Goal: Task Accomplishment & Management: Manage account settings

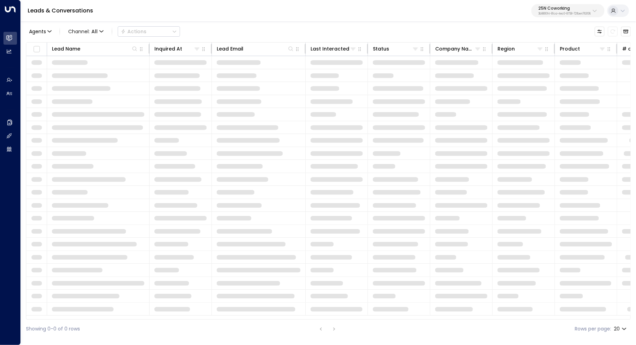
click at [579, 11] on div "25N Coworking 3b9800f4-81ca-4ec0-8758-72fbe4763f36" at bounding box center [564, 10] width 52 height 9
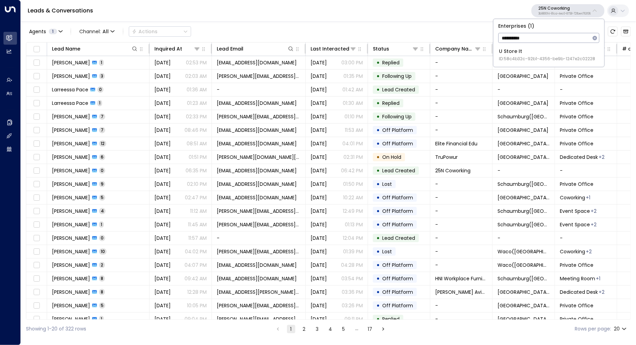
type input "**********"
click at [540, 50] on div "U Store It ID: 58c4b32c-92b1-4356-be9b-1247e2c02228" at bounding box center [547, 55] width 96 height 14
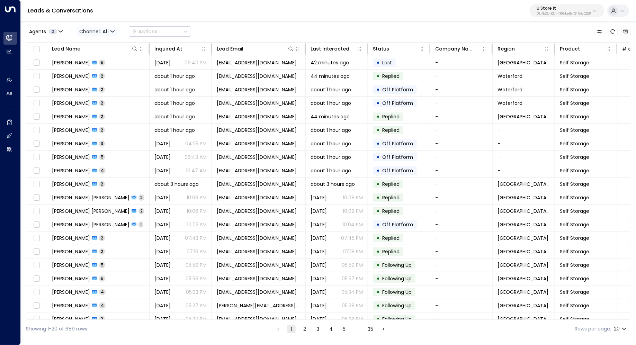
click at [94, 32] on span "Channel: All" at bounding box center [97, 32] width 41 height 10
click at [93, 73] on span "Voice" at bounding box center [87, 71] width 11 height 4
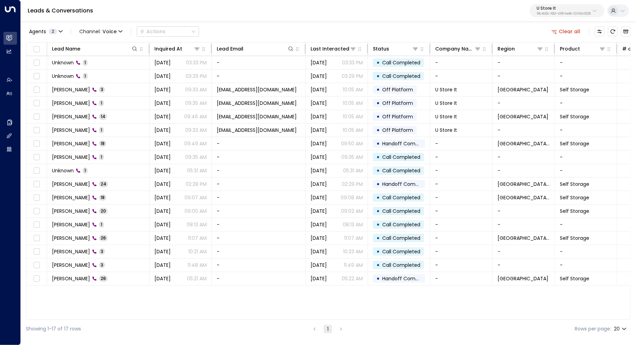
click at [579, 12] on p "58c4b32c-92b1-4356-be9b-1247e2c02228" at bounding box center [564, 13] width 54 height 3
type input "****"
click at [560, 54] on div "OpenTech Demo ID: 99909294-0a93-4cd6-8543-3758e87f4f7f" at bounding box center [579, 55] width 97 height 14
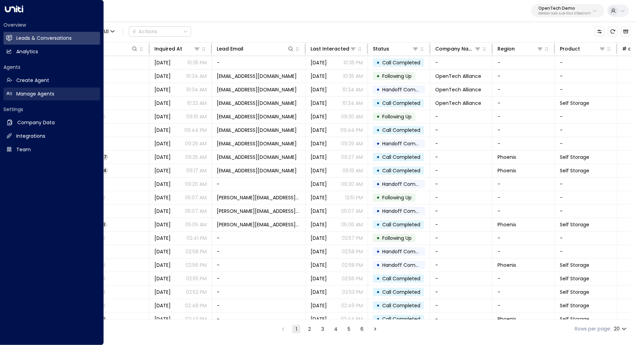
click at [37, 96] on h2 "Manage Agents" at bounding box center [35, 93] width 38 height 7
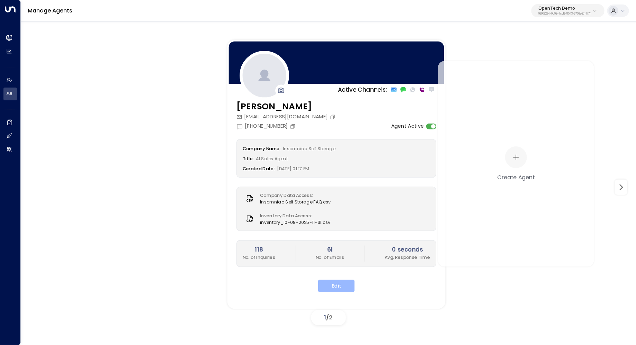
click at [333, 284] on button "Edit" at bounding box center [336, 286] width 36 height 12
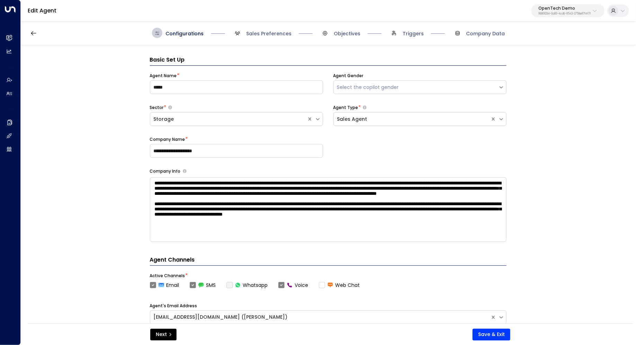
scroll to position [10, 0]
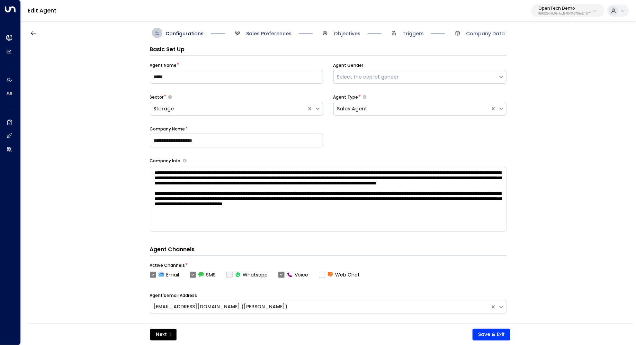
click at [268, 34] on span "Sales Preferences" at bounding box center [268, 33] width 45 height 7
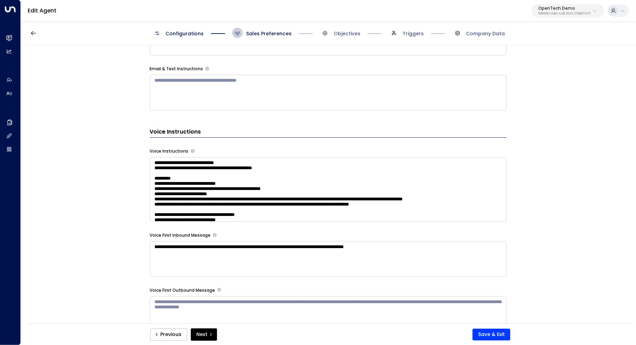
scroll to position [423, 0]
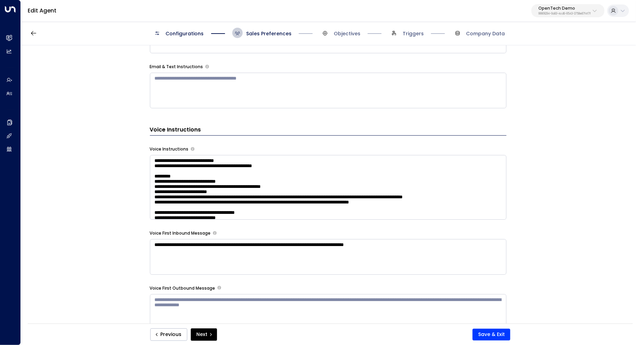
click at [449, 179] on textarea at bounding box center [328, 187] width 357 height 65
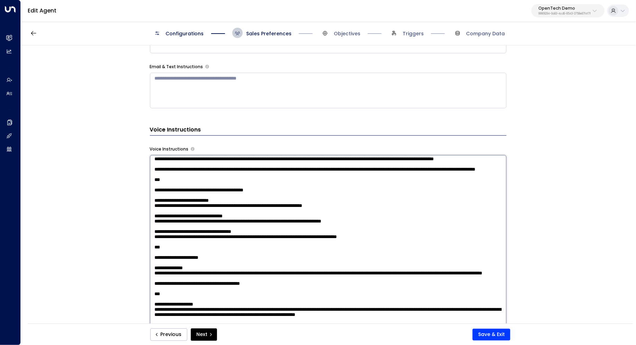
scroll to position [544, 0]
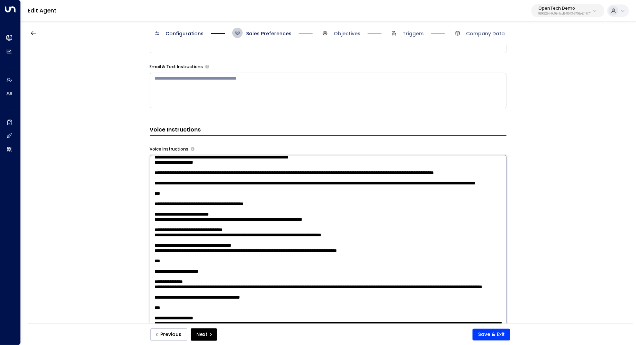
click at [556, 197] on div "**********" at bounding box center [328, 186] width 615 height 283
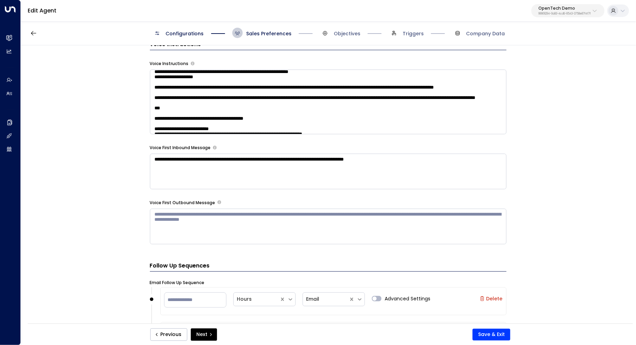
scroll to position [531, 0]
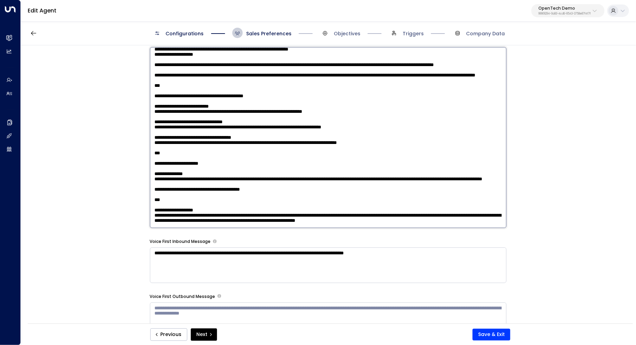
click at [428, 102] on textarea at bounding box center [328, 137] width 357 height 181
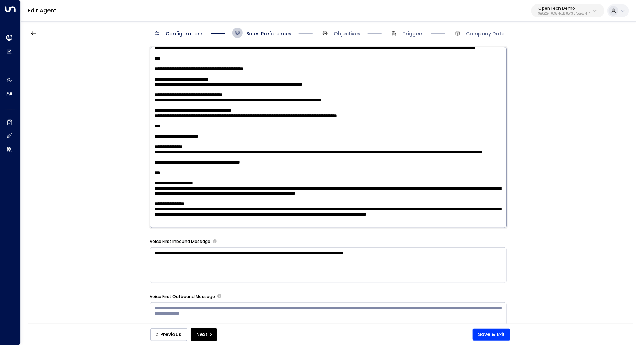
scroll to position [576, 0]
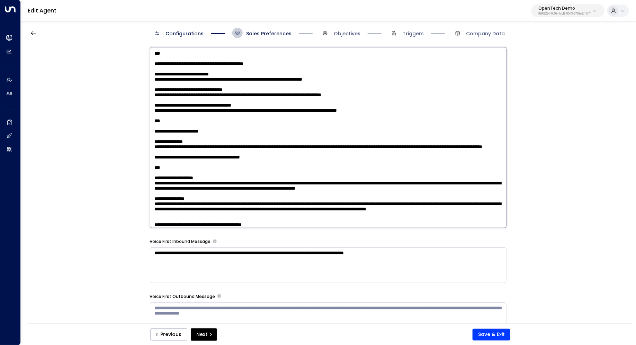
click at [281, 121] on textarea at bounding box center [328, 137] width 357 height 181
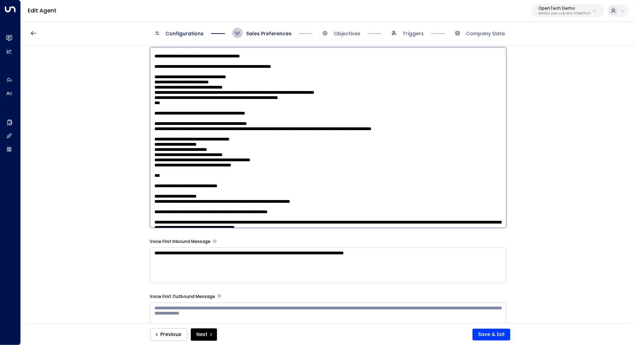
scroll to position [229, 0]
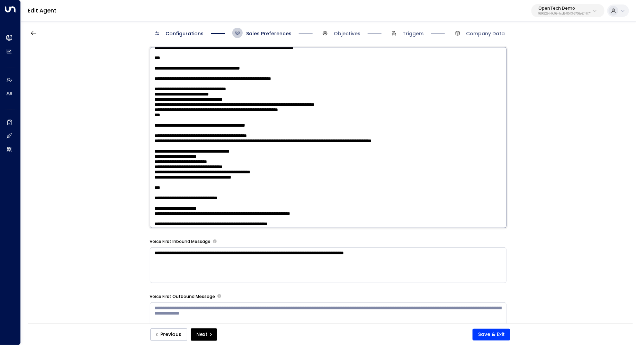
drag, startPoint x: 211, startPoint y: 114, endPoint x: 228, endPoint y: 114, distance: 16.6
click at [227, 114] on textarea at bounding box center [328, 137] width 357 height 181
click at [228, 114] on textarea at bounding box center [328, 137] width 357 height 181
drag, startPoint x: 230, startPoint y: 118, endPoint x: 212, endPoint y: 117, distance: 18.0
click at [212, 117] on textarea at bounding box center [328, 137] width 357 height 181
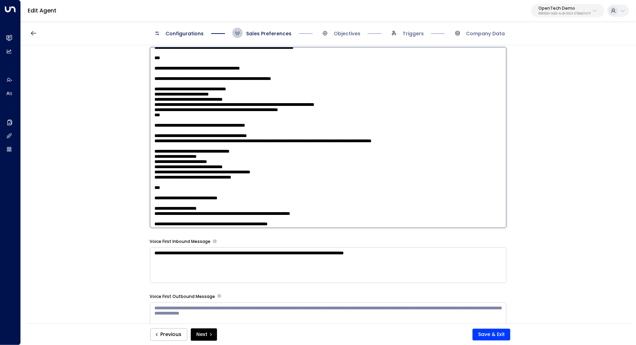
click at [212, 117] on textarea at bounding box center [328, 137] width 357 height 181
click at [209, 112] on textarea at bounding box center [328, 137] width 357 height 181
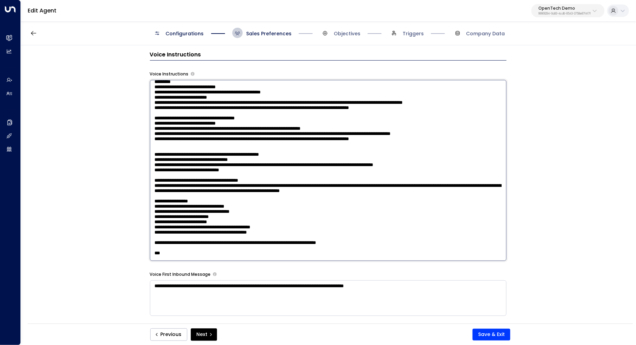
scroll to position [19, 0]
drag, startPoint x: 230, startPoint y: 108, endPoint x: 148, endPoint y: 91, distance: 84.3
click at [148, 91] on div "**********" at bounding box center [328, 186] width 615 height 283
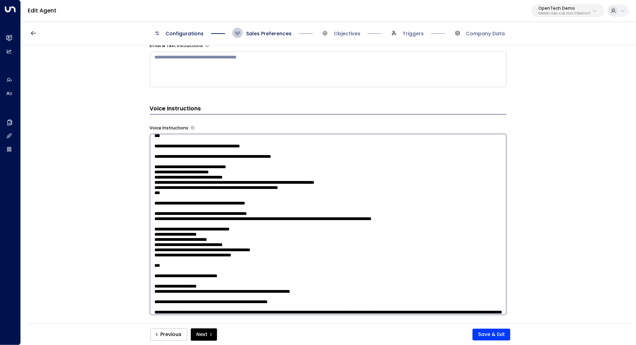
scroll to position [243, 0]
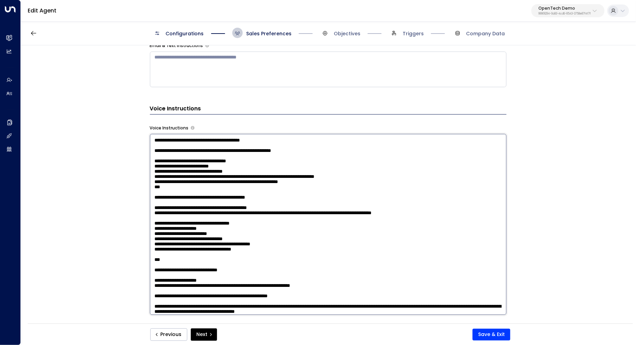
click at [217, 159] on textarea at bounding box center [328, 224] width 357 height 181
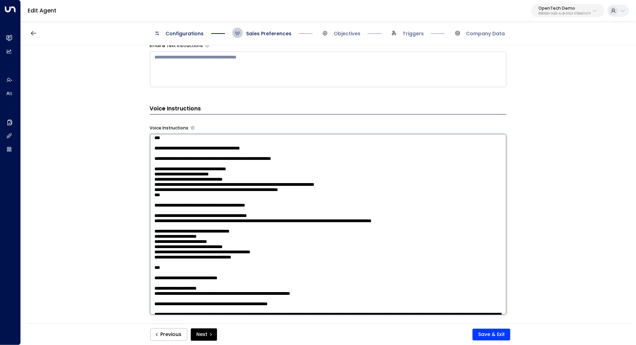
drag, startPoint x: 242, startPoint y: 180, endPoint x: 171, endPoint y: 181, distance: 71.0
click at [171, 181] on textarea at bounding box center [328, 224] width 357 height 181
click at [227, 203] on textarea at bounding box center [328, 224] width 357 height 181
drag, startPoint x: 363, startPoint y: 196, endPoint x: 152, endPoint y: 196, distance: 210.9
click at [152, 196] on textarea at bounding box center [328, 224] width 357 height 181
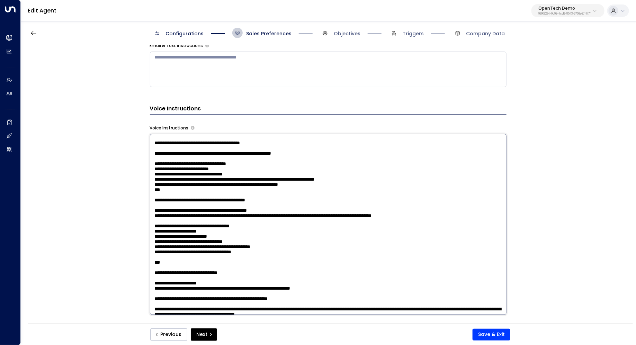
paste textarea "**********"
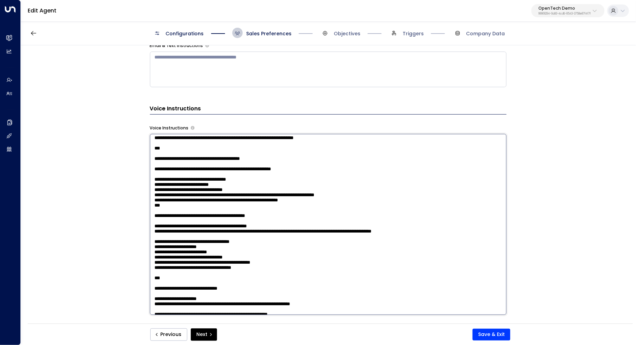
click at [154, 186] on textarea at bounding box center [328, 224] width 357 height 181
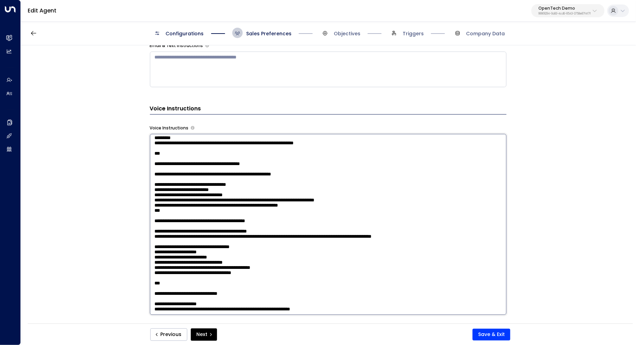
drag, startPoint x: 319, startPoint y: 210, endPoint x: 235, endPoint y: 210, distance: 84.1
click at [235, 210] on textarea at bounding box center [328, 224] width 357 height 181
click at [231, 222] on textarea at bounding box center [328, 224] width 357 height 181
drag, startPoint x: 249, startPoint y: 215, endPoint x: 152, endPoint y: 214, distance: 96.6
click at [152, 214] on textarea at bounding box center [328, 224] width 357 height 181
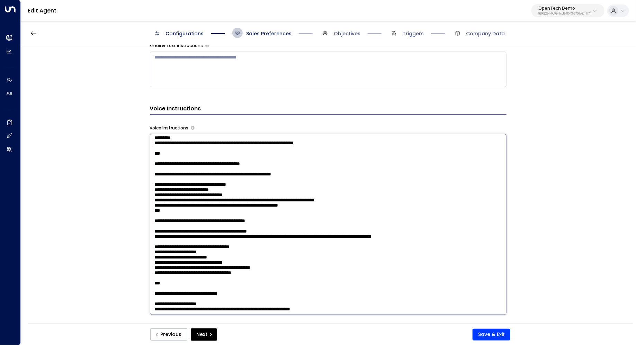
drag, startPoint x: 185, startPoint y: 233, endPoint x: 143, endPoint y: 232, distance: 41.6
click at [143, 232] on div "**********" at bounding box center [328, 186] width 615 height 283
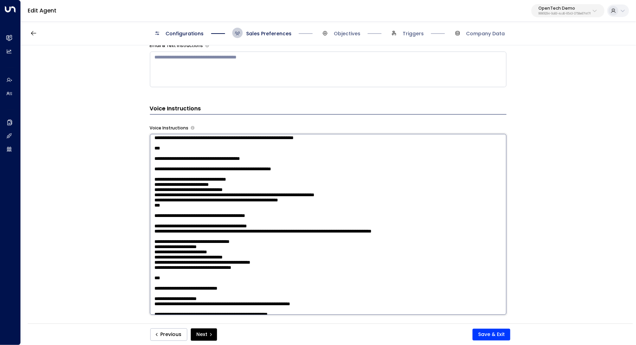
click at [159, 231] on textarea at bounding box center [328, 224] width 357 height 181
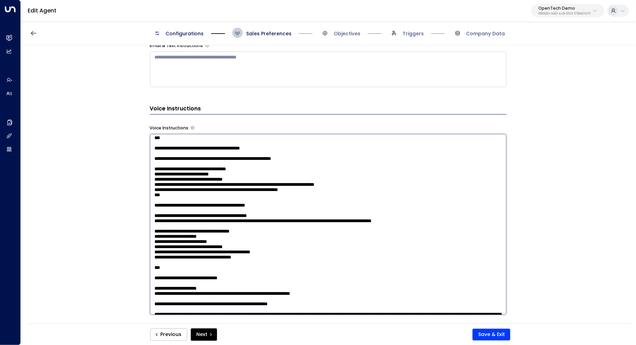
click at [266, 212] on textarea at bounding box center [328, 224] width 357 height 181
click at [233, 217] on textarea at bounding box center [328, 224] width 357 height 181
click at [351, 217] on textarea at bounding box center [328, 224] width 357 height 181
drag, startPoint x: 176, startPoint y: 233, endPoint x: 169, endPoint y: 233, distance: 7.3
click at [169, 233] on textarea at bounding box center [328, 224] width 357 height 181
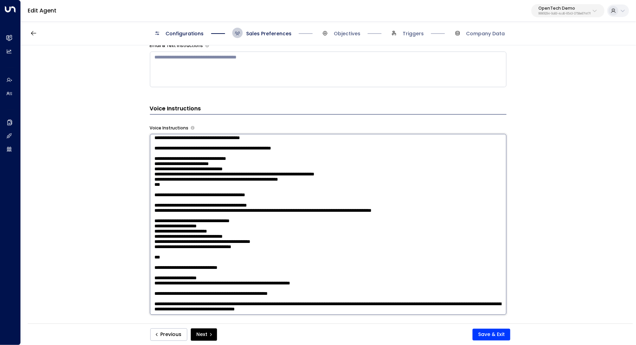
click at [157, 231] on textarea at bounding box center [328, 224] width 357 height 181
drag, startPoint x: 182, startPoint y: 231, endPoint x: 177, endPoint y: 231, distance: 4.8
click at [177, 231] on textarea at bounding box center [328, 224] width 357 height 181
click at [189, 233] on textarea at bounding box center [328, 224] width 357 height 181
click at [274, 231] on textarea at bounding box center [328, 224] width 357 height 181
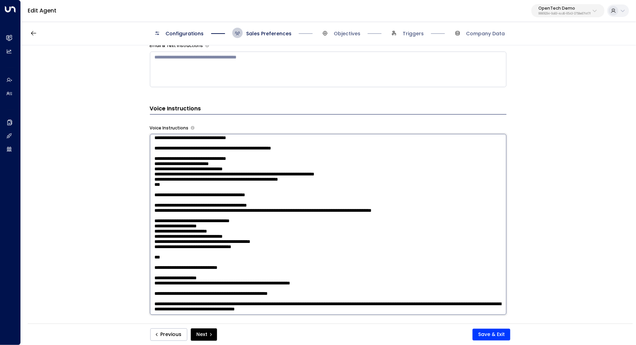
scroll to position [241, 0]
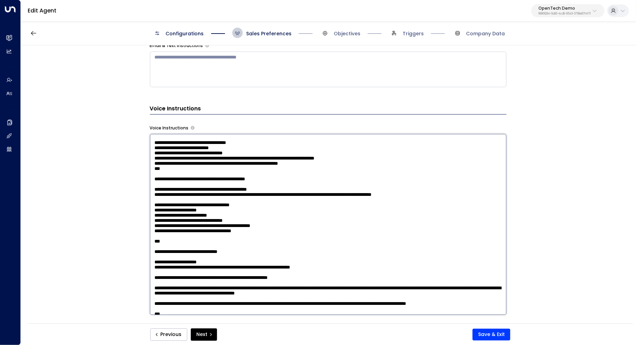
click at [217, 237] on textarea at bounding box center [328, 224] width 357 height 181
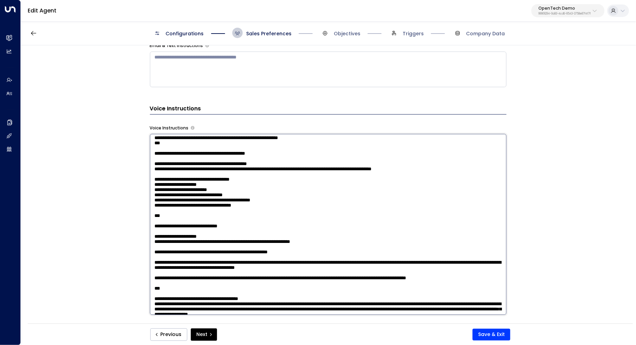
scroll to position [270, 0]
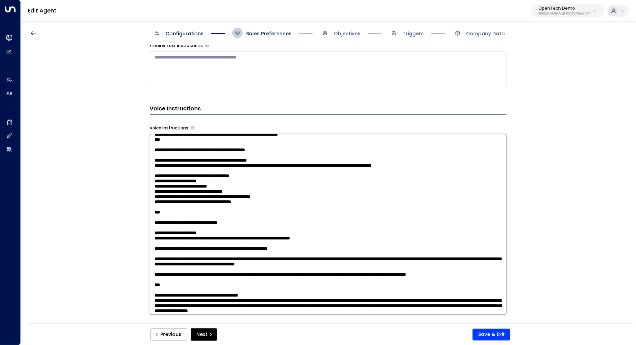
drag, startPoint x: 180, startPoint y: 222, endPoint x: 186, endPoint y: 222, distance: 5.9
click at [186, 222] on textarea at bounding box center [328, 224] width 357 height 181
drag, startPoint x: 176, startPoint y: 229, endPoint x: 186, endPoint y: 229, distance: 10.0
click at [186, 229] on textarea at bounding box center [328, 224] width 357 height 181
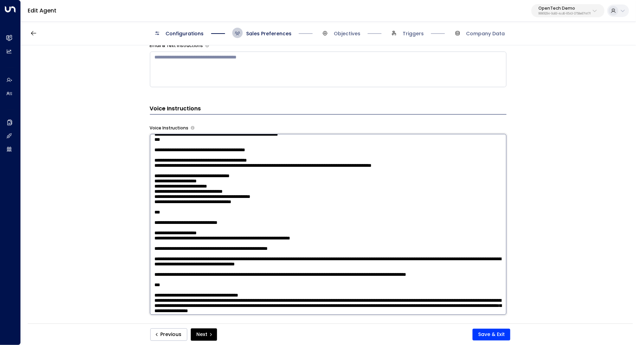
click at [186, 229] on textarea at bounding box center [328, 224] width 357 height 181
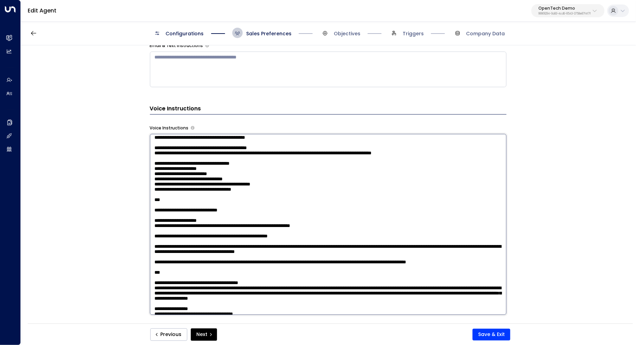
scroll to position [304, 0]
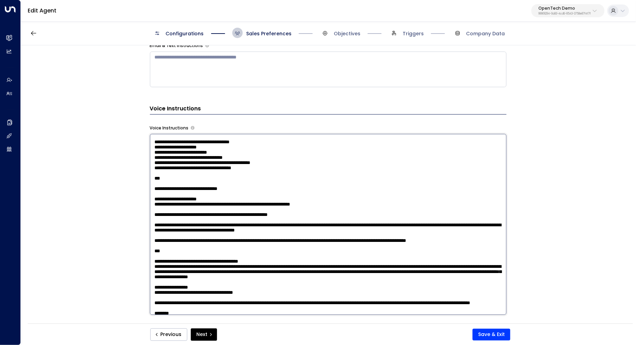
click at [170, 233] on textarea at bounding box center [328, 224] width 357 height 181
drag, startPoint x: 235, startPoint y: 232, endPoint x: 318, endPoint y: 232, distance: 83.1
click at [318, 232] on textarea at bounding box center [328, 224] width 357 height 181
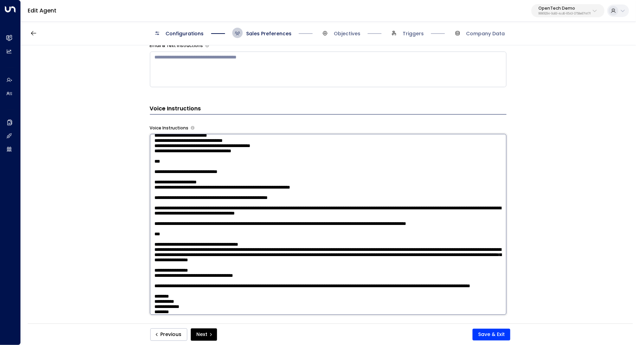
click at [223, 220] on textarea at bounding box center [328, 224] width 357 height 181
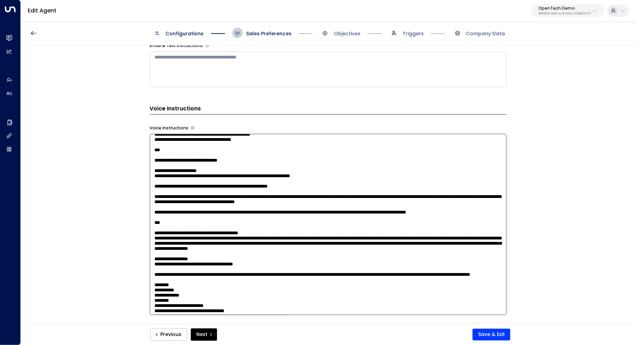
drag, startPoint x: 279, startPoint y: 217, endPoint x: 148, endPoint y: 216, distance: 130.5
click at [148, 216] on div "**********" at bounding box center [328, 186] width 615 height 283
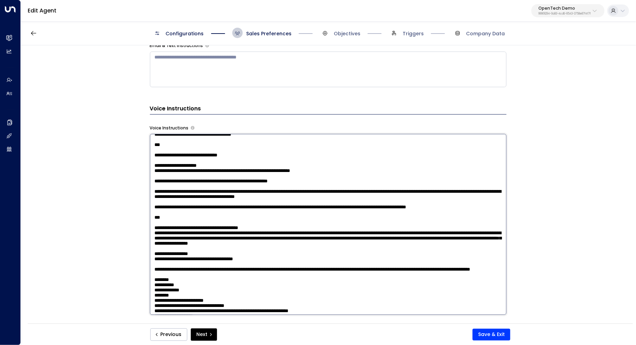
click at [158, 219] on textarea at bounding box center [328, 224] width 357 height 181
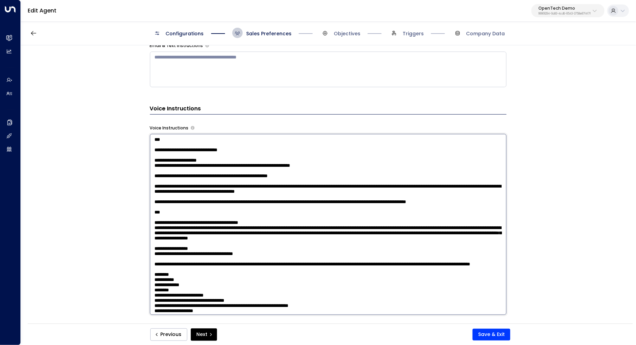
click at [158, 217] on textarea at bounding box center [328, 224] width 357 height 181
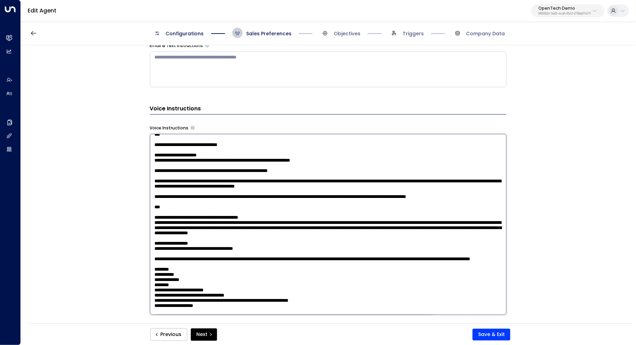
click at [154, 212] on textarea at bounding box center [328, 224] width 357 height 181
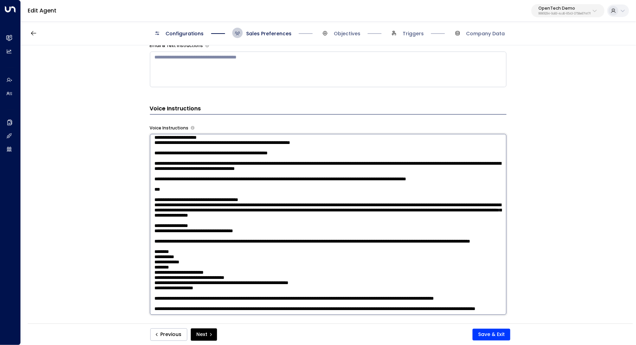
scroll to position [361, 0]
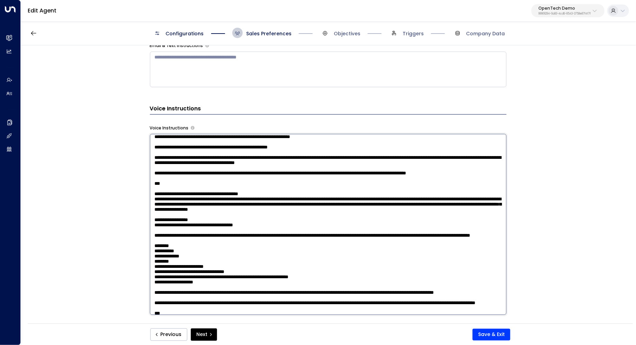
drag, startPoint x: 170, startPoint y: 251, endPoint x: 152, endPoint y: 251, distance: 17.7
click at [152, 251] on textarea at bounding box center [328, 224] width 357 height 181
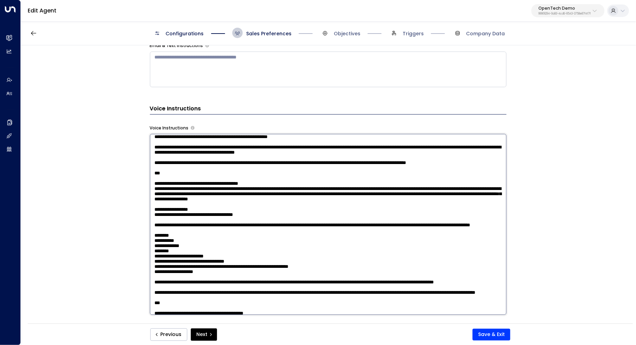
click at [171, 248] on textarea at bounding box center [328, 224] width 357 height 181
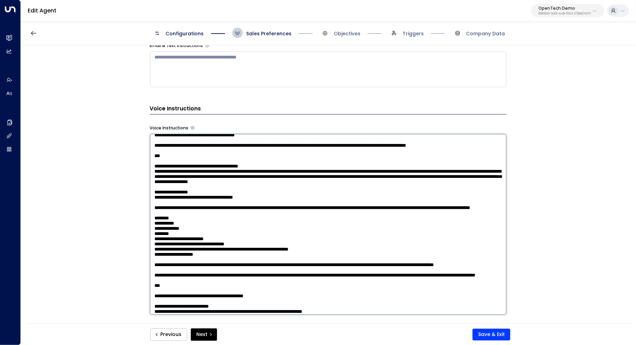
click at [197, 249] on textarea at bounding box center [328, 224] width 357 height 181
drag, startPoint x: 178, startPoint y: 247, endPoint x: 182, endPoint y: 247, distance: 3.8
click at [182, 247] on textarea at bounding box center [328, 224] width 357 height 181
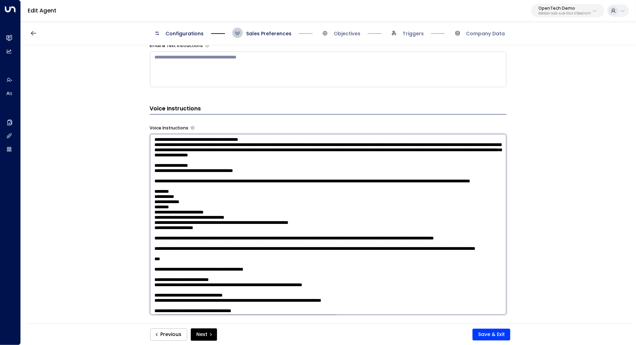
scroll to position [411, 0]
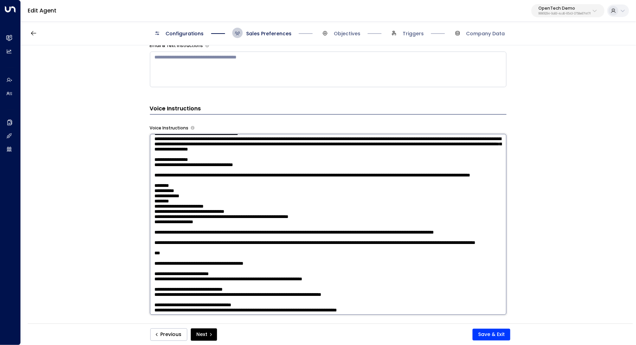
click at [157, 222] on textarea at bounding box center [328, 224] width 357 height 181
click at [156, 237] on textarea at bounding box center [328, 224] width 357 height 181
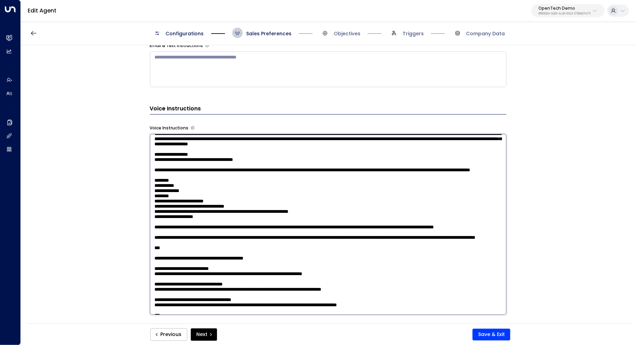
click at [157, 242] on textarea at bounding box center [328, 224] width 357 height 181
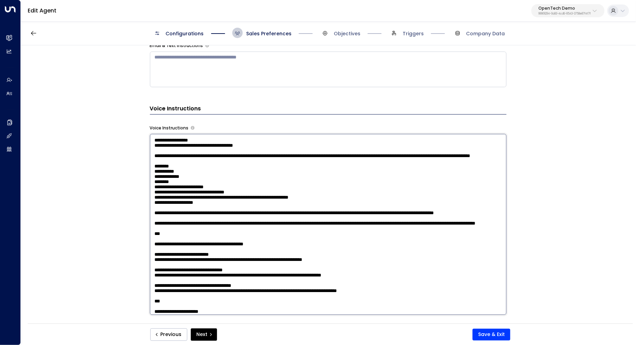
scroll to position [421, 0]
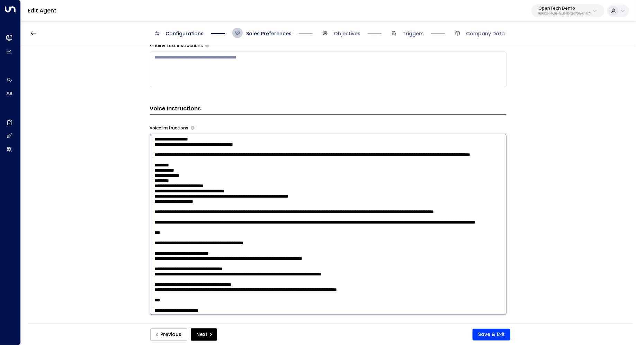
click at [347, 212] on textarea at bounding box center [328, 224] width 357 height 181
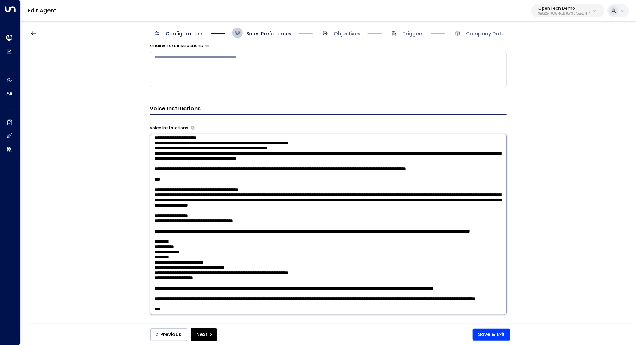
scroll to position [282, 0]
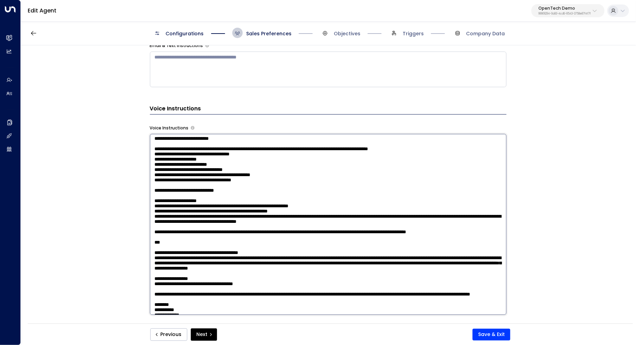
click at [158, 204] on textarea at bounding box center [328, 224] width 357 height 181
click at [179, 211] on textarea at bounding box center [328, 224] width 357 height 181
click at [158, 202] on textarea at bounding box center [328, 224] width 357 height 181
click at [159, 209] on textarea at bounding box center [328, 224] width 357 height 181
click at [159, 219] on textarea at bounding box center [328, 224] width 357 height 181
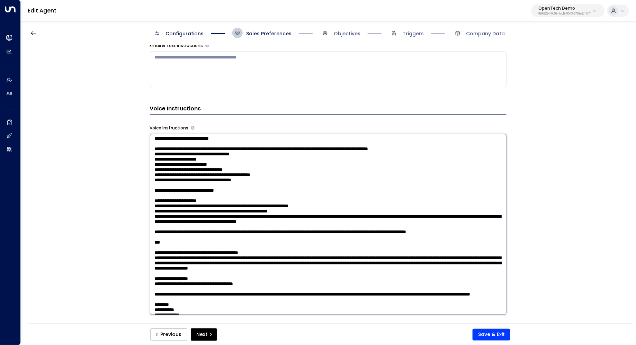
click at [159, 228] on textarea at bounding box center [328, 224] width 357 height 181
click at [160, 232] on textarea at bounding box center [328, 224] width 357 height 181
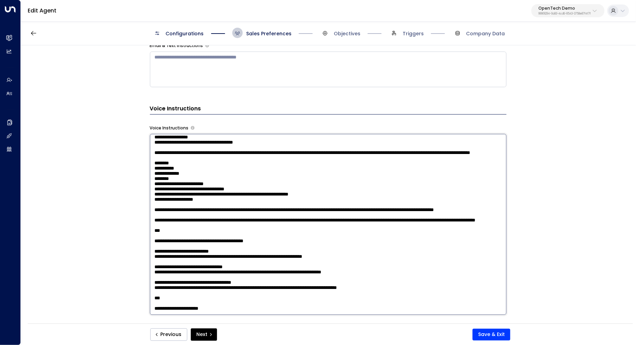
scroll to position [439, 0]
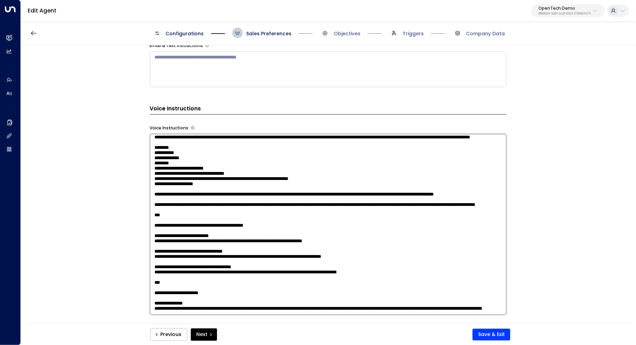
click at [223, 188] on textarea at bounding box center [328, 224] width 357 height 181
click at [157, 192] on textarea at bounding box center [328, 224] width 357 height 181
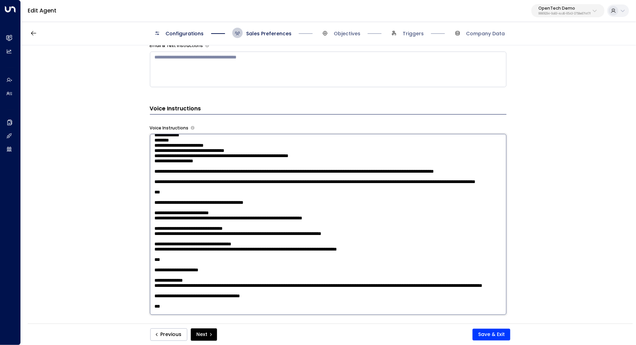
scroll to position [463, 0]
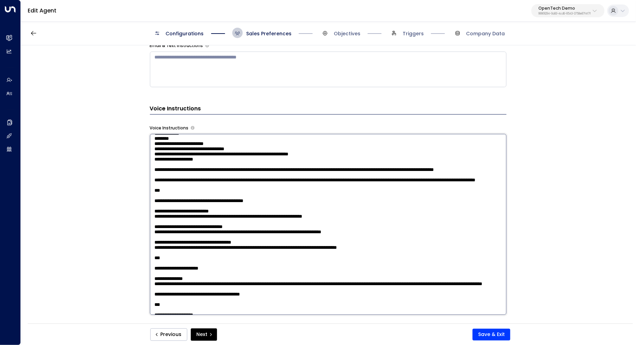
click at [314, 176] on textarea at bounding box center [328, 224] width 357 height 181
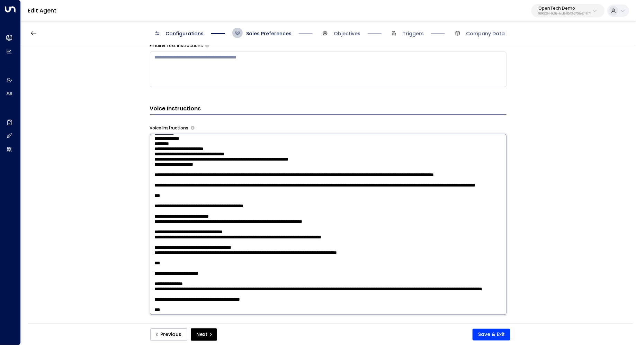
drag, startPoint x: 179, startPoint y: 197, endPoint x: 146, endPoint y: 193, distance: 33.9
click at [146, 193] on div "**********" at bounding box center [328, 186] width 615 height 283
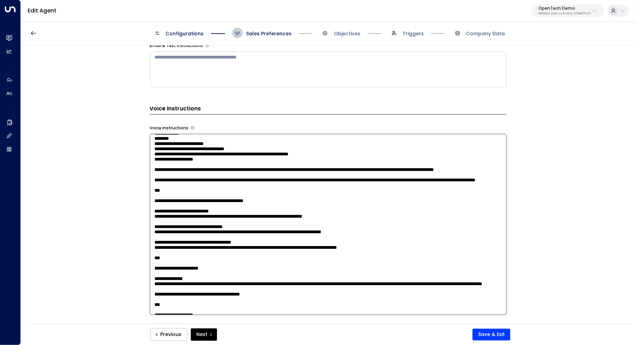
click at [284, 181] on textarea at bounding box center [328, 224] width 357 height 181
drag, startPoint x: 330, startPoint y: 183, endPoint x: 198, endPoint y: 181, distance: 131.3
click at [198, 181] on textarea at bounding box center [328, 224] width 357 height 181
click at [154, 193] on textarea at bounding box center [328, 224] width 357 height 181
click at [215, 190] on textarea at bounding box center [328, 224] width 357 height 181
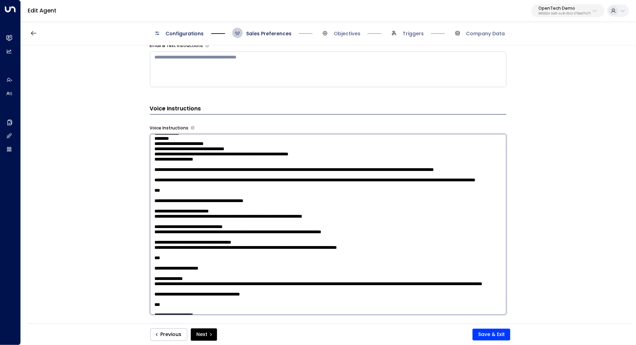
click at [455, 193] on textarea at bounding box center [328, 224] width 357 height 181
click at [234, 205] on textarea at bounding box center [328, 224] width 357 height 181
click at [202, 197] on textarea at bounding box center [328, 224] width 357 height 181
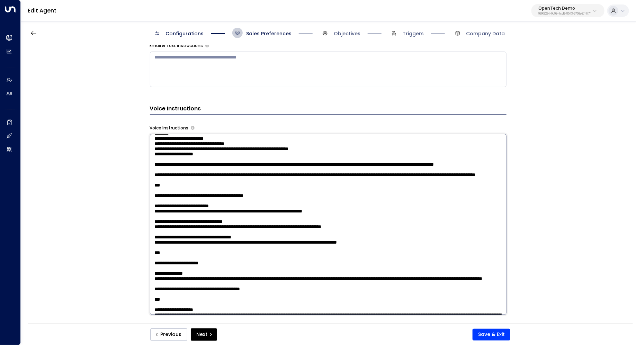
click at [186, 214] on textarea at bounding box center [328, 224] width 357 height 181
click at [175, 214] on textarea at bounding box center [328, 224] width 357 height 181
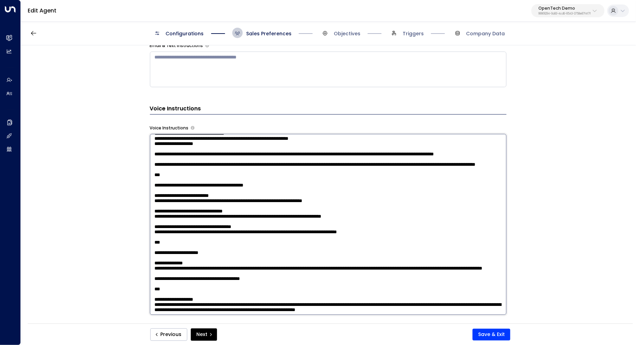
click at [171, 213] on textarea at bounding box center [328, 224] width 357 height 181
drag, startPoint x: 194, startPoint y: 220, endPoint x: 204, endPoint y: 220, distance: 10.7
click at [204, 220] on textarea at bounding box center [328, 224] width 357 height 181
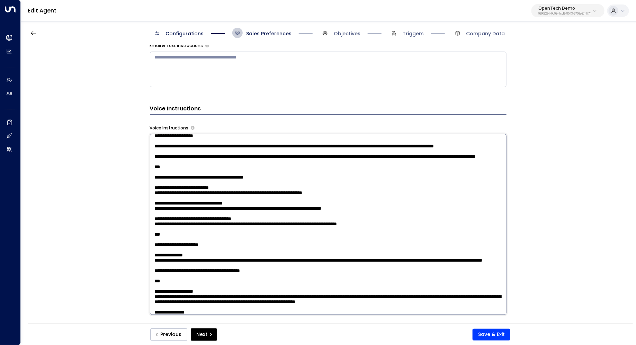
drag, startPoint x: 308, startPoint y: 213, endPoint x: 161, endPoint y: 211, distance: 146.5
click at [161, 211] on textarea at bounding box center [328, 224] width 357 height 181
click at [219, 213] on textarea at bounding box center [328, 224] width 357 height 181
drag, startPoint x: 236, startPoint y: 214, endPoint x: 235, endPoint y: 219, distance: 4.3
click at [235, 219] on textarea at bounding box center [328, 224] width 357 height 181
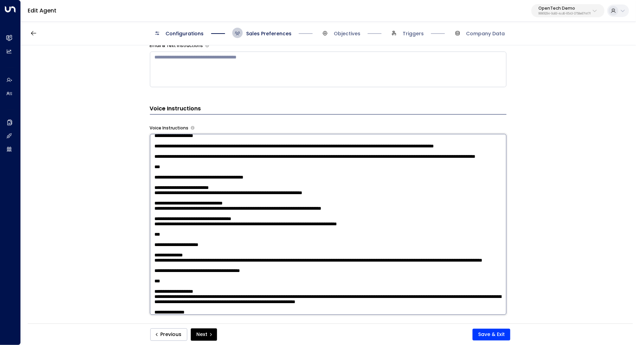
click at [235, 219] on textarea at bounding box center [328, 224] width 357 height 181
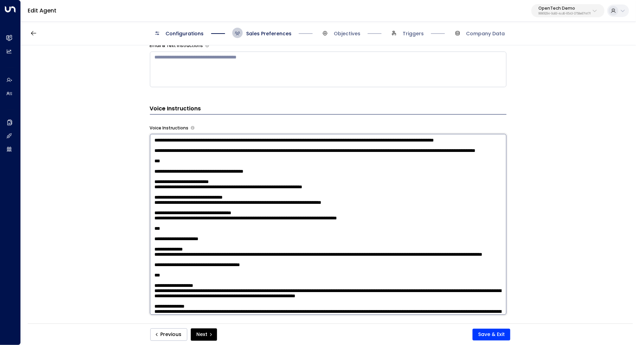
drag, startPoint x: 270, startPoint y: 213, endPoint x: 269, endPoint y: 220, distance: 7.1
click at [269, 220] on textarea at bounding box center [328, 224] width 357 height 181
drag, startPoint x: 219, startPoint y: 223, endPoint x: 239, endPoint y: 223, distance: 19.7
click at [239, 223] on textarea at bounding box center [328, 224] width 357 height 181
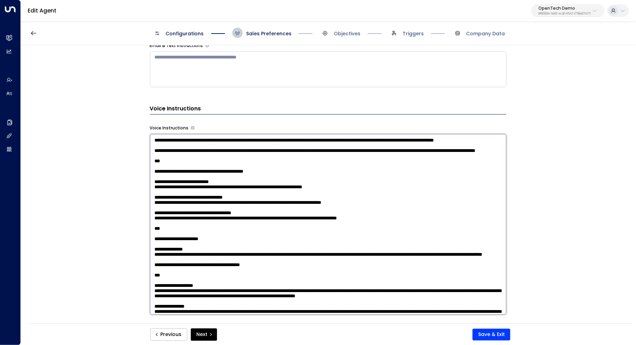
click at [239, 223] on textarea at bounding box center [328, 224] width 357 height 181
drag, startPoint x: 290, startPoint y: 217, endPoint x: 288, endPoint y: 223, distance: 6.0
click at [288, 223] on textarea at bounding box center [328, 224] width 357 height 181
click at [268, 230] on textarea at bounding box center [328, 224] width 357 height 181
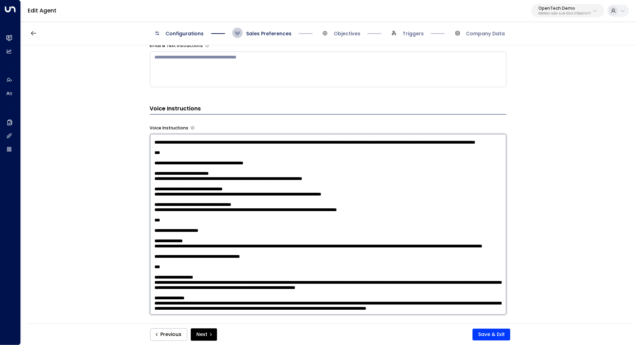
scroll to position [487, 0]
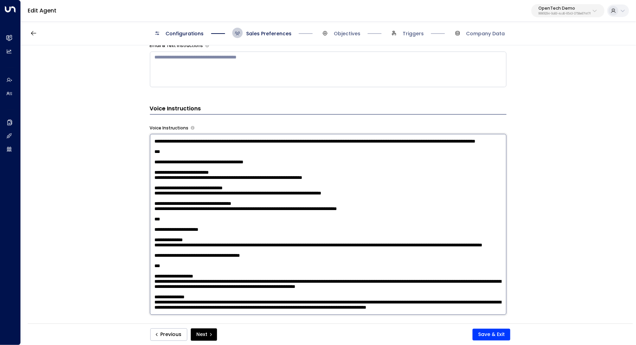
click at [208, 211] on textarea at bounding box center [328, 224] width 357 height 181
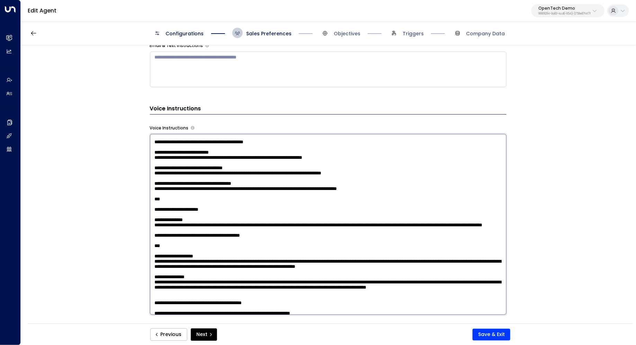
scroll to position [508, 0]
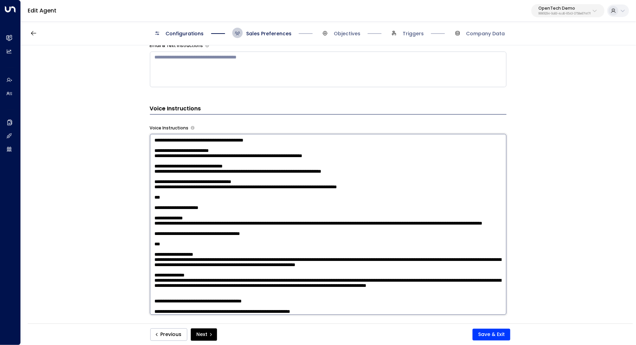
click at [210, 208] on textarea at bounding box center [328, 224] width 357 height 181
click at [195, 204] on textarea at bounding box center [328, 224] width 357 height 181
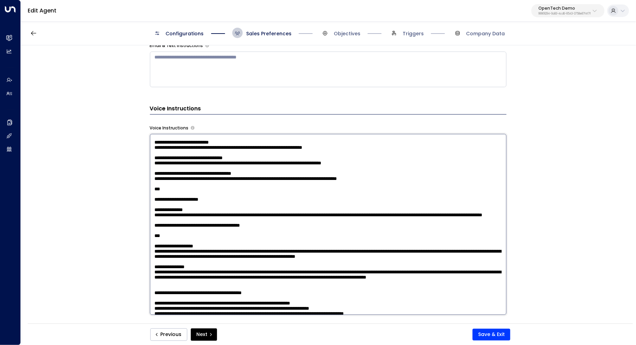
scroll to position [507, 0]
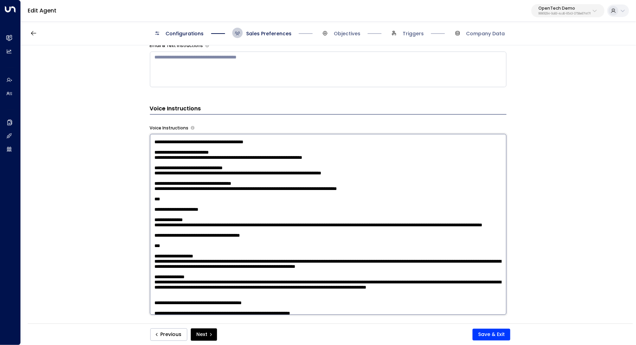
drag, startPoint x: 233, startPoint y: 192, endPoint x: 402, endPoint y: 183, distance: 169.2
click at [402, 183] on textarea at bounding box center [328, 224] width 357 height 181
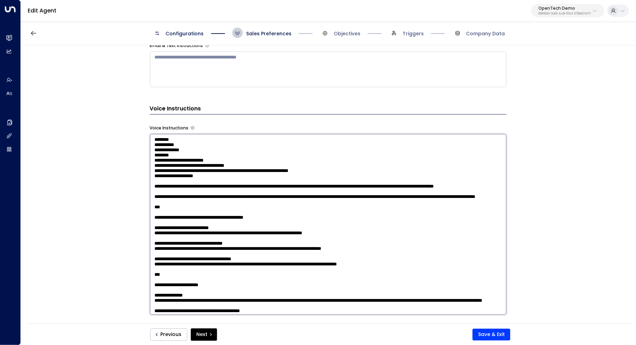
scroll to position [429, 0]
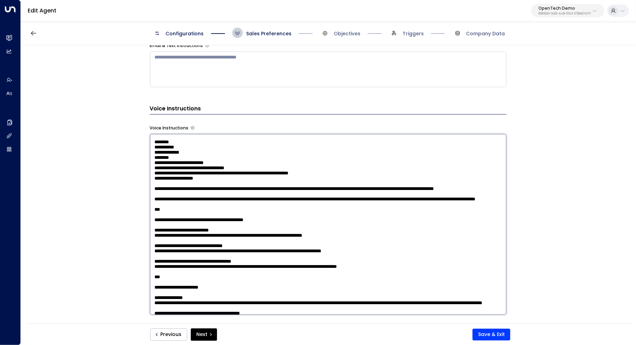
drag, startPoint x: 175, startPoint y: 234, endPoint x: 184, endPoint y: 234, distance: 9.7
click at [184, 234] on textarea at bounding box center [328, 224] width 357 height 181
drag, startPoint x: 411, startPoint y: 260, endPoint x: 143, endPoint y: 255, distance: 267.4
click at [143, 255] on div "**********" at bounding box center [328, 186] width 615 height 283
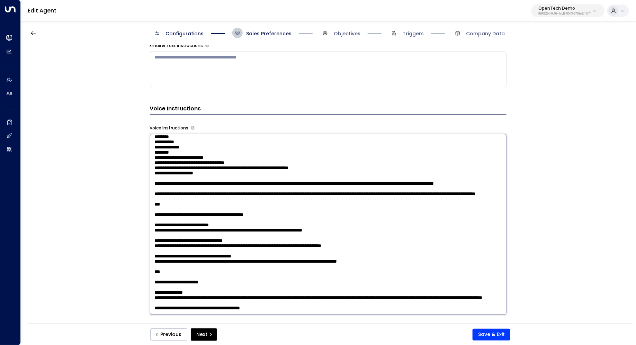
click at [394, 218] on textarea at bounding box center [328, 224] width 357 height 181
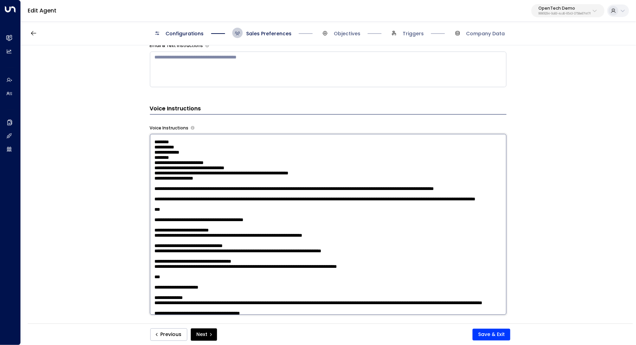
paste textarea "**********"
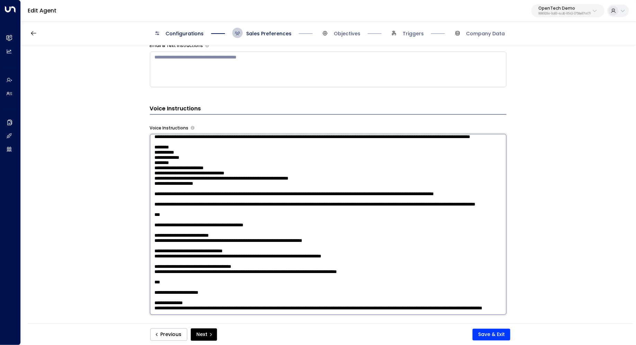
click at [161, 223] on textarea at bounding box center [328, 224] width 357 height 181
drag, startPoint x: 184, startPoint y: 220, endPoint x: 196, endPoint y: 220, distance: 11.4
click at [196, 220] on textarea at bounding box center [328, 224] width 357 height 181
drag, startPoint x: 266, startPoint y: 219, endPoint x: 246, endPoint y: 219, distance: 20.4
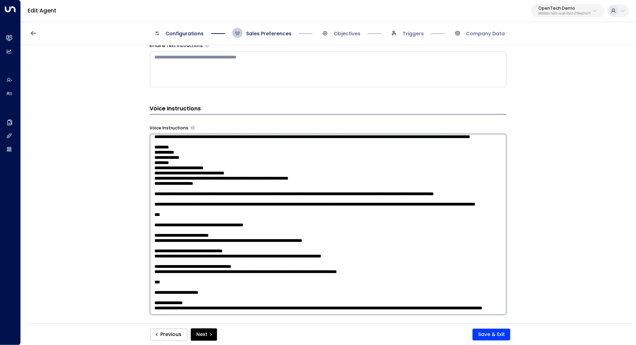
click at [246, 219] on textarea at bounding box center [328, 224] width 357 height 181
drag, startPoint x: 180, startPoint y: 228, endPoint x: 194, endPoint y: 228, distance: 13.9
click at [193, 228] on textarea at bounding box center [328, 224] width 357 height 181
click at [194, 228] on textarea at bounding box center [328, 224] width 357 height 181
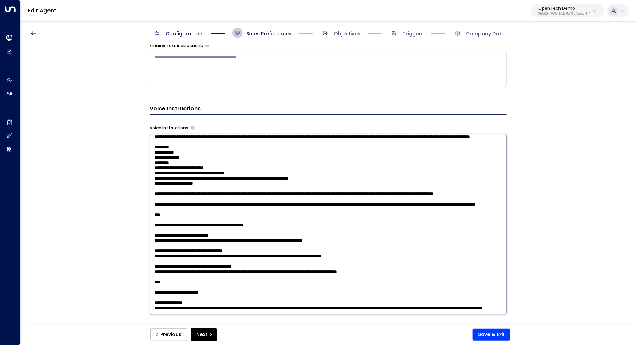
drag, startPoint x: 233, startPoint y: 225, endPoint x: 166, endPoint y: 224, distance: 67.2
click at [166, 224] on textarea at bounding box center [328, 224] width 357 height 181
drag, startPoint x: 231, startPoint y: 223, endPoint x: 229, endPoint y: 229, distance: 6.8
click at [229, 229] on textarea at bounding box center [328, 224] width 357 height 181
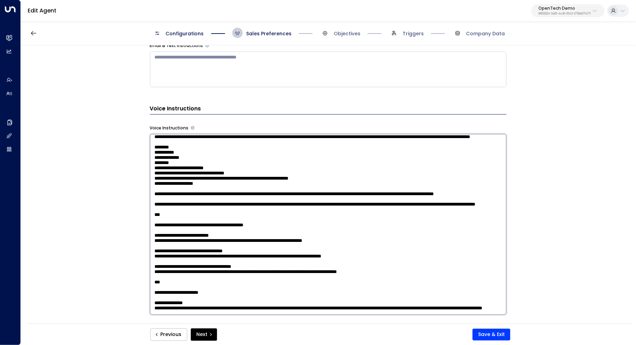
click at [260, 231] on textarea at bounding box center [328, 224] width 357 height 181
drag, startPoint x: 190, startPoint y: 238, endPoint x: 214, endPoint y: 238, distance: 23.9
click at [214, 238] on textarea at bounding box center [328, 224] width 357 height 181
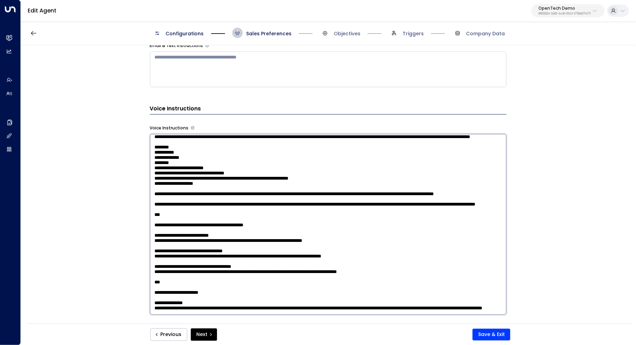
drag, startPoint x: 309, startPoint y: 239, endPoint x: 294, endPoint y: 239, distance: 14.5
click at [294, 239] on textarea at bounding box center [328, 224] width 357 height 181
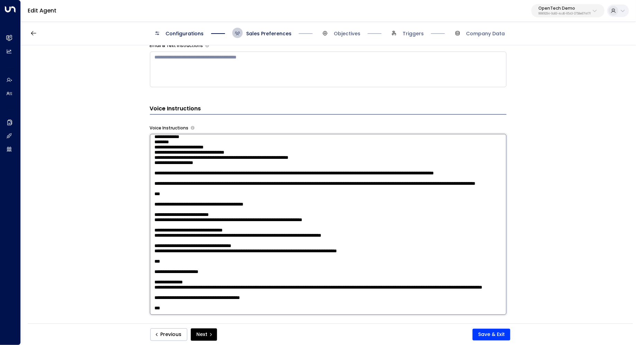
scroll to position [453, 0]
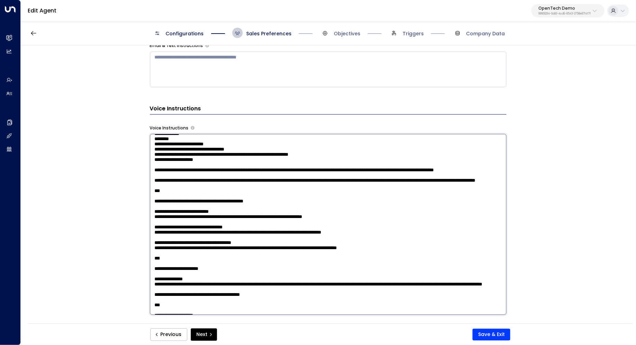
click at [494, 225] on textarea at bounding box center [328, 224] width 357 height 181
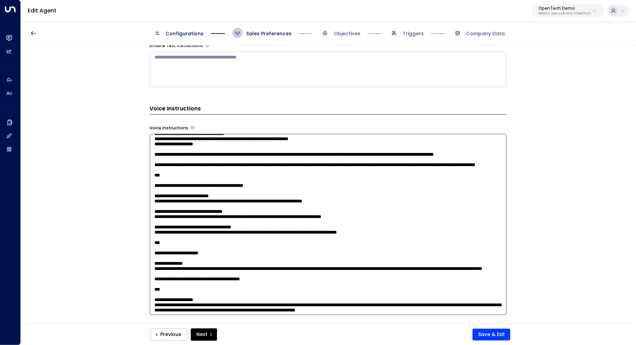
click at [285, 245] on textarea at bounding box center [328, 224] width 357 height 181
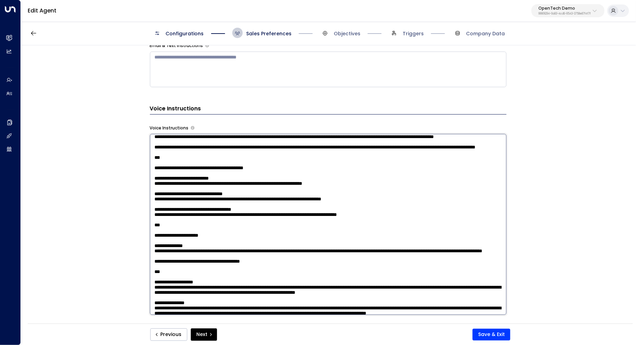
scroll to position [488, 0]
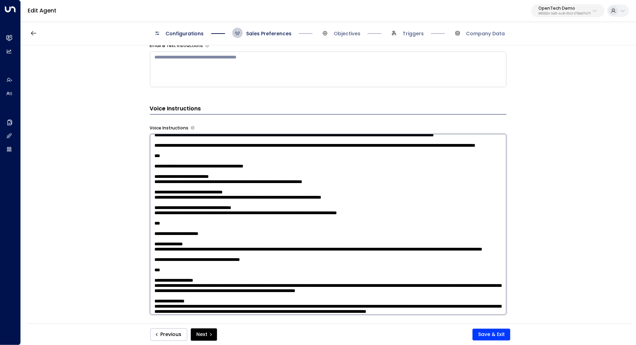
drag, startPoint x: 262, startPoint y: 241, endPoint x: 150, endPoint y: 225, distance: 113.3
click at [150, 225] on textarea at bounding box center [328, 224] width 357 height 181
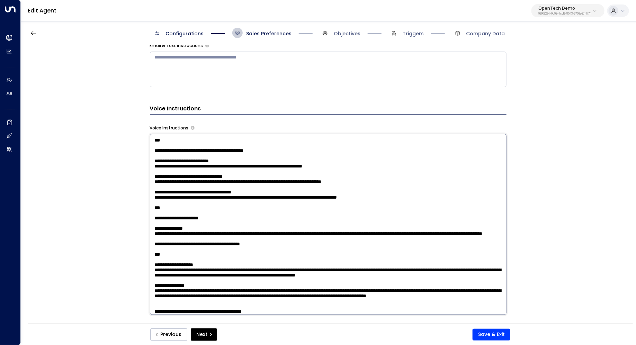
drag, startPoint x: 406, startPoint y: 217, endPoint x: 136, endPoint y: 220, distance: 270.1
click at [136, 220] on div "**********" at bounding box center [328, 186] width 615 height 283
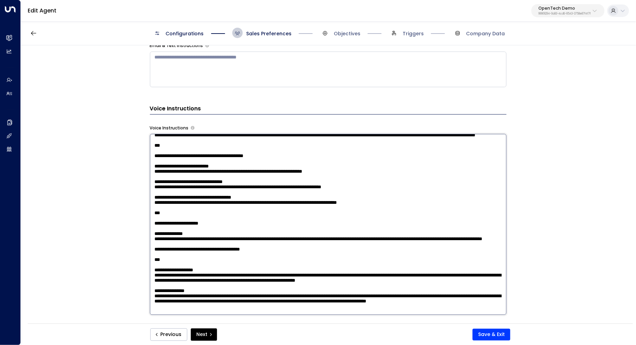
click at [181, 229] on textarea at bounding box center [328, 224] width 357 height 181
drag, startPoint x: 166, startPoint y: 227, endPoint x: 149, endPoint y: 218, distance: 19.7
click at [150, 218] on textarea at bounding box center [328, 224] width 357 height 181
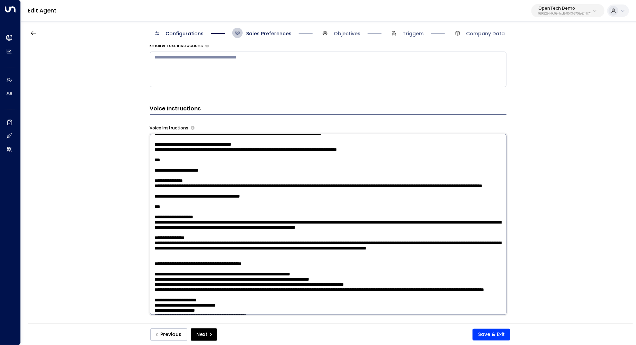
scroll to position [549, 0]
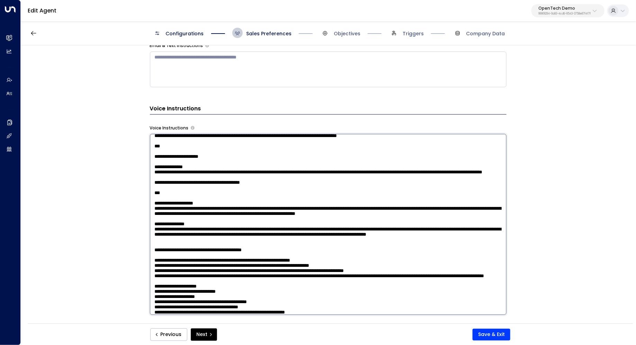
click at [225, 244] on textarea at bounding box center [328, 224] width 357 height 181
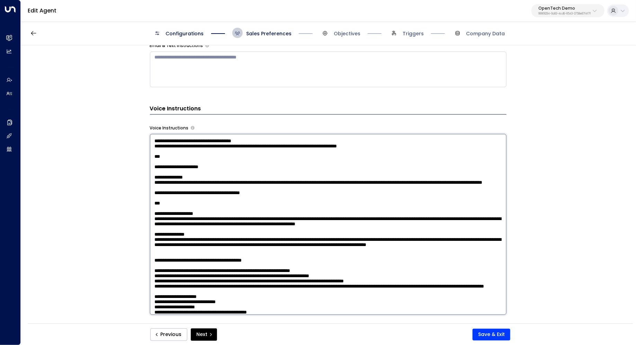
paste textarea "**********"
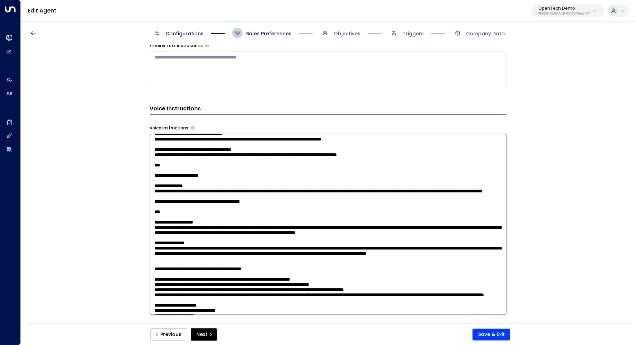
scroll to position [540, 0]
click at [173, 166] on textarea at bounding box center [328, 224] width 357 height 181
click at [153, 179] on textarea at bounding box center [328, 224] width 357 height 181
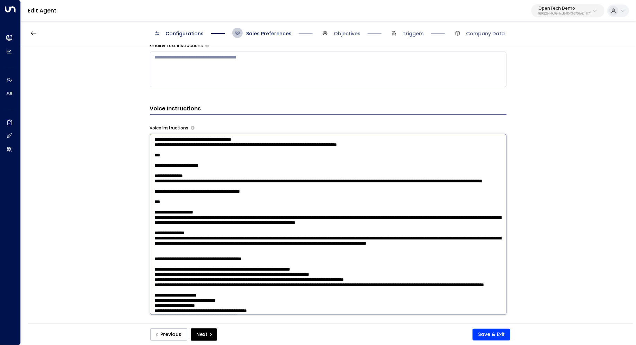
scroll to position [531, 0]
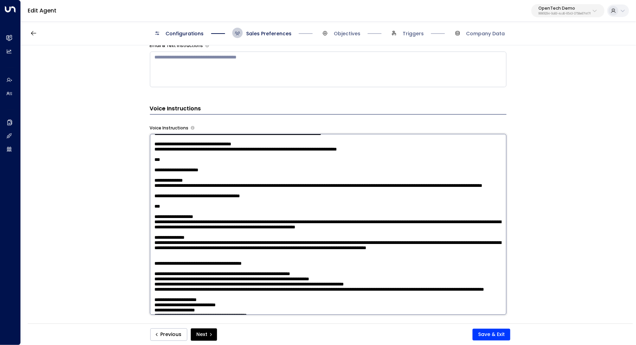
click at [200, 182] on textarea at bounding box center [328, 224] width 357 height 181
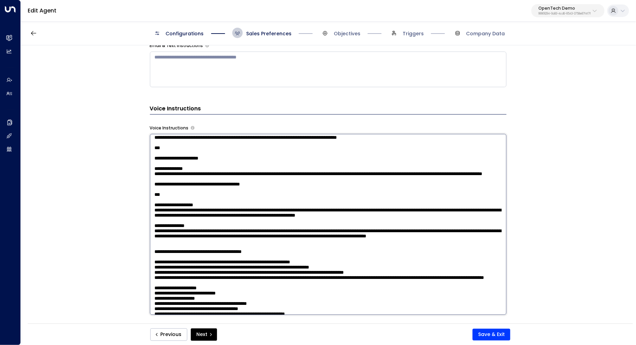
click at [194, 195] on textarea at bounding box center [328, 224] width 357 height 181
click at [199, 185] on textarea at bounding box center [328, 224] width 357 height 181
click at [199, 192] on textarea at bounding box center [328, 224] width 357 height 181
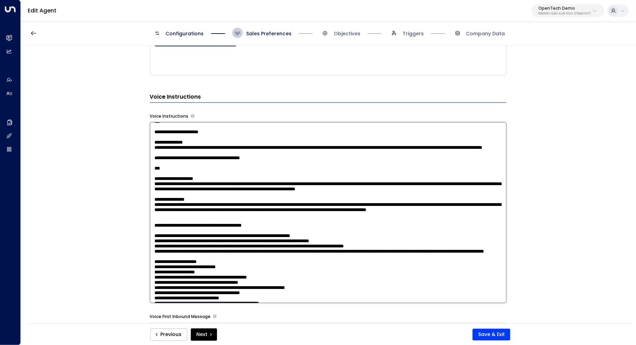
scroll to position [549, 0]
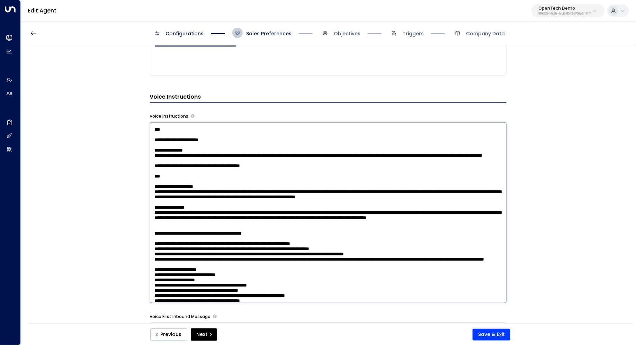
click at [195, 183] on textarea at bounding box center [328, 212] width 357 height 181
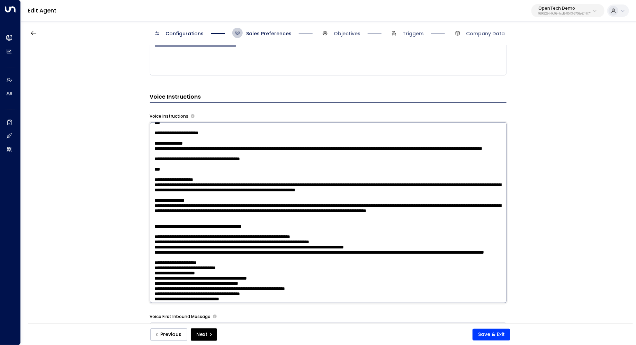
scroll to position [553, 0]
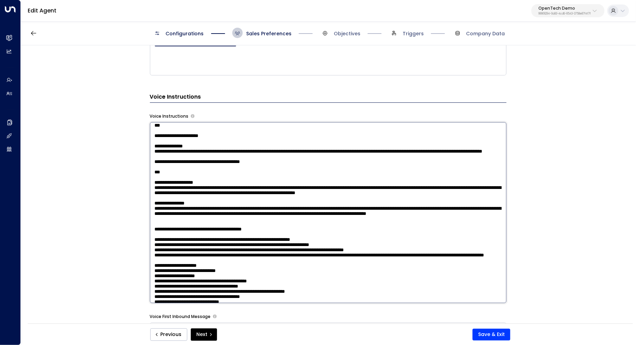
drag, startPoint x: 361, startPoint y: 199, endPoint x: 140, endPoint y: 187, distance: 221.3
click at [140, 187] on div "**********" at bounding box center [328, 186] width 615 height 283
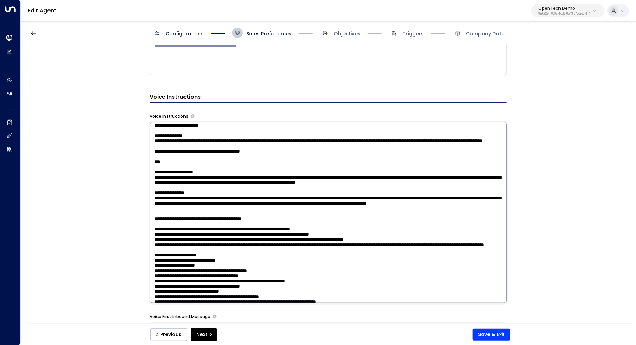
click at [186, 180] on textarea at bounding box center [328, 212] width 357 height 181
click at [166, 187] on textarea at bounding box center [328, 212] width 357 height 181
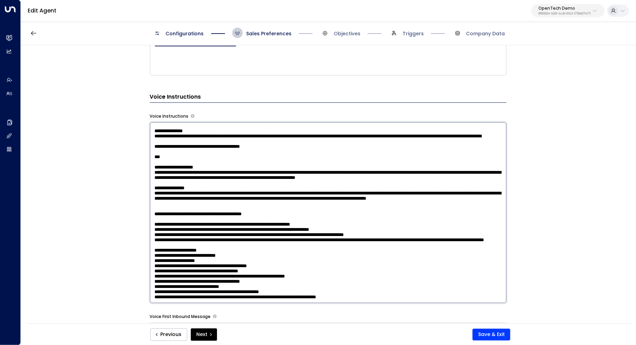
click at [187, 191] on textarea at bounding box center [328, 212] width 357 height 181
click at [159, 199] on textarea at bounding box center [328, 212] width 357 height 181
click at [185, 194] on textarea at bounding box center [328, 212] width 357 height 181
click at [176, 155] on textarea at bounding box center [328, 212] width 357 height 181
click at [222, 146] on textarea at bounding box center [328, 212] width 357 height 181
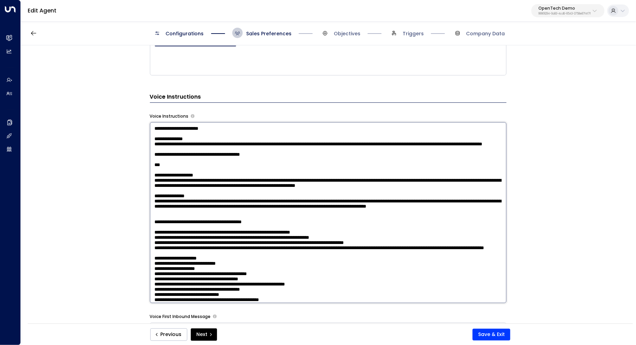
scroll to position [546, 0]
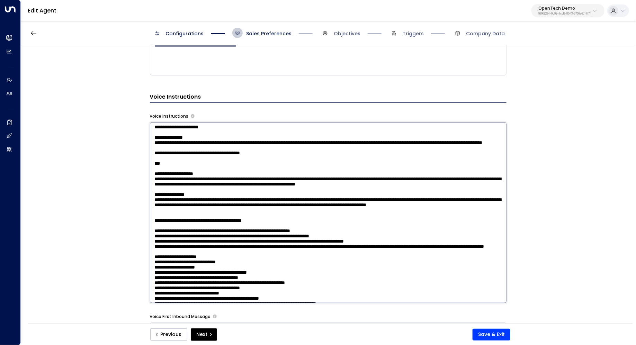
click at [226, 234] on textarea at bounding box center [328, 212] width 357 height 181
click at [236, 230] on textarea at bounding box center [328, 212] width 357 height 181
click at [224, 237] on textarea at bounding box center [328, 212] width 357 height 181
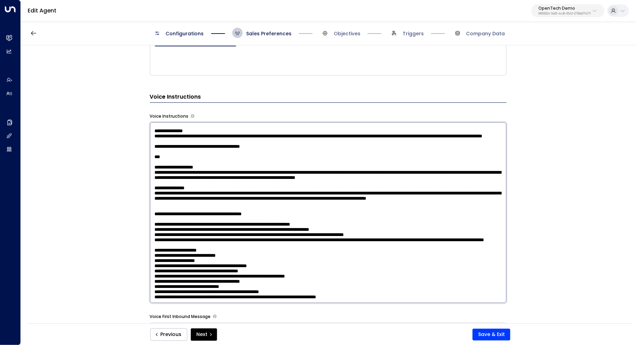
scroll to position [579, 0]
click at [241, 193] on textarea at bounding box center [328, 212] width 357 height 181
click at [210, 230] on textarea at bounding box center [328, 212] width 357 height 181
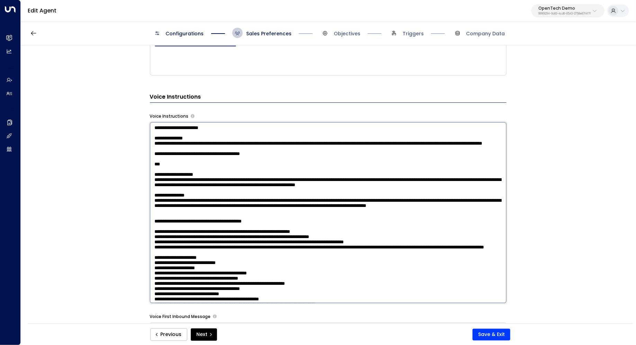
click at [179, 262] on textarea at bounding box center [328, 212] width 357 height 181
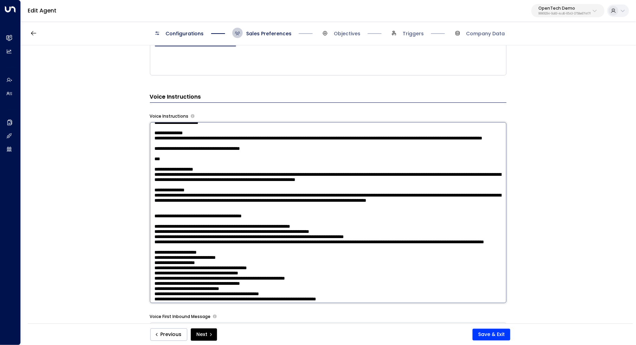
click at [222, 231] on textarea at bounding box center [328, 212] width 357 height 181
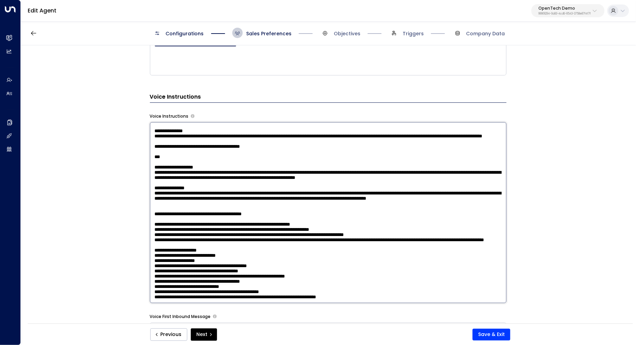
scroll to position [650, 0]
click at [166, 177] on textarea at bounding box center [328, 212] width 357 height 181
click at [157, 181] on textarea at bounding box center [328, 212] width 357 height 181
click at [158, 206] on textarea at bounding box center [328, 212] width 357 height 181
click at [158, 229] on textarea at bounding box center [328, 212] width 357 height 181
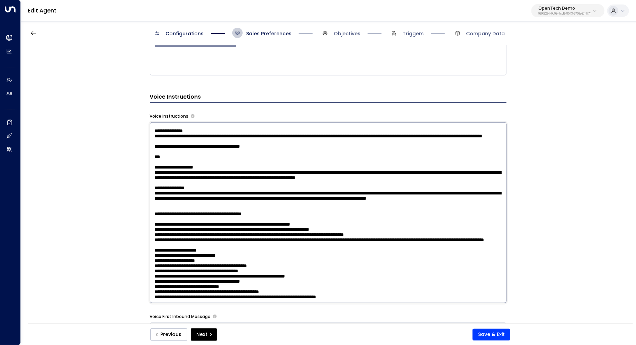
scroll to position [688, 0]
click at [171, 229] on textarea at bounding box center [328, 212] width 357 height 181
click at [158, 235] on textarea at bounding box center [328, 212] width 357 height 181
click at [157, 257] on textarea at bounding box center [328, 212] width 357 height 181
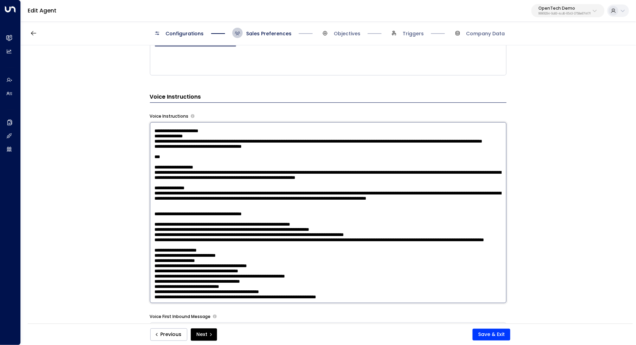
click at [193, 261] on textarea at bounding box center [328, 212] width 357 height 181
drag, startPoint x: 179, startPoint y: 243, endPoint x: 192, endPoint y: 243, distance: 13.5
click at [192, 243] on textarea at bounding box center [328, 212] width 357 height 181
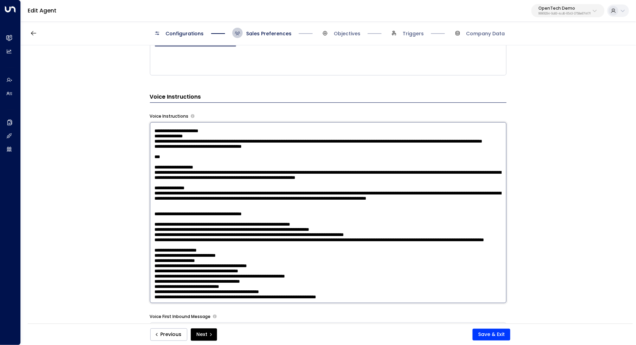
scroll to position [777, 0]
drag, startPoint x: 231, startPoint y: 224, endPoint x: 231, endPoint y: 229, distance: 5.5
click at [231, 229] on textarea at bounding box center [328, 212] width 357 height 181
drag, startPoint x: 348, startPoint y: 225, endPoint x: 346, endPoint y: 231, distance: 6.4
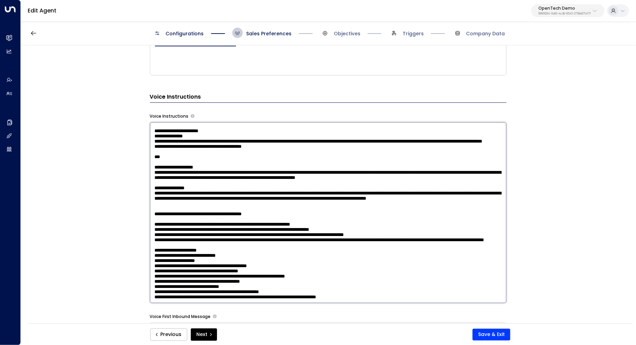
click at [346, 231] on textarea at bounding box center [328, 212] width 357 height 181
type textarea "**********"
click at [238, 183] on textarea at bounding box center [328, 212] width 357 height 181
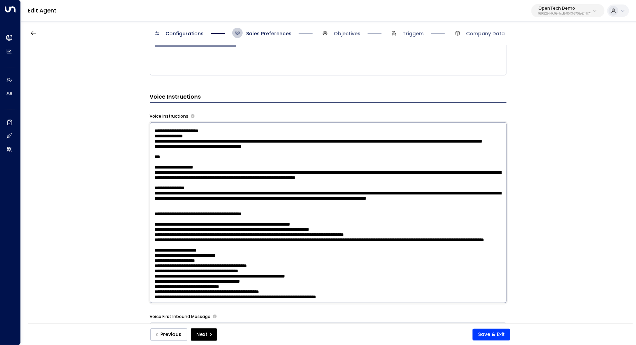
drag, startPoint x: 496, startPoint y: 178, endPoint x: 117, endPoint y: 166, distance: 378.7
click at [117, 166] on div "**********" at bounding box center [328, 186] width 615 height 283
click at [198, 179] on textarea at bounding box center [328, 212] width 357 height 181
click at [197, 185] on textarea at bounding box center [328, 212] width 357 height 181
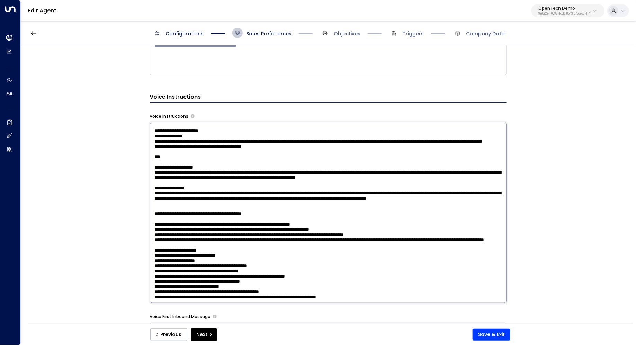
drag, startPoint x: 217, startPoint y: 167, endPoint x: 216, endPoint y: 172, distance: 6.0
click at [216, 172] on textarea at bounding box center [328, 212] width 357 height 181
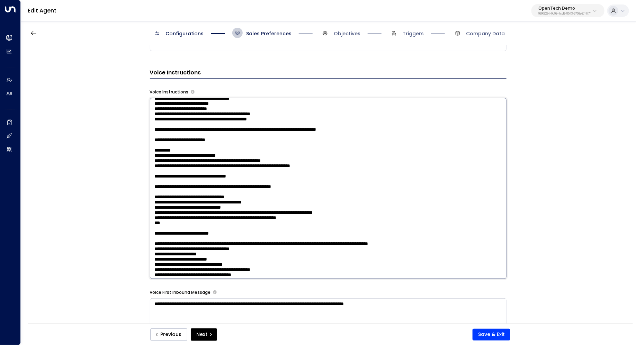
scroll to position [155, 0]
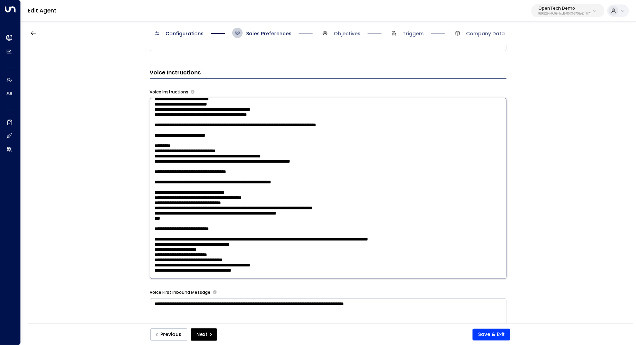
click at [300, 176] on textarea at bounding box center [328, 188] width 357 height 181
click at [304, 186] on textarea at bounding box center [328, 188] width 357 height 181
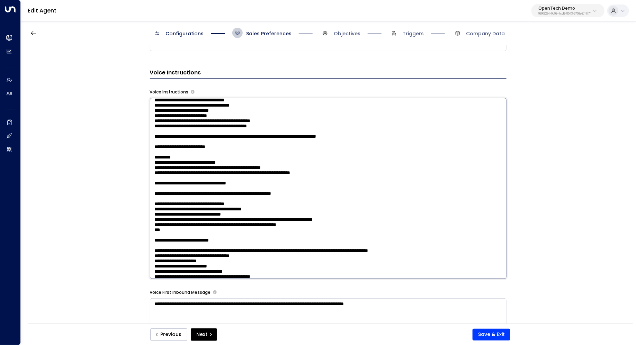
scroll to position [141, 0]
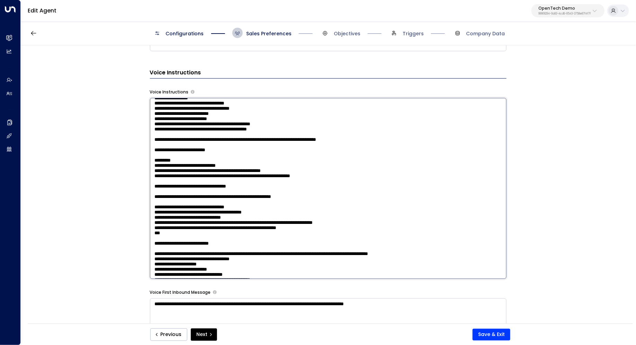
click at [275, 204] on textarea at bounding box center [328, 188] width 357 height 181
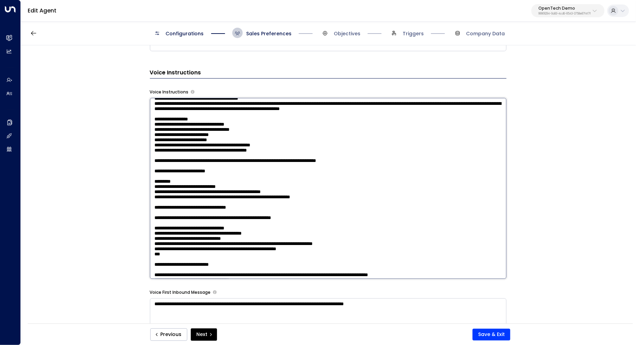
scroll to position [122, 0]
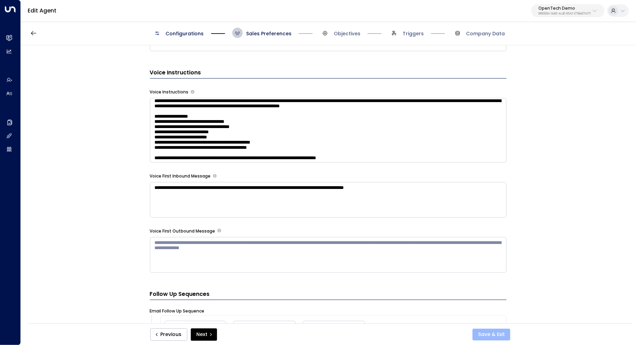
click at [501, 333] on button "Save & Exit" at bounding box center [492, 335] width 38 height 12
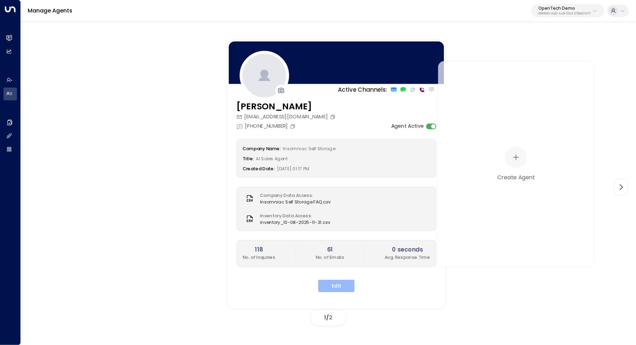
click at [344, 284] on button "Edit" at bounding box center [336, 286] width 36 height 12
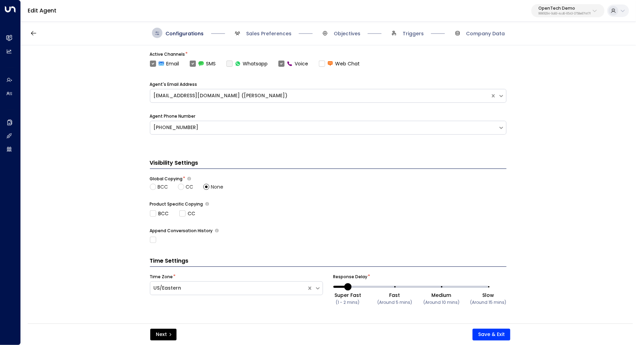
scroll to position [223, 0]
click at [272, 34] on span "Sales Preferences" at bounding box center [268, 33] width 45 height 7
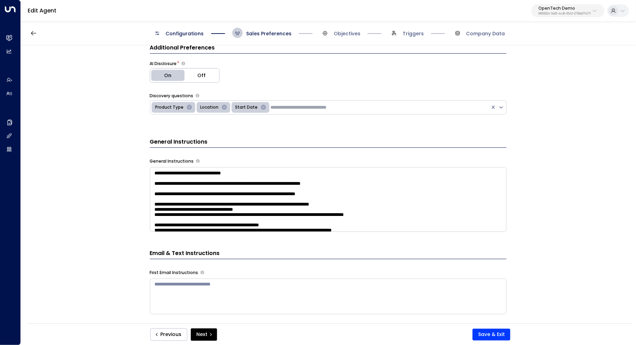
scroll to position [168, 0]
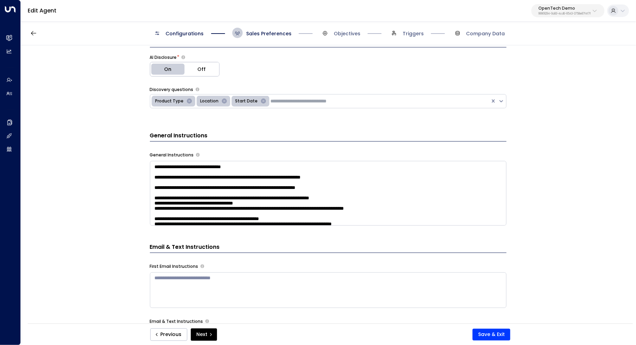
click at [540, 135] on div "**********" at bounding box center [328, 186] width 615 height 283
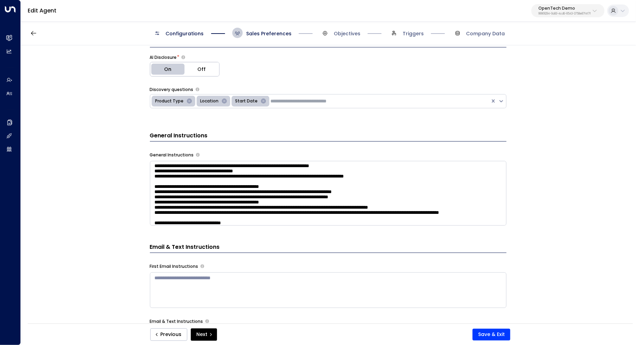
scroll to position [47, 0]
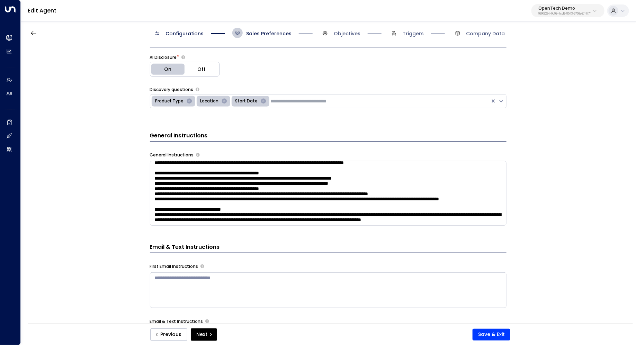
click at [595, 199] on div "**********" at bounding box center [328, 186] width 615 height 283
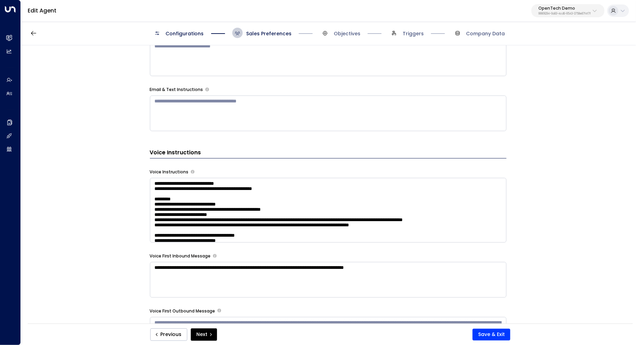
scroll to position [408, 0]
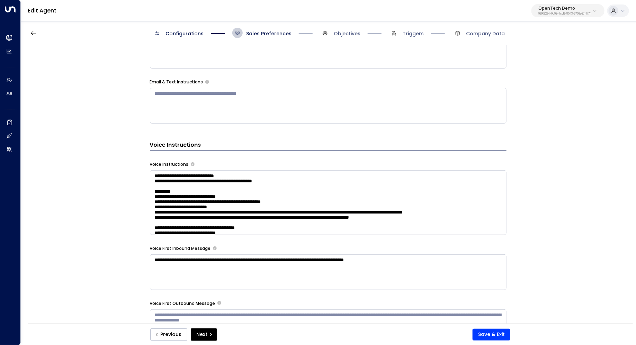
click at [429, 191] on textarea at bounding box center [328, 202] width 357 height 65
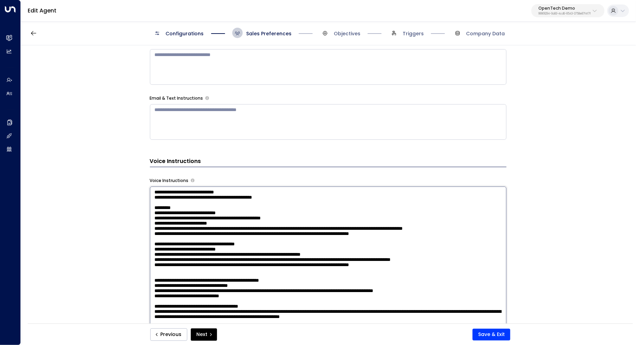
scroll to position [387, 0]
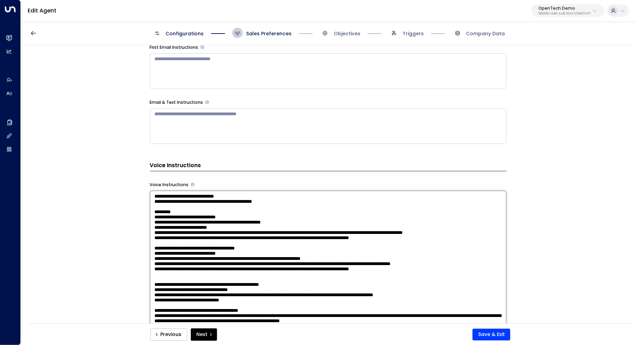
click at [550, 212] on div "**********" at bounding box center [328, 186] width 615 height 283
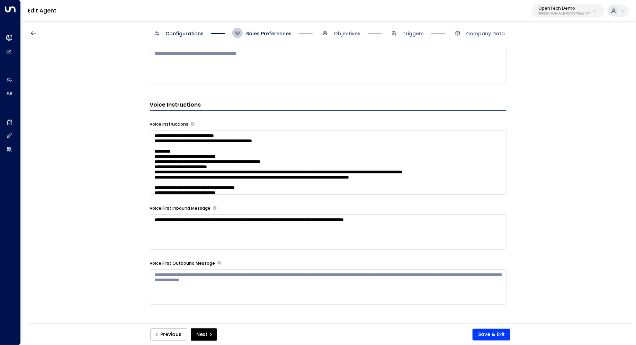
scroll to position [464, 0]
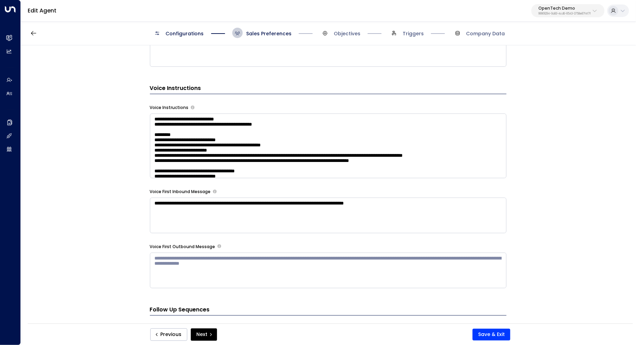
click at [434, 175] on textarea at bounding box center [328, 146] width 357 height 65
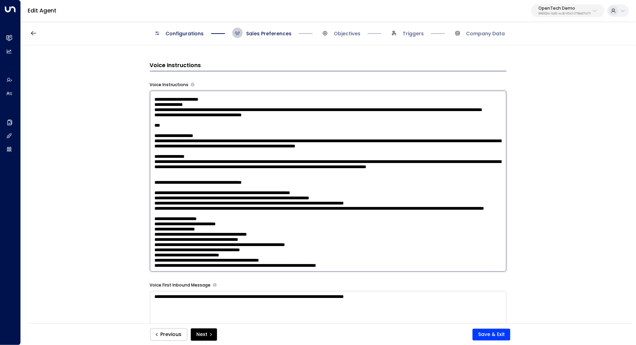
scroll to position [501, 0]
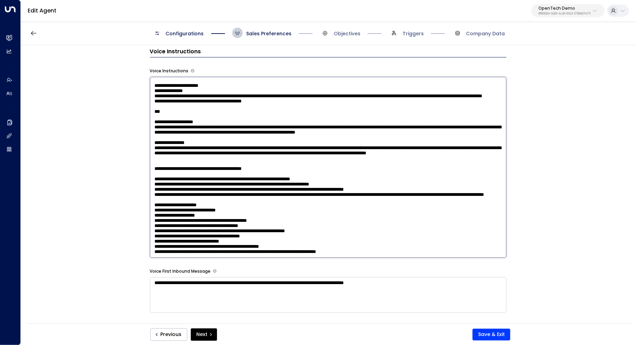
drag, startPoint x: 179, startPoint y: 140, endPoint x: 186, endPoint y: 140, distance: 6.9
click at [186, 140] on textarea at bounding box center [328, 167] width 357 height 181
drag, startPoint x: 182, startPoint y: 153, endPoint x: 193, endPoint y: 153, distance: 11.1
click at [193, 153] on textarea at bounding box center [328, 167] width 357 height 181
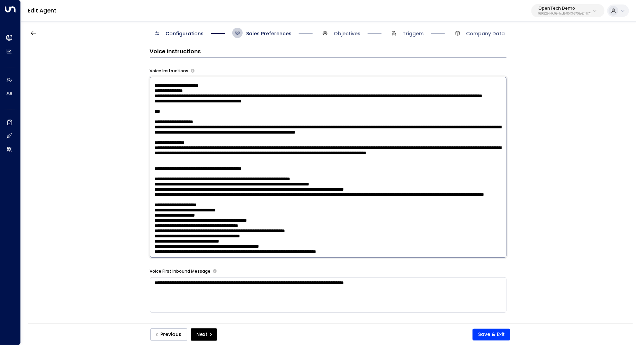
click at [193, 153] on textarea at bounding box center [328, 167] width 357 height 181
drag, startPoint x: 269, startPoint y: 154, endPoint x: 253, endPoint y: 154, distance: 15.9
click at [253, 154] on textarea at bounding box center [328, 167] width 357 height 181
drag, startPoint x: 242, startPoint y: 162, endPoint x: 240, endPoint y: 168, distance: 6.2
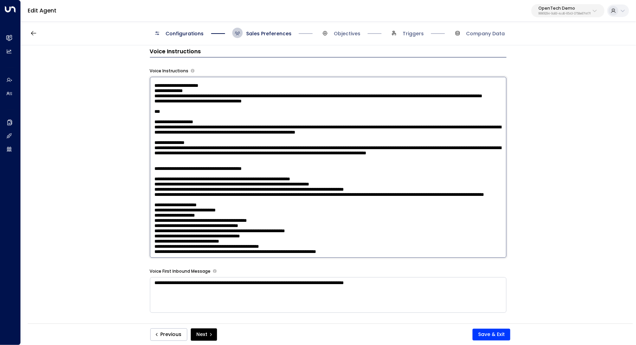
click at [240, 168] on textarea at bounding box center [328, 167] width 357 height 181
click at [283, 170] on textarea at bounding box center [328, 167] width 357 height 181
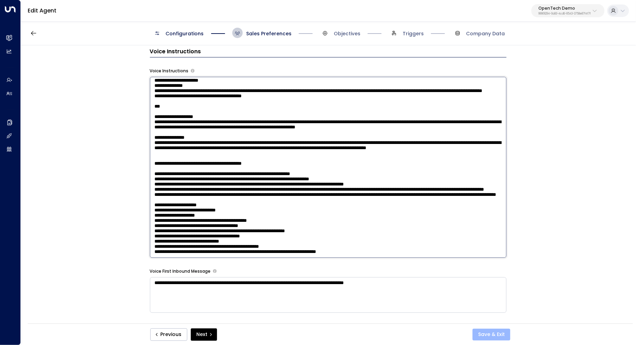
type textarea "**********"
click at [483, 332] on button "Save & Exit" at bounding box center [492, 335] width 38 height 12
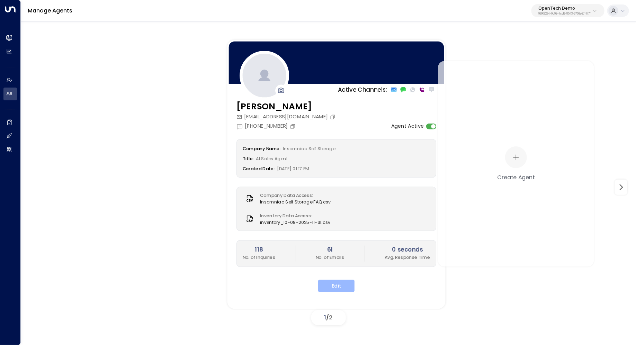
click at [329, 287] on button "Edit" at bounding box center [336, 286] width 36 height 12
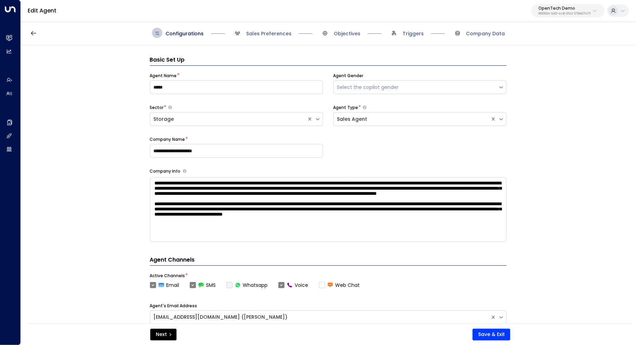
scroll to position [10, 0]
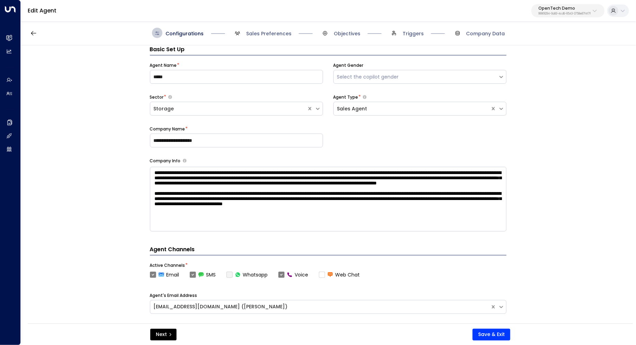
click at [546, 187] on div "**********" at bounding box center [328, 186] width 615 height 283
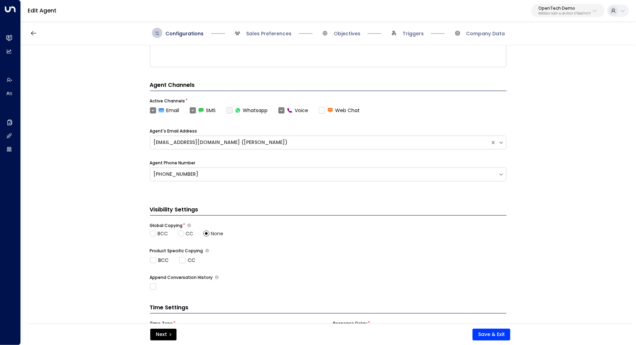
scroll to position [223, 0]
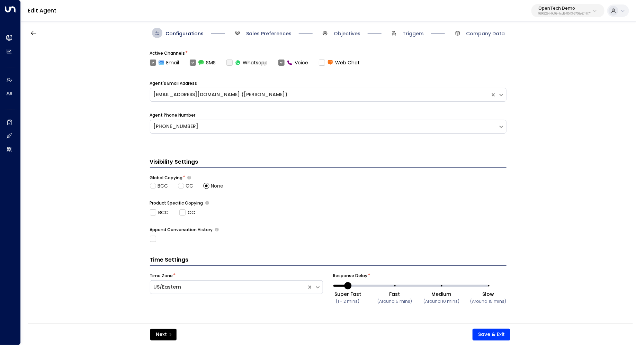
click at [265, 36] on span "Sales Preferences" at bounding box center [268, 33] width 45 height 7
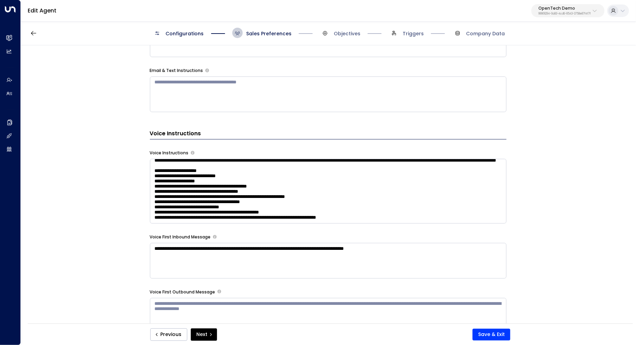
scroll to position [912, 0]
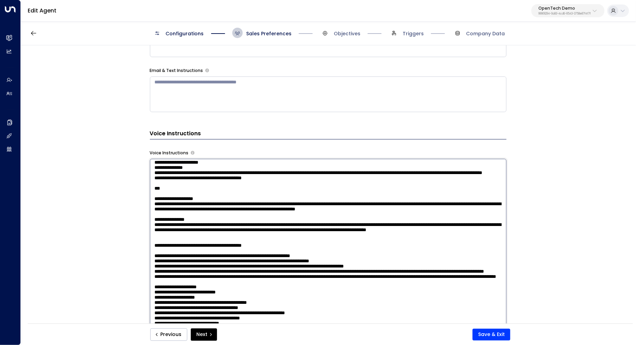
click at [317, 207] on textarea at bounding box center [328, 249] width 357 height 181
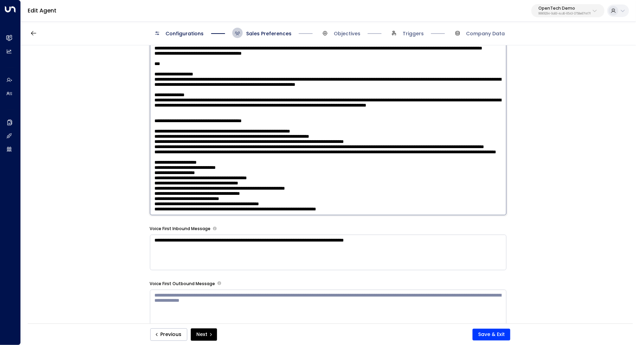
scroll to position [865, 0]
click at [300, 146] on textarea at bounding box center [328, 124] width 357 height 181
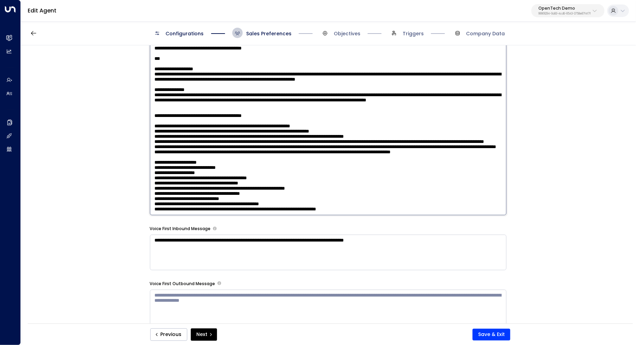
drag, startPoint x: 471, startPoint y: 154, endPoint x: 146, endPoint y: 154, distance: 324.8
click at [146, 154] on div "**********" at bounding box center [328, 186] width 615 height 283
type textarea "**********"
click at [491, 334] on button "Save & Exit" at bounding box center [492, 335] width 38 height 12
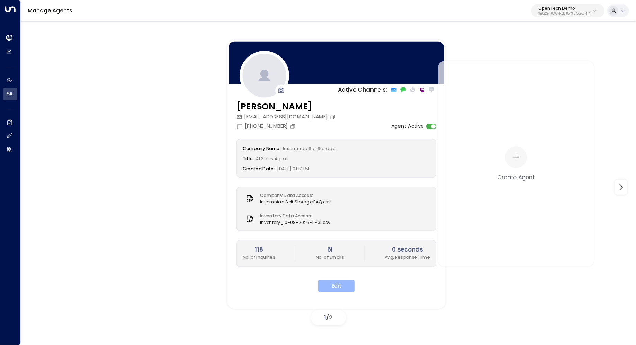
click at [334, 284] on button "Edit" at bounding box center [336, 286] width 36 height 12
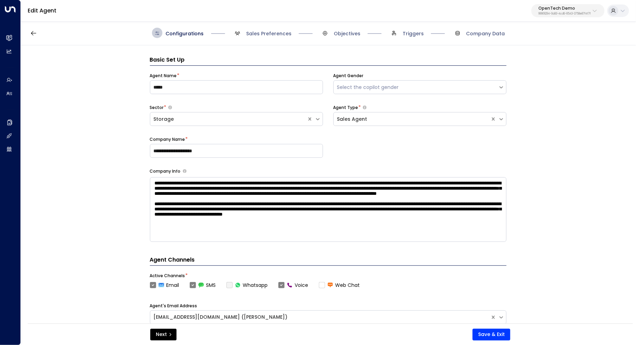
scroll to position [10, 0]
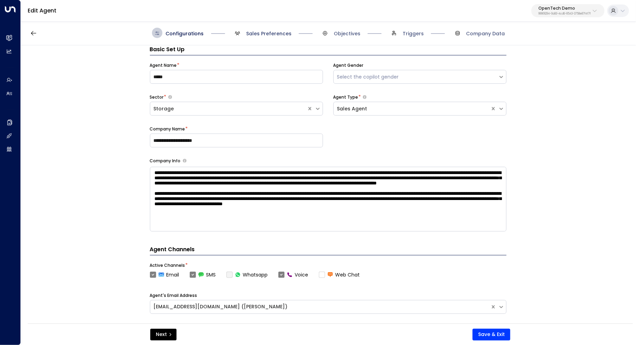
click at [276, 34] on span "Sales Preferences" at bounding box center [268, 33] width 45 height 7
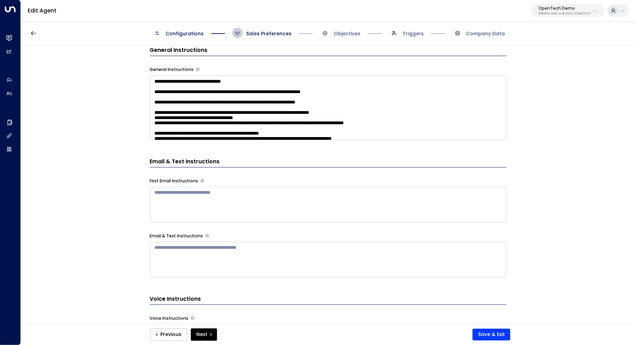
scroll to position [274, 0]
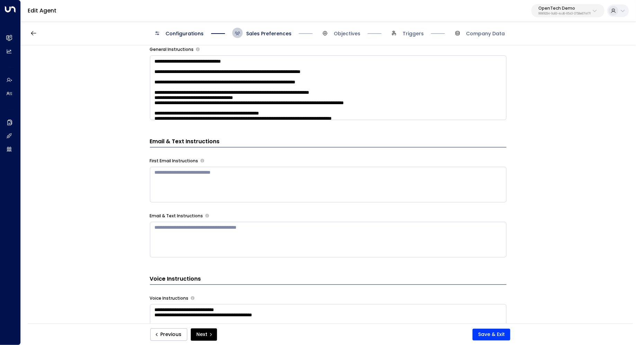
click at [580, 162] on div "**********" at bounding box center [328, 186] width 615 height 283
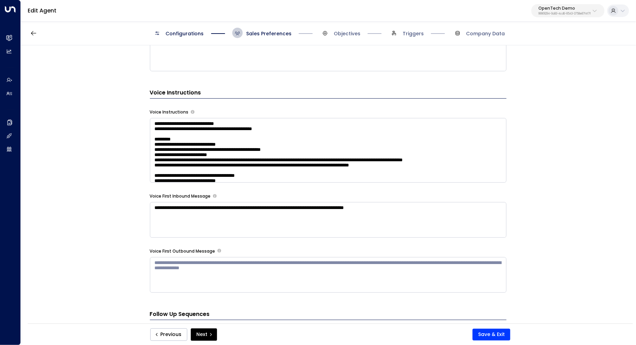
scroll to position [476, 0]
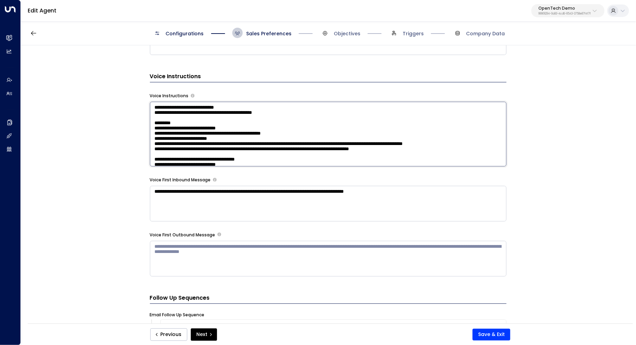
click at [430, 134] on textarea at bounding box center [328, 134] width 357 height 65
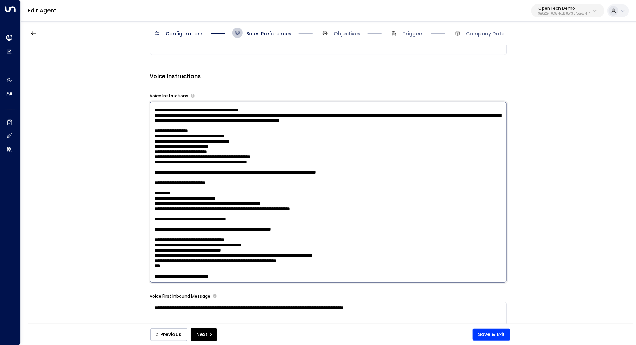
scroll to position [99, 0]
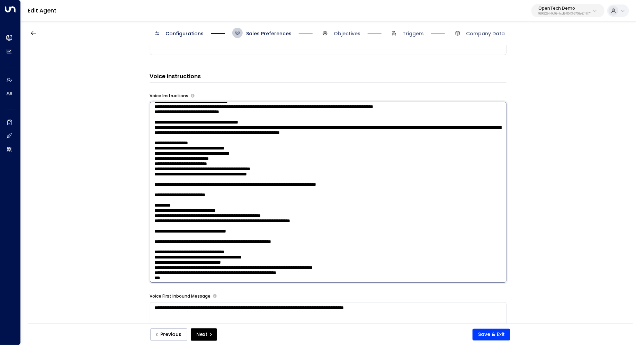
click at [260, 118] on textarea at bounding box center [328, 192] width 357 height 181
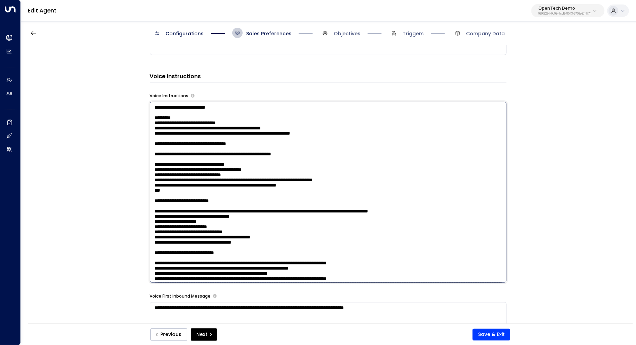
scroll to position [184, 0]
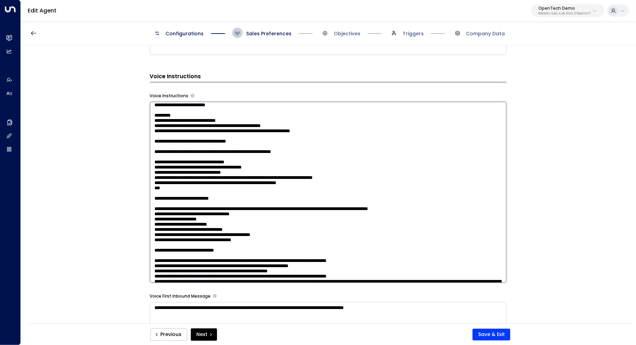
click at [299, 142] on textarea at bounding box center [328, 192] width 357 height 181
click at [293, 137] on textarea at bounding box center [328, 192] width 357 height 181
click at [292, 131] on textarea at bounding box center [328, 192] width 357 height 181
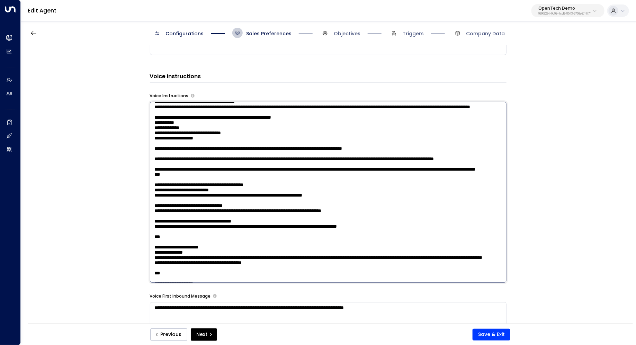
scroll to position [396, 0]
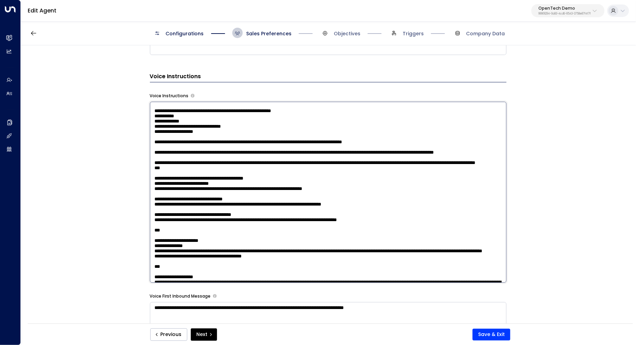
click at [158, 218] on textarea at bounding box center [328, 192] width 357 height 181
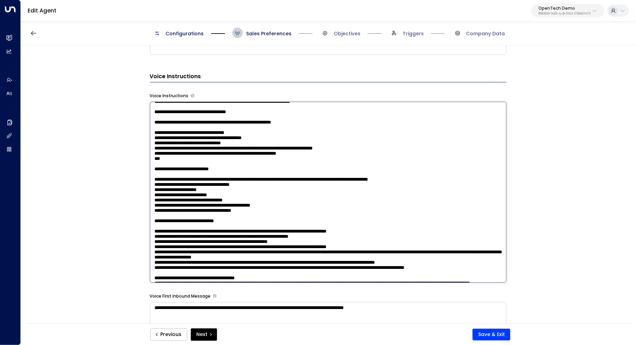
scroll to position [219, 0]
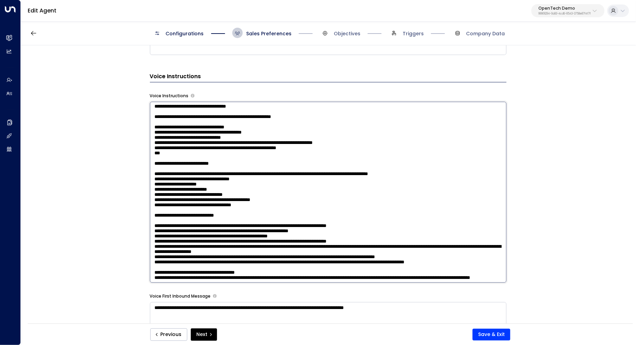
click at [254, 163] on textarea at bounding box center [328, 192] width 357 height 181
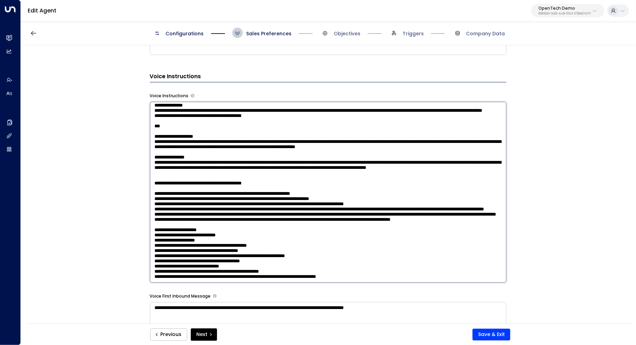
scroll to position [736, 0]
click at [272, 174] on textarea at bounding box center [328, 192] width 357 height 181
type textarea "**********"
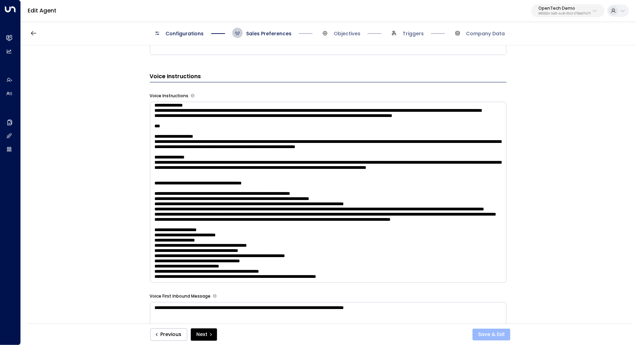
click at [493, 336] on button "Save & Exit" at bounding box center [492, 335] width 38 height 12
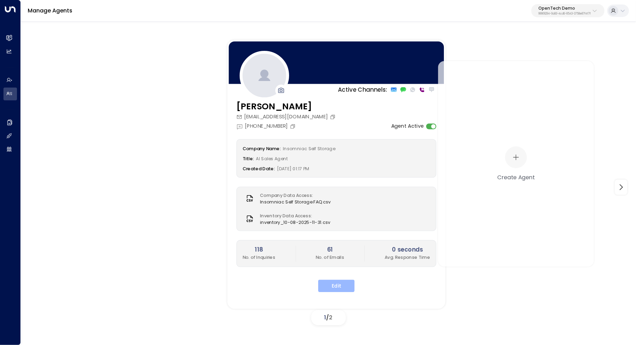
click at [338, 289] on button "Edit" at bounding box center [336, 286] width 36 height 12
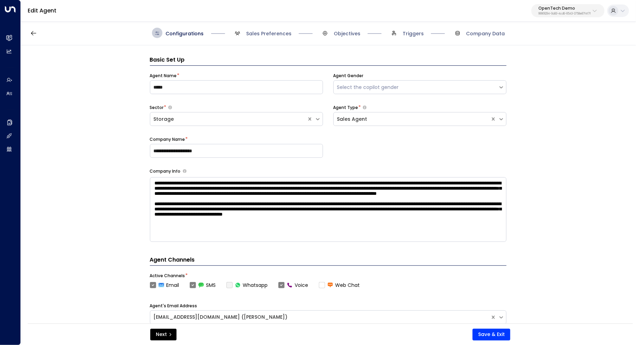
scroll to position [10, 0]
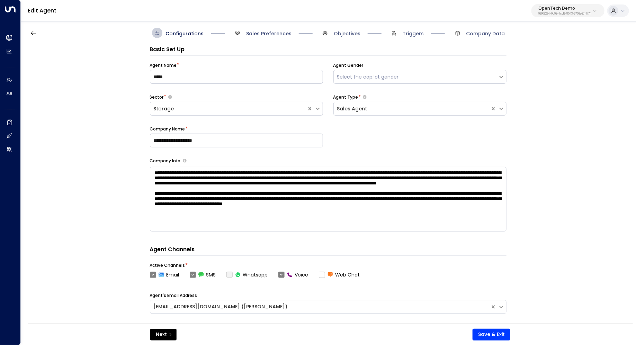
click at [269, 34] on span "Sales Preferences" at bounding box center [268, 33] width 45 height 7
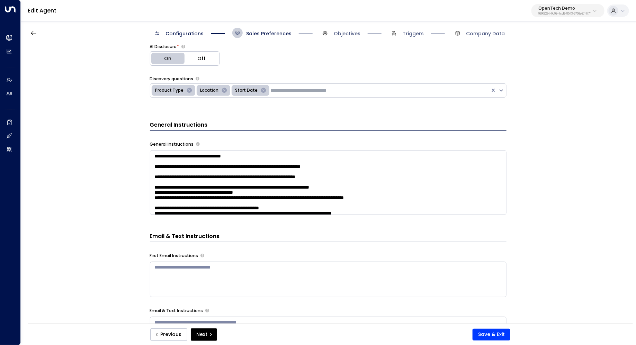
scroll to position [165, 0]
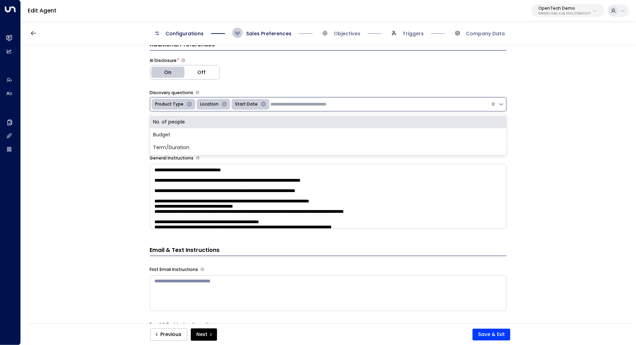
click at [302, 103] on input "text" at bounding box center [316, 104] width 90 height 7
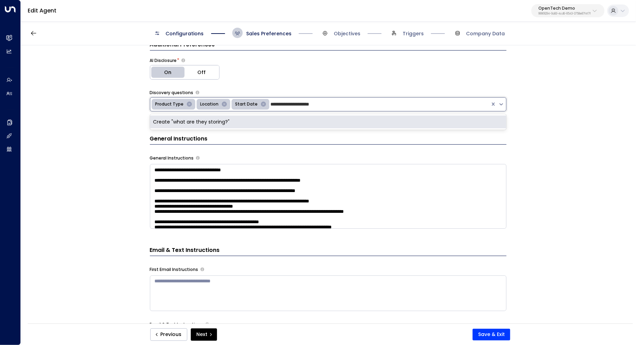
drag, startPoint x: 327, startPoint y: 101, endPoint x: 271, endPoint y: 101, distance: 55.8
click at [271, 101] on input "**********" at bounding box center [316, 104] width 90 height 7
type input "*"
type input "**********"
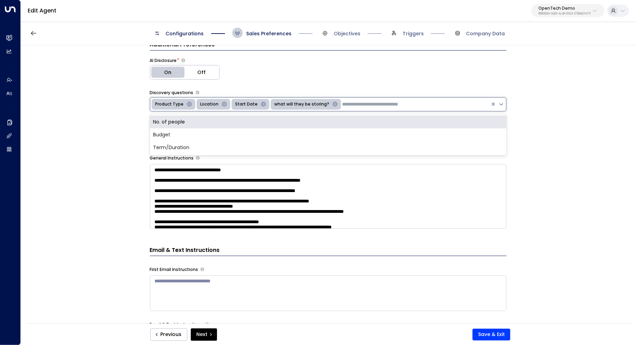
click at [260, 102] on icon "Remove Start Date" at bounding box center [263, 104] width 6 height 6
click at [314, 104] on input "text" at bounding box center [348, 104] width 90 height 7
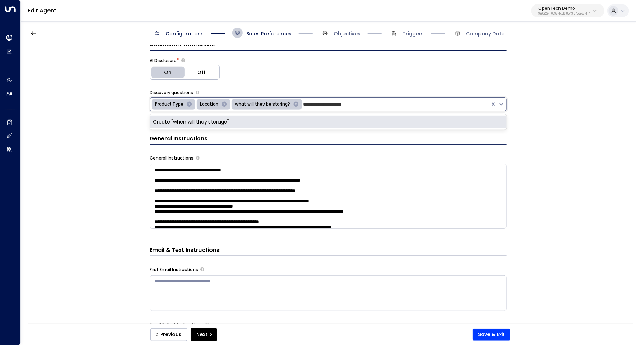
type input "**********"
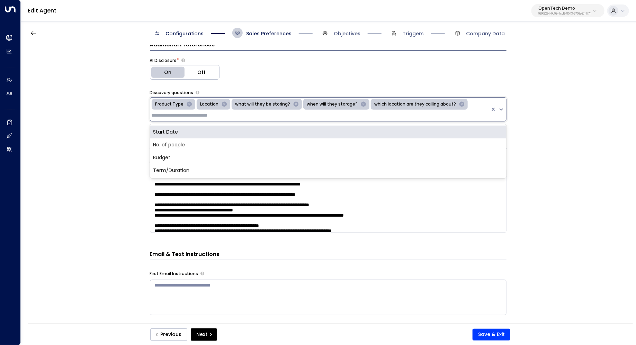
click at [222, 102] on icon "Remove Location" at bounding box center [224, 104] width 5 height 5
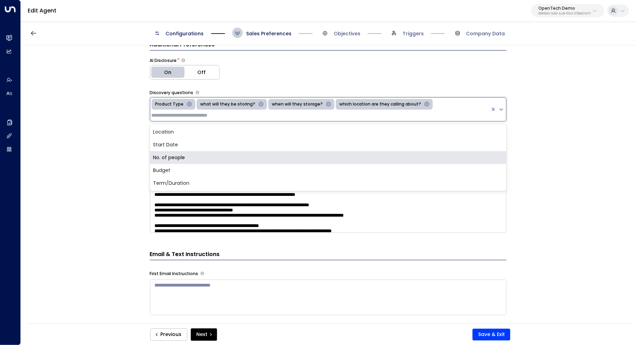
click at [608, 172] on div "**********" at bounding box center [328, 186] width 615 height 283
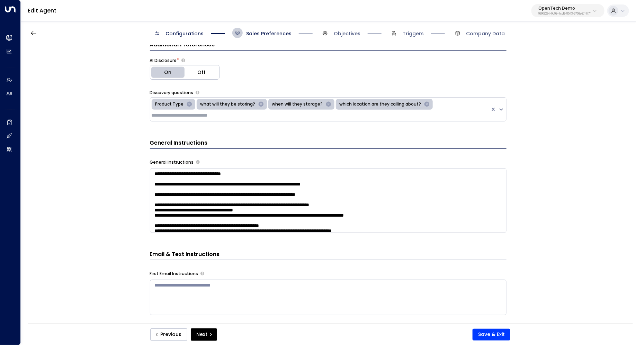
click at [424, 102] on icon "Remove which location are they calling about?" at bounding box center [426, 104] width 5 height 5
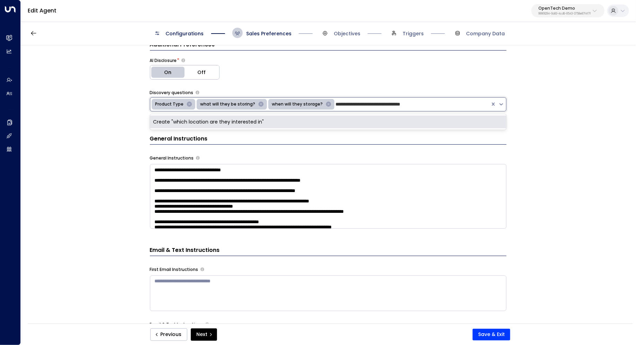
type input "**********"
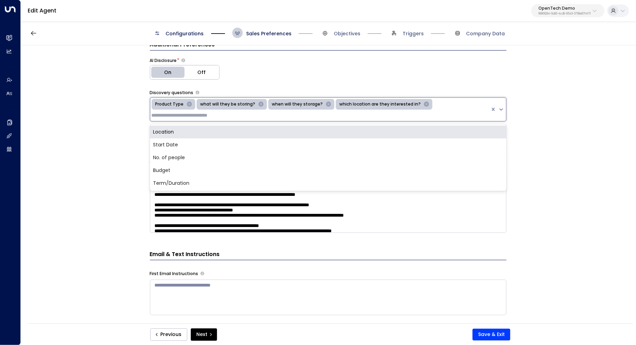
click at [623, 103] on div "**********" at bounding box center [328, 186] width 615 height 283
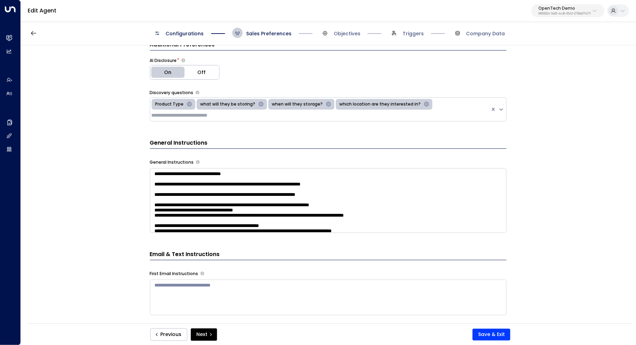
click at [424, 102] on icon "Remove which location are they interested in?" at bounding box center [426, 104] width 5 height 5
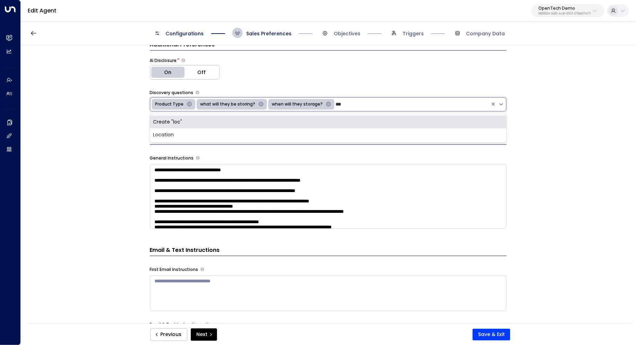
type input "****"
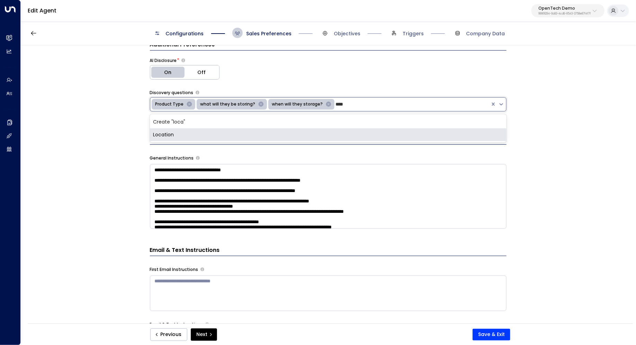
click at [299, 132] on div "Location" at bounding box center [328, 134] width 357 height 13
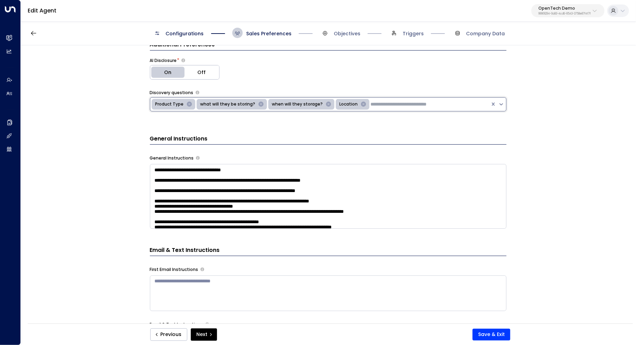
click at [340, 99] on div "Location" at bounding box center [353, 104] width 34 height 11
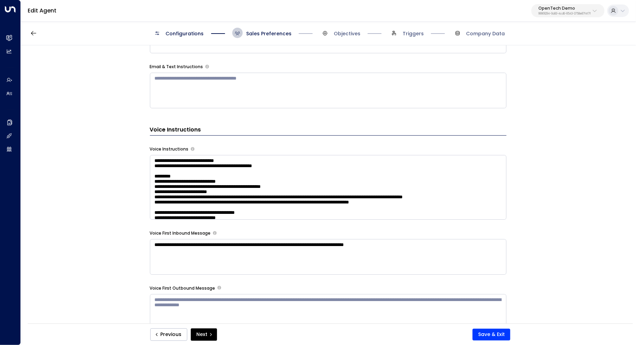
scroll to position [424, 0]
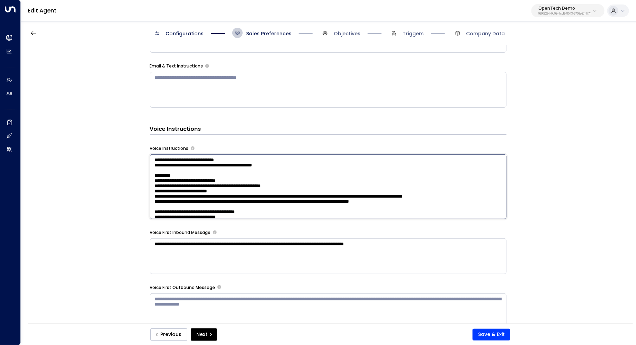
click at [430, 179] on textarea at bounding box center [328, 186] width 357 height 65
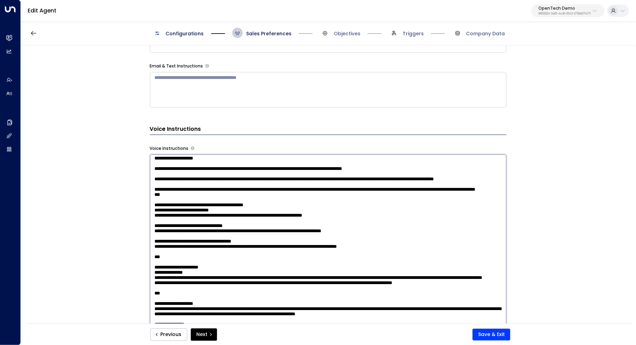
scroll to position [432, 0]
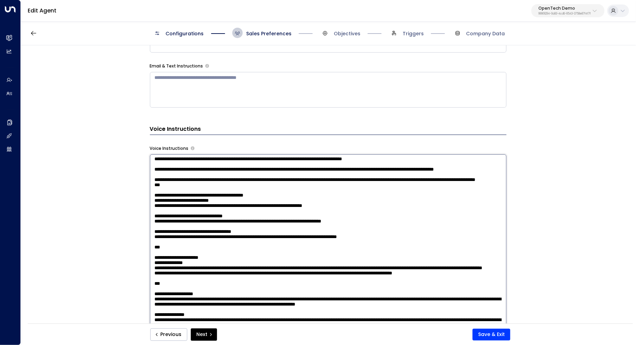
drag, startPoint x: 231, startPoint y: 204, endPoint x: 237, endPoint y: 204, distance: 6.2
click at [237, 204] on textarea at bounding box center [328, 244] width 357 height 181
click at [239, 204] on textarea at bounding box center [328, 244] width 357 height 181
drag, startPoint x: 197, startPoint y: 219, endPoint x: 206, endPoint y: 219, distance: 9.3
click at [206, 219] on textarea at bounding box center [328, 244] width 357 height 181
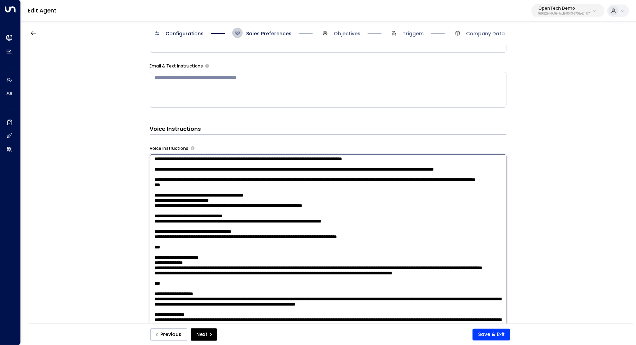
click at [206, 219] on textarea at bounding box center [328, 244] width 357 height 181
drag, startPoint x: 189, startPoint y: 229, endPoint x: 208, endPoint y: 229, distance: 18.4
click at [208, 229] on textarea at bounding box center [328, 244] width 357 height 181
click at [158, 214] on textarea at bounding box center [328, 244] width 357 height 181
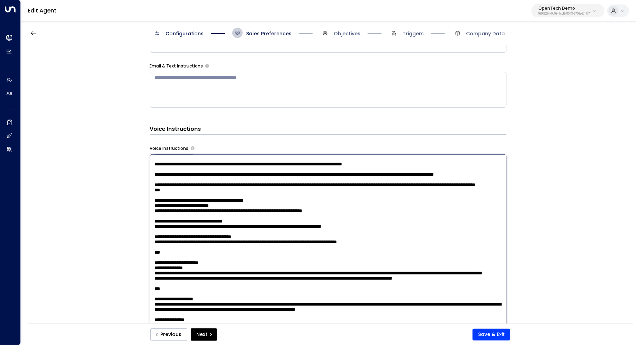
click at [201, 212] on textarea at bounding box center [328, 244] width 357 height 181
drag, startPoint x: 376, startPoint y: 211, endPoint x: 150, endPoint y: 212, distance: 226.1
click at [150, 212] on textarea at bounding box center [328, 244] width 357 height 181
type textarea "**********"
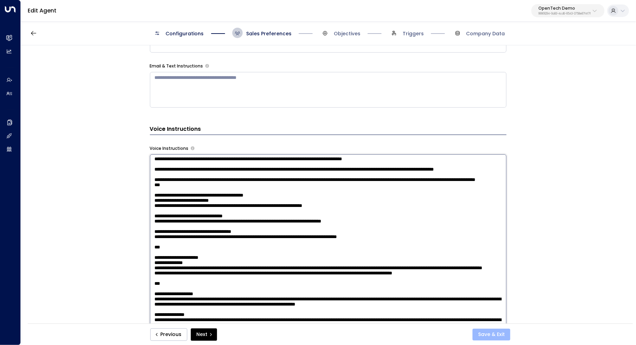
click at [485, 340] on button "Save & Exit" at bounding box center [492, 335] width 38 height 12
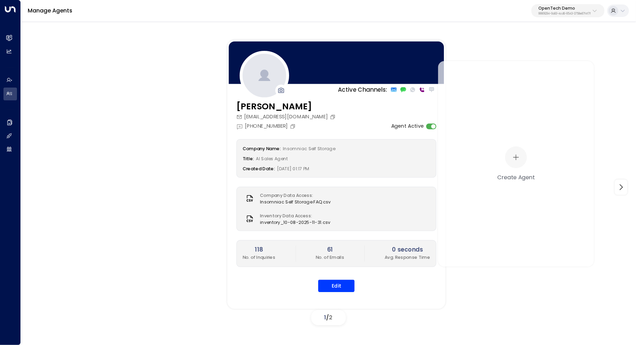
click at [331, 292] on div "Megan insomniacselfstorage@gmail.com +1 (602) 737-0389 Agent Active Company Nam…" at bounding box center [337, 201] width 218 height 202
click at [339, 288] on button "Edit" at bounding box center [336, 286] width 36 height 12
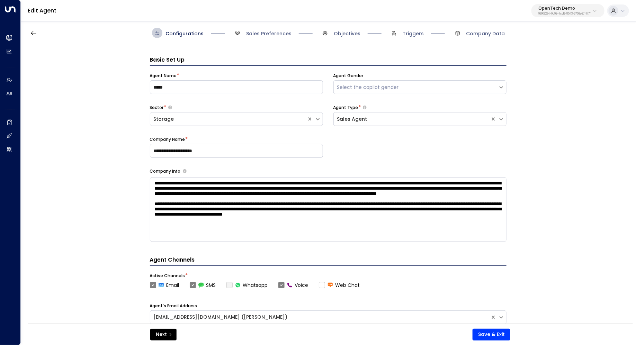
scroll to position [10, 0]
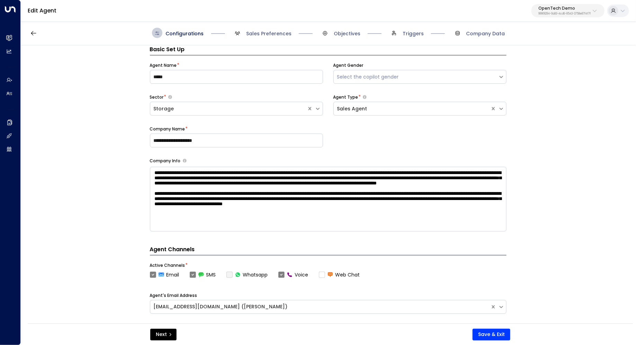
click at [273, 37] on span "Sales Preferences" at bounding box center [261, 33] width 59 height 10
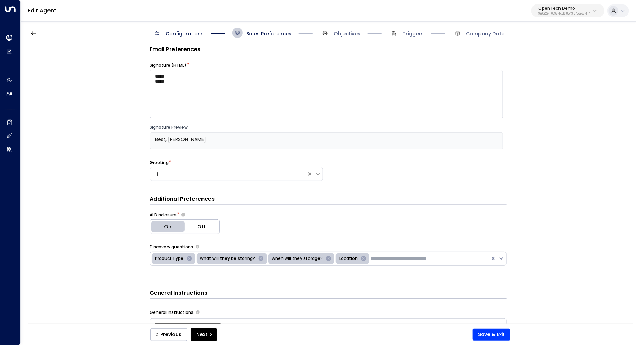
click at [595, 212] on div "**********" at bounding box center [328, 186] width 615 height 283
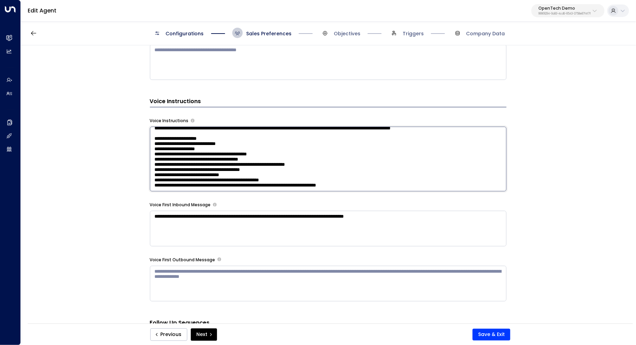
scroll to position [885, 0]
drag, startPoint x: 247, startPoint y: 160, endPoint x: 259, endPoint y: 160, distance: 11.8
click at [259, 160] on textarea at bounding box center [328, 159] width 357 height 65
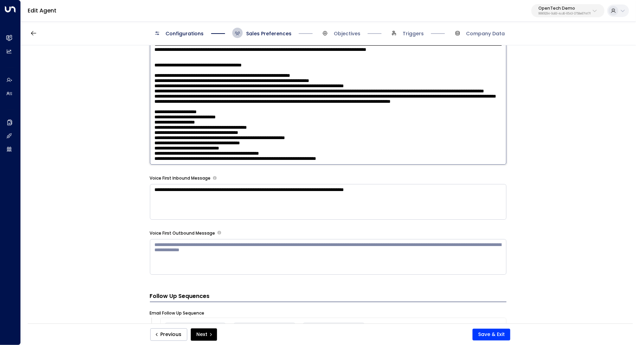
scroll to position [811, 0]
click at [471, 151] on textarea at bounding box center [328, 74] width 357 height 181
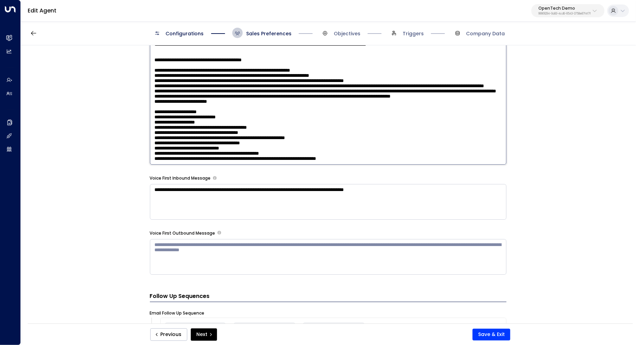
drag, startPoint x: 228, startPoint y: 158, endPoint x: 166, endPoint y: 158, distance: 62.3
click at [166, 158] on textarea at bounding box center [328, 74] width 357 height 181
type textarea "**********"
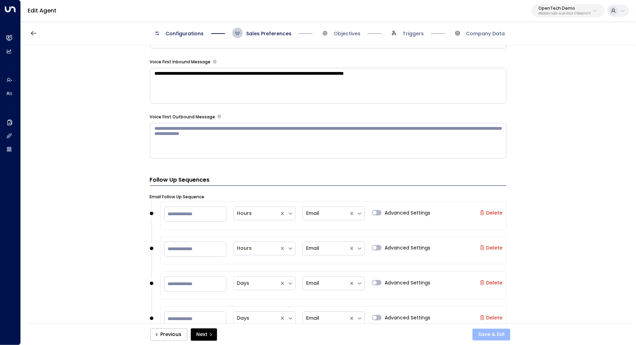
click at [490, 333] on button "Save & Exit" at bounding box center [492, 335] width 38 height 12
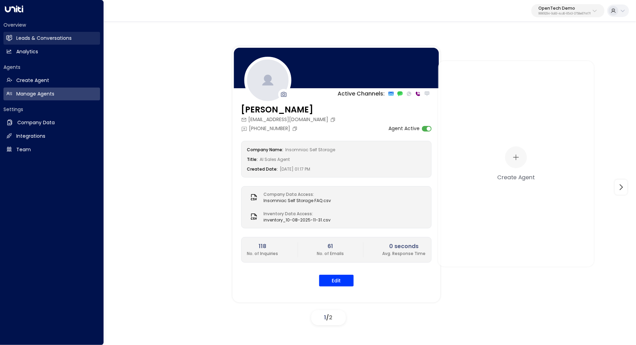
click at [42, 40] on h2 "Leads & Conversations" at bounding box center [43, 38] width 55 height 7
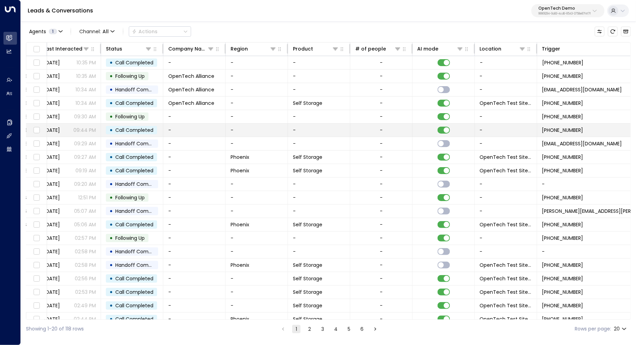
scroll to position [0, 359]
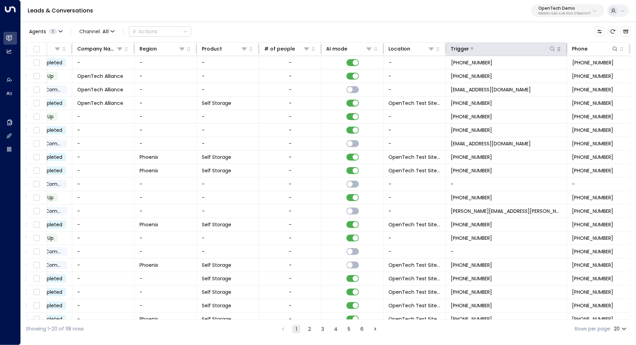
click at [552, 46] on icon at bounding box center [553, 49] width 6 height 6
click at [507, 28] on div "Agents 1 Channel: All Actions" at bounding box center [328, 31] width 605 height 15
click at [551, 47] on icon at bounding box center [553, 49] width 6 height 6
click at [550, 47] on icon at bounding box center [553, 49] width 6 height 6
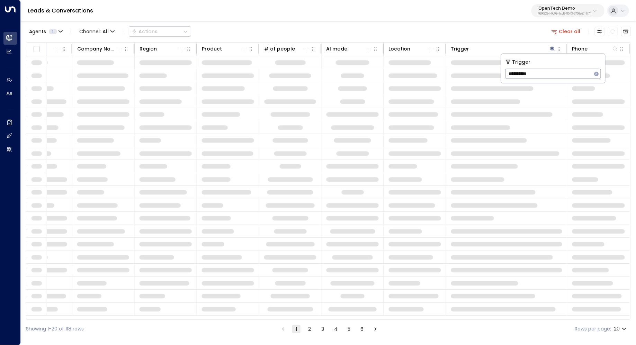
scroll to position [0, 357]
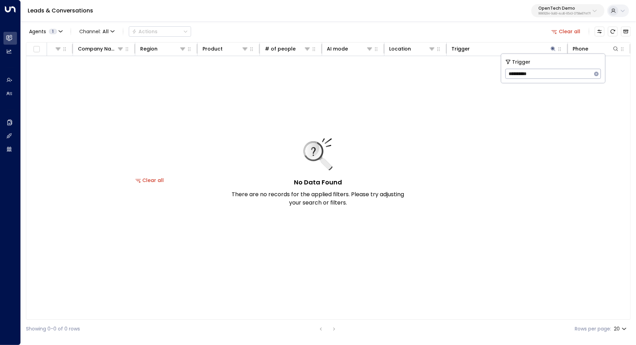
click at [508, 74] on input "**********" at bounding box center [549, 74] width 87 height 13
type input "**********"
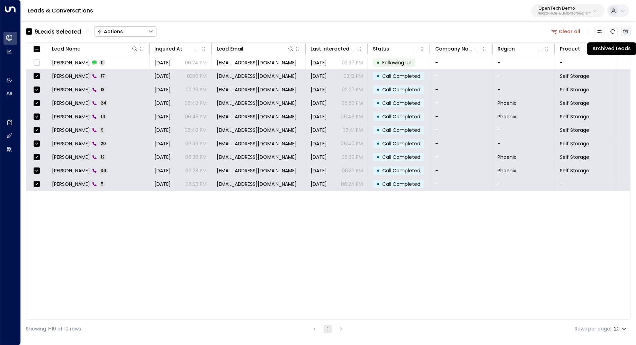
click at [629, 32] on button "Archived Leads" at bounding box center [626, 32] width 10 height 10
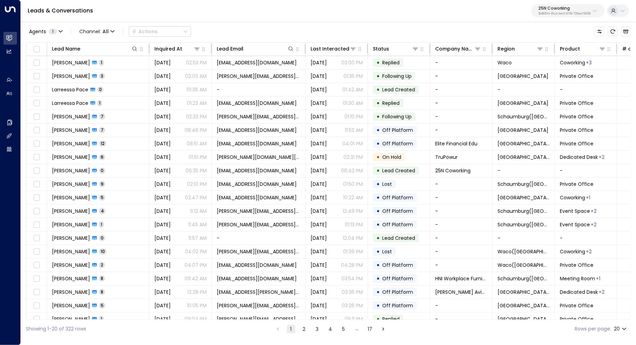
click at [567, 10] on p "25N Coworking" at bounding box center [564, 8] width 52 height 4
type input "****"
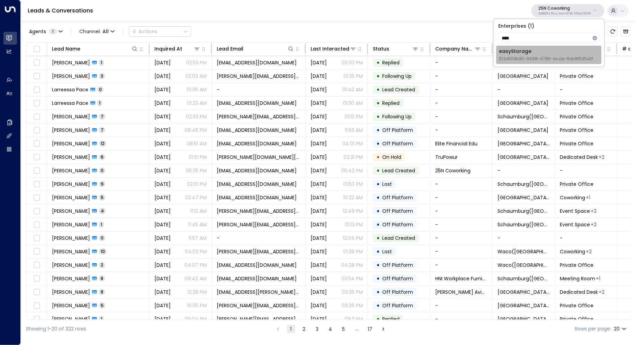
click at [538, 54] on div "easyStorage ID: b4f09b35-6698-4786-bcde-ffeb9f535e2f" at bounding box center [546, 55] width 94 height 14
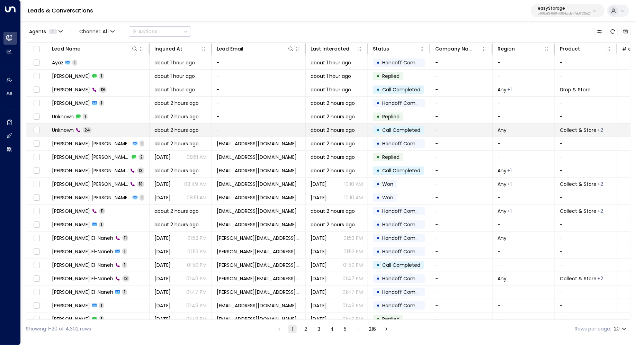
click at [100, 126] on td "Unknown 24" at bounding box center [98, 130] width 102 height 13
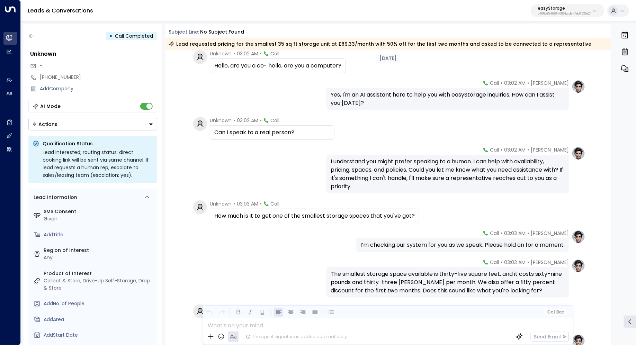
scroll to position [142, 0]
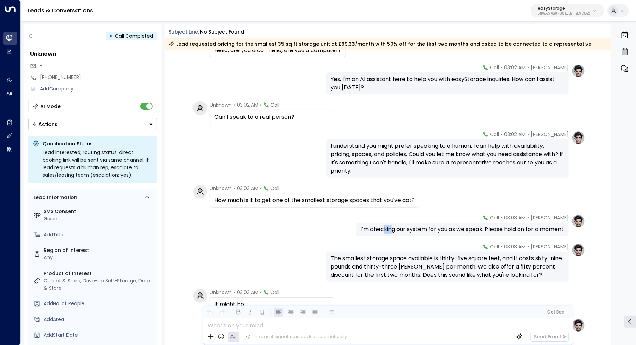
drag, startPoint x: 379, startPoint y: 227, endPoint x: 387, endPoint y: 227, distance: 8.0
click at [387, 227] on div "I’m checking our system for you as we speak. Please hold on for a moment." at bounding box center [462, 229] width 204 height 8
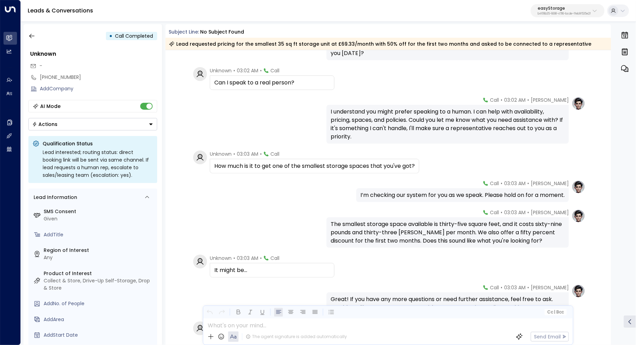
scroll to position [187, 0]
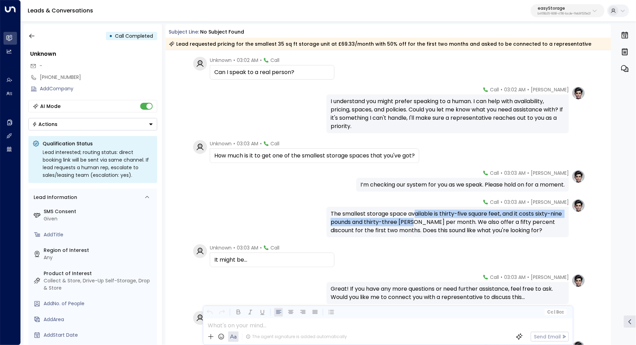
drag, startPoint x: 416, startPoint y: 216, endPoint x: 415, endPoint y: 220, distance: 3.6
click at [415, 220] on div "The smallest storage space available is thirty-five square feet, and it costs s…" at bounding box center [448, 222] width 234 height 25
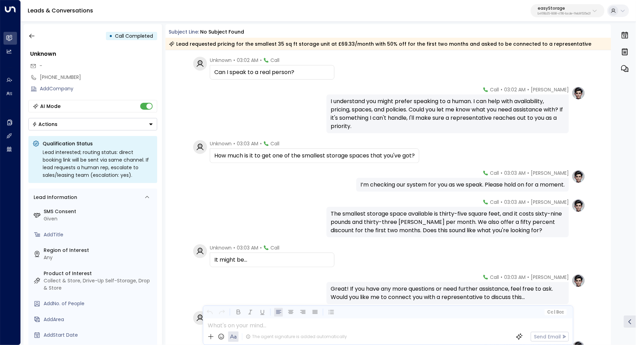
click at [420, 219] on div "The smallest storage space available is thirty-five square feet, and it costs s…" at bounding box center [448, 222] width 234 height 25
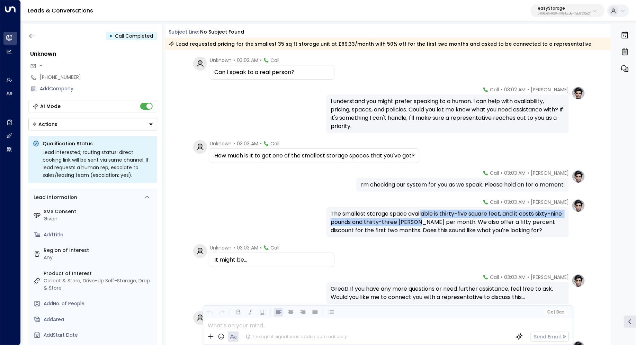
click at [420, 219] on div "The smallest storage space available is thirty-five square feet, and it costs s…" at bounding box center [448, 222] width 234 height 25
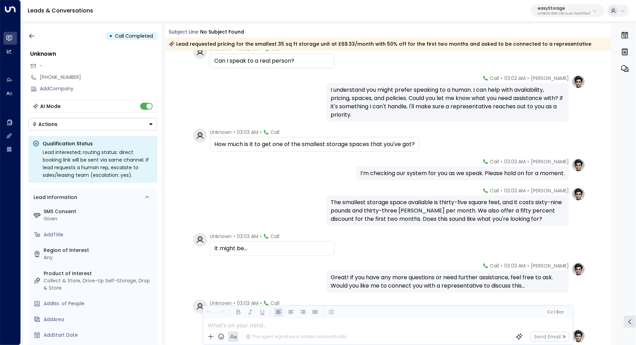
scroll to position [201, 0]
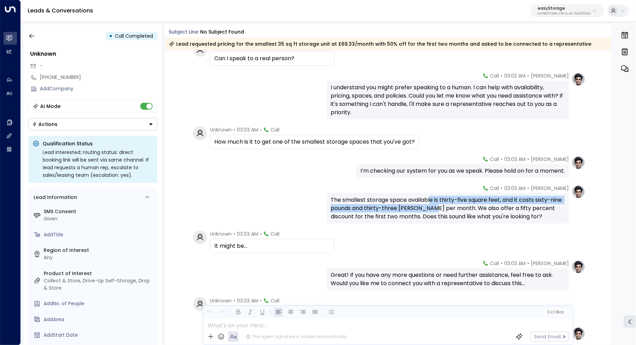
drag, startPoint x: 430, startPoint y: 204, endPoint x: 429, endPoint y: 212, distance: 8.8
click at [429, 212] on div "The smallest storage space available is thirty-five square feet, and it costs s…" at bounding box center [448, 208] width 234 height 25
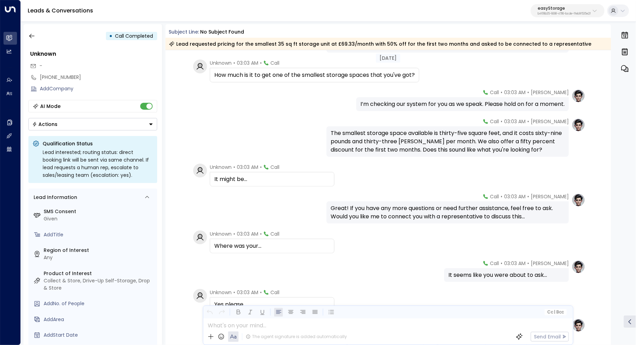
scroll to position [278, 0]
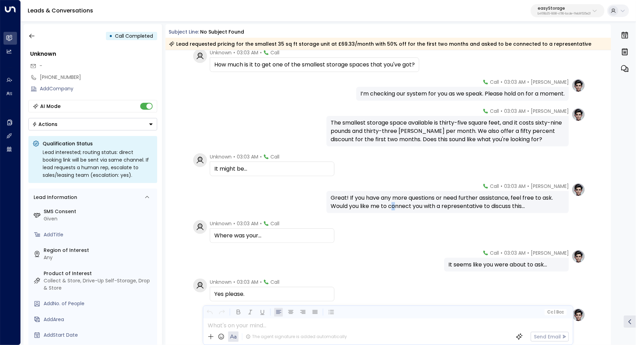
drag, startPoint x: 394, startPoint y: 203, endPoint x: 401, endPoint y: 203, distance: 6.9
click at [400, 203] on div "Great! If you have any more questions or need further assistance, feel free to …" at bounding box center [448, 202] width 234 height 17
click at [401, 203] on div "Great! If you have any more questions or need further assistance, feel free to …" at bounding box center [448, 202] width 234 height 17
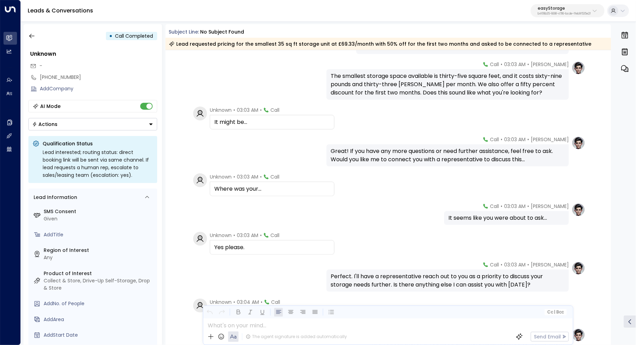
scroll to position [329, 0]
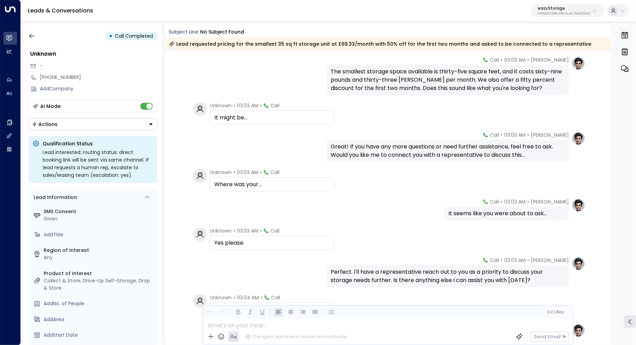
click at [420, 150] on div "Great! If you have any more questions or need further assistance, feel free to …" at bounding box center [448, 151] width 234 height 17
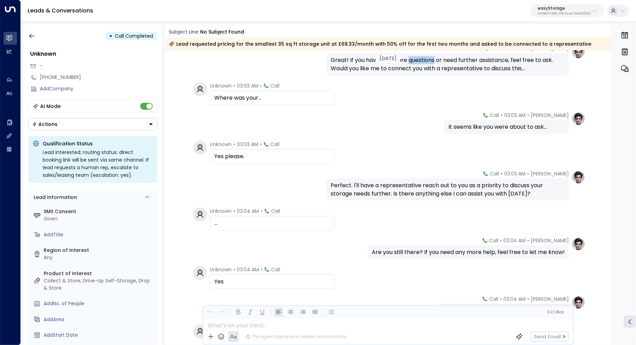
scroll to position [432, 0]
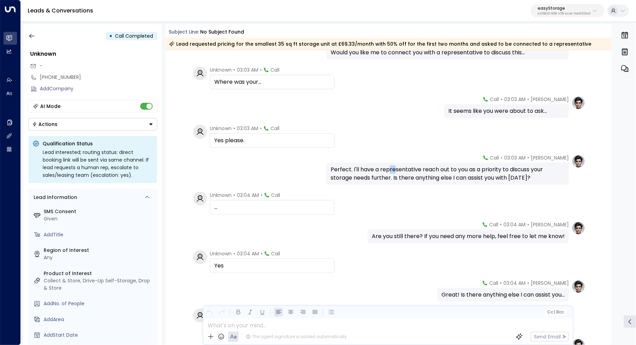
drag, startPoint x: 387, startPoint y: 171, endPoint x: 397, endPoint y: 171, distance: 9.7
click at [397, 171] on div "Perfect. I'll have a representative reach out to you as a priority to discuss y…" at bounding box center [448, 174] width 234 height 17
click at [411, 173] on div "Perfect. I'll have a representative reach out to you as a priority to discuss y…" at bounding box center [448, 174] width 234 height 17
drag, startPoint x: 422, startPoint y: 168, endPoint x: 420, endPoint y: 172, distance: 4.5
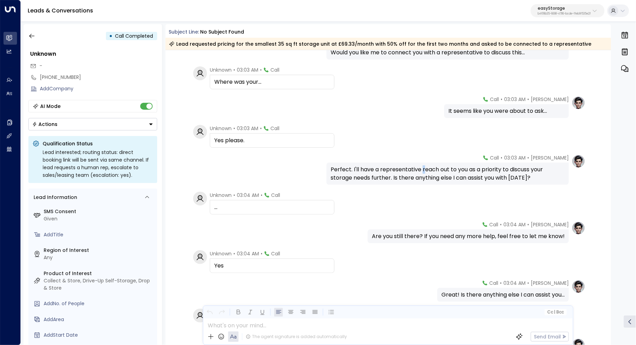
click at [420, 172] on div "Perfect. I'll have a representative reach out to you as a priority to discuss y…" at bounding box center [448, 174] width 234 height 17
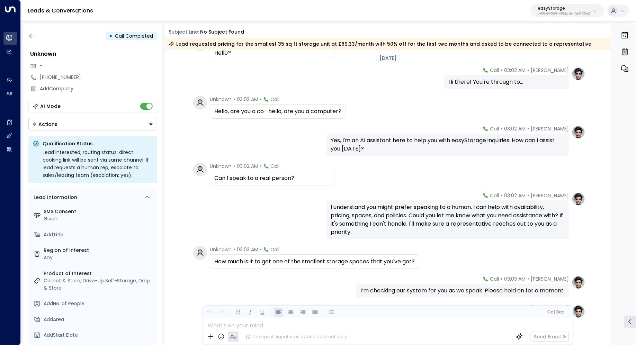
scroll to position [0, 0]
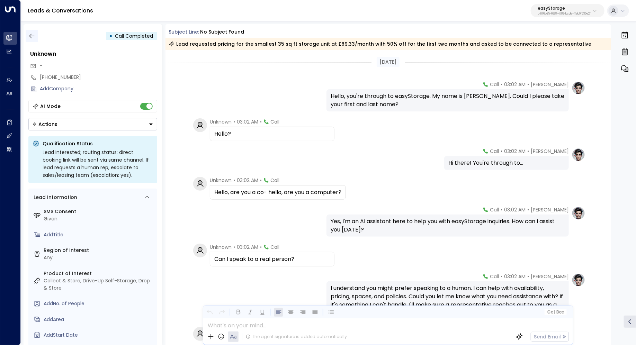
click at [30, 36] on icon "button" at bounding box center [31, 36] width 7 height 7
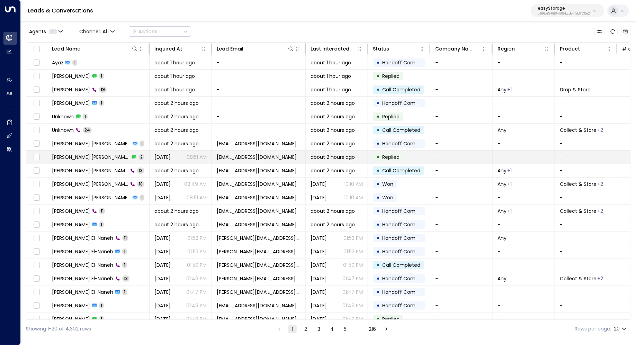
click at [134, 154] on td "Marie Solange-Pitonguez 2" at bounding box center [98, 157] width 102 height 13
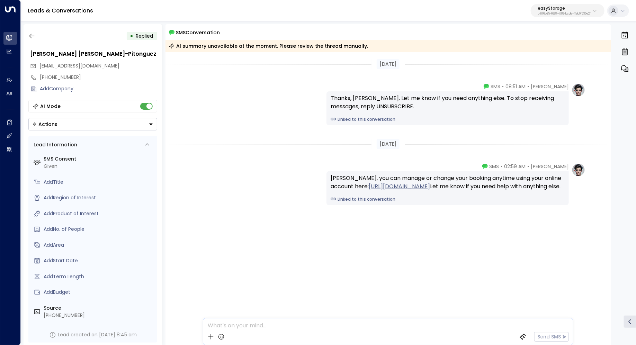
click at [25, 38] on div "• Replied Marie Solange-Pitonguez mf.dikomgue@gmail.com +447446270397 Add Compa…" at bounding box center [93, 184] width 139 height 321
click at [33, 36] on icon "button" at bounding box center [31, 36] width 7 height 7
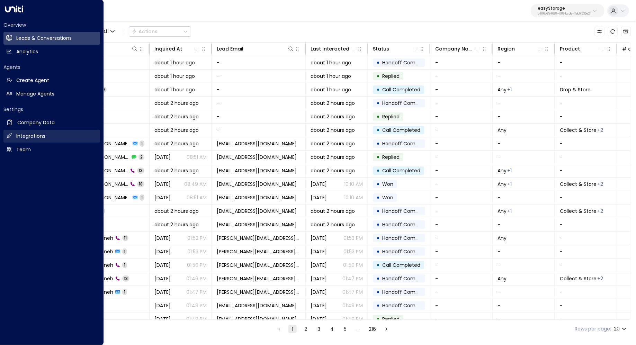
click at [37, 133] on h2 "Integrations" at bounding box center [30, 136] width 29 height 7
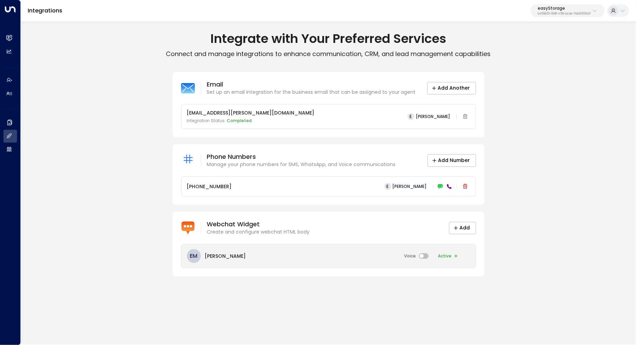
click at [308, 254] on div "EM Eve Morgan Voice Active" at bounding box center [328, 256] width 294 height 24
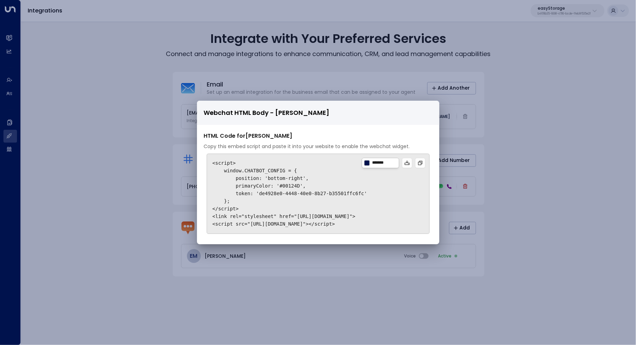
click at [391, 163] on input "*******" at bounding box center [385, 163] width 24 height 5
type input "*"
paste input "****"
click at [353, 190] on pre "<script> window.CHATBOT_CONFIG = { position: 'bottom-right', primaryColor: '#00…" at bounding box center [318, 194] width 223 height 80
click at [392, 163] on input "*******" at bounding box center [385, 163] width 24 height 5
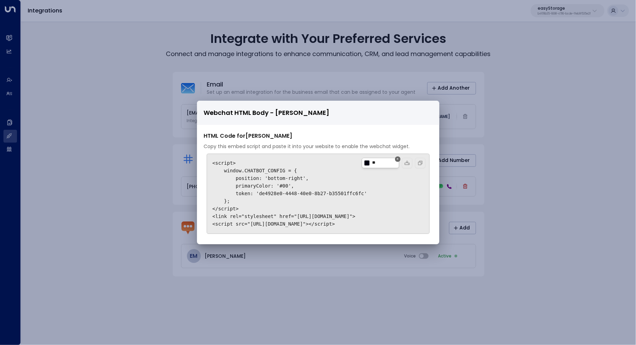
type input "*"
paste input "****"
type input "*******"
click at [367, 166] on div at bounding box center [367, 163] width 6 height 6
click at [388, 164] on input "*******" at bounding box center [385, 163] width 24 height 5
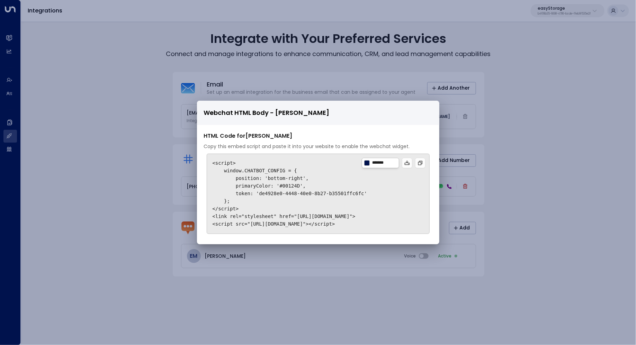
drag, startPoint x: 393, startPoint y: 164, endPoint x: 369, endPoint y: 164, distance: 23.9
click at [369, 164] on div "*******" at bounding box center [380, 163] width 37 height 10
paste input "****"
click at [395, 184] on pre "<script> window.CHATBOT_CONFIG = { position: 'bottom-right', primaryColor: '#f6…" at bounding box center [318, 194] width 223 height 80
click at [391, 166] on input "*******" at bounding box center [385, 163] width 24 height 5
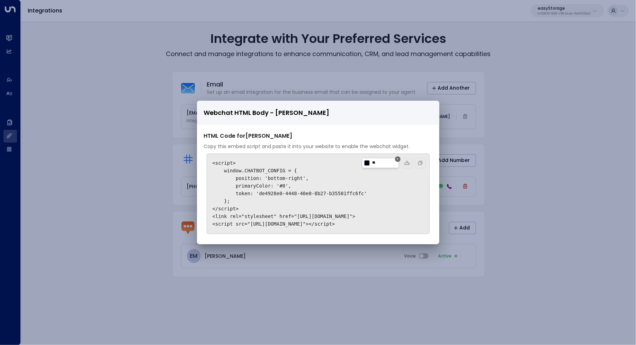
type input "*"
click at [385, 165] on input "*******" at bounding box center [385, 163] width 24 height 5
click at [390, 163] on input "*******" at bounding box center [385, 163] width 24 height 5
drag, startPoint x: 393, startPoint y: 163, endPoint x: 373, endPoint y: 163, distance: 20.1
click at [373, 163] on div "*******" at bounding box center [380, 163] width 37 height 10
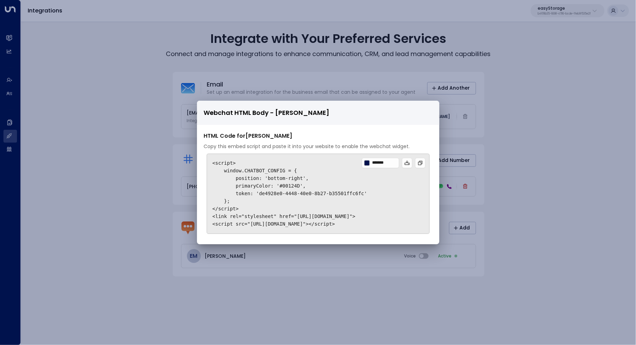
click at [393, 187] on pre "<script> window.CHATBOT_CONFIG = { position: 'bottom-right', primaryColor: '#00…" at bounding box center [318, 194] width 223 height 80
click at [388, 166] on input "*******" at bounding box center [385, 163] width 24 height 5
drag, startPoint x: 395, startPoint y: 166, endPoint x: 370, endPoint y: 165, distance: 25.6
click at [370, 165] on div "*******" at bounding box center [380, 163] width 37 height 10
click at [345, 196] on code "<script> window.CHATBOT_CONFIG = { position: 'bottom-right', primaryColor: '#00…" at bounding box center [290, 193] width 155 height 66
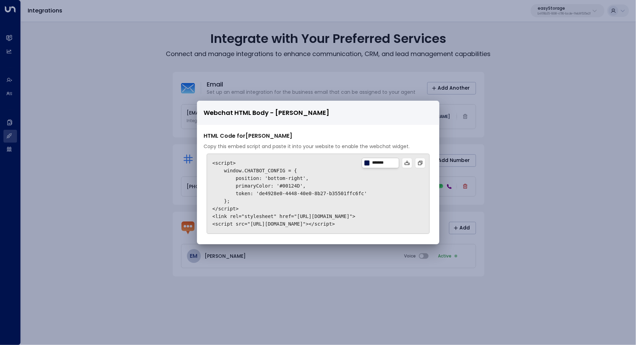
click at [386, 162] on input "*******" at bounding box center [385, 163] width 24 height 5
click at [390, 162] on input "*******" at bounding box center [385, 163] width 24 height 5
type input "*"
type input "*******"
click at [421, 162] on icon at bounding box center [421, 163] width 6 height 6
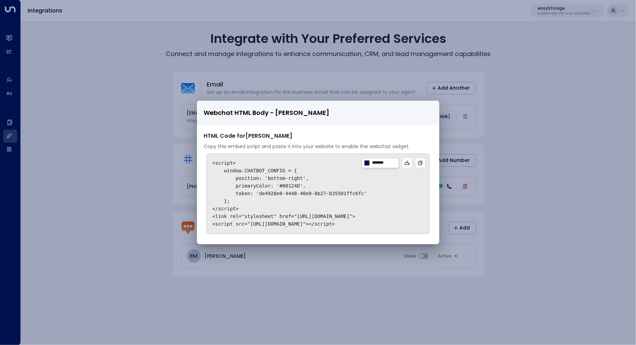
click at [389, 164] on input "*******" at bounding box center [385, 163] width 24 height 5
click at [560, 171] on div "Webchat HTML Body - Eve Morgan HTML Code for Eve Morgan Copy this embed script …" at bounding box center [318, 172] width 636 height 345
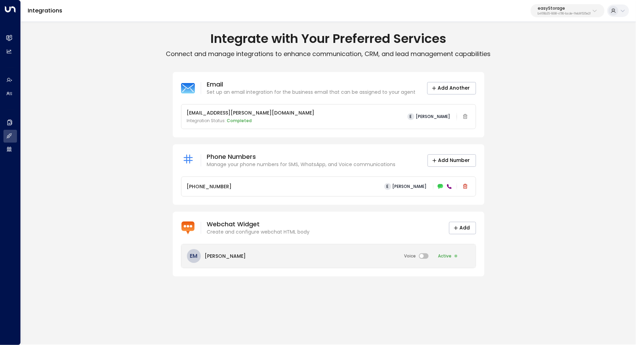
click at [426, 252] on div "Voice" at bounding box center [417, 256] width 30 height 9
click at [426, 257] on div at bounding box center [424, 256] width 10 height 6
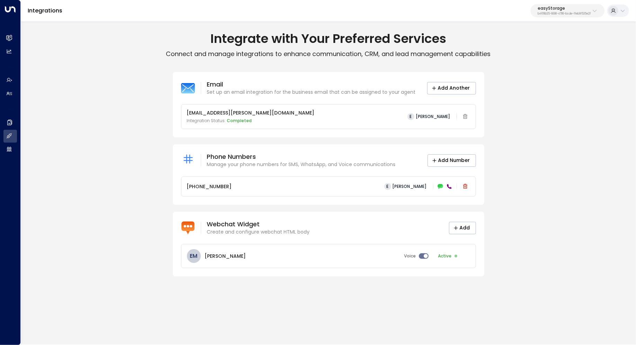
click at [514, 271] on div "Email Set up an email integration for the business email that can be assigned t…" at bounding box center [328, 174] width 615 height 205
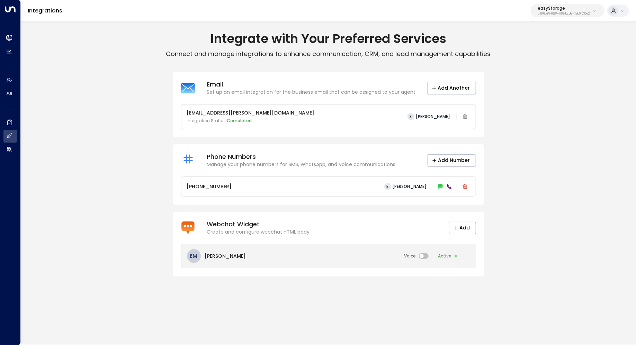
click at [426, 255] on div at bounding box center [424, 256] width 10 height 6
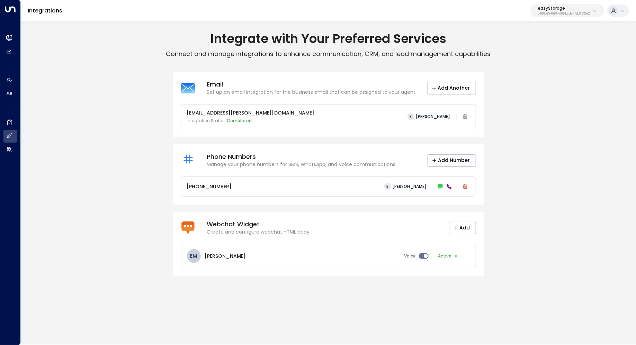
click at [341, 299] on div "Integrate with Your Preferred Services Connect and manage integrations to enhan…" at bounding box center [328, 183] width 615 height 324
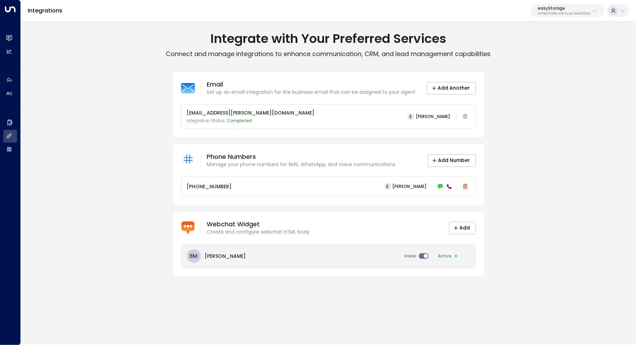
click at [285, 252] on div "EM Eve Morgan Voice Active" at bounding box center [328, 256] width 294 height 24
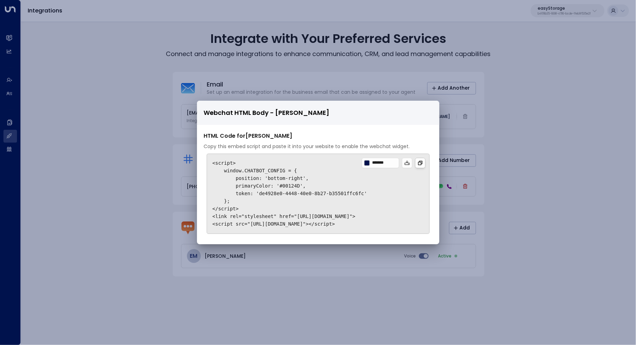
click at [419, 164] on icon at bounding box center [421, 163] width 6 height 6
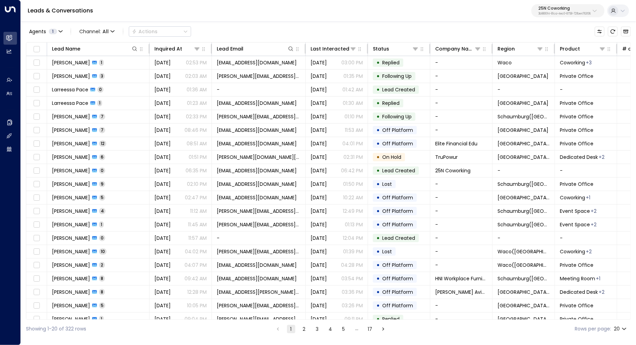
click at [550, 11] on div "25N Coworking 3b9800f4-81ca-4ec0-8758-72fbe4763f36" at bounding box center [564, 10] width 52 height 9
type input "****"
click at [517, 58] on span "ID: b4f09b35-6698-4786-bcde-ffeb9f535e2f" at bounding box center [546, 59] width 94 height 6
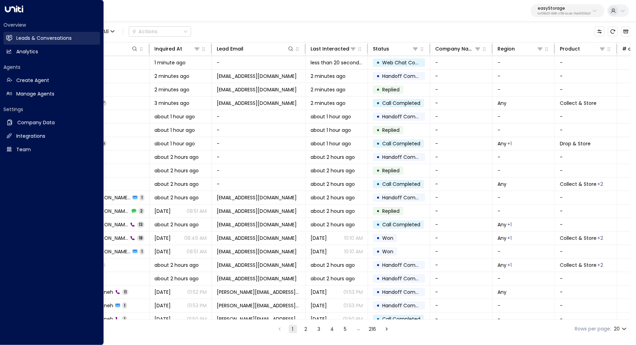
click at [24, 36] on h2 "Leads & Conversations" at bounding box center [43, 38] width 55 height 7
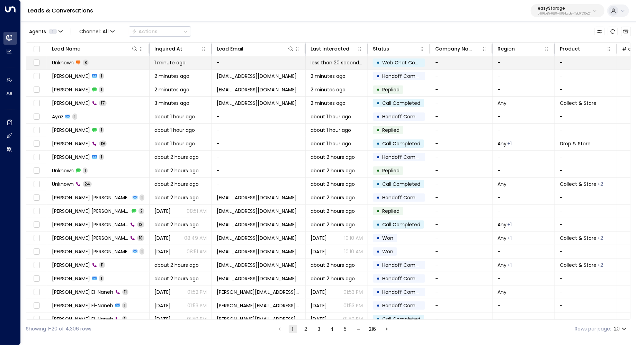
click at [69, 60] on span "Unknown" at bounding box center [63, 62] width 22 height 7
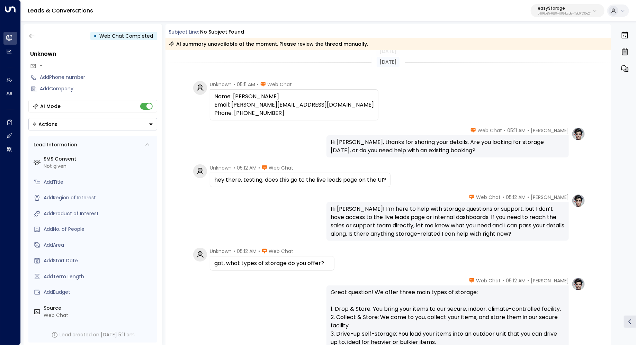
scroll to position [164, 0]
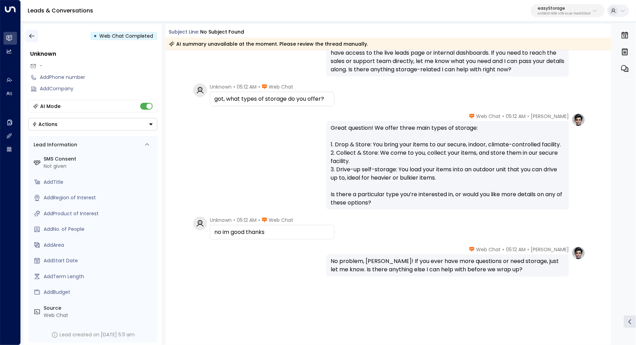
click at [28, 36] on icon "button" at bounding box center [31, 36] width 7 height 7
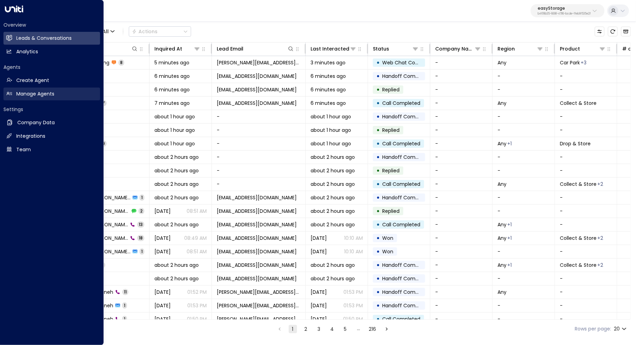
click at [24, 96] on h2 "Manage Agents" at bounding box center [35, 93] width 38 height 7
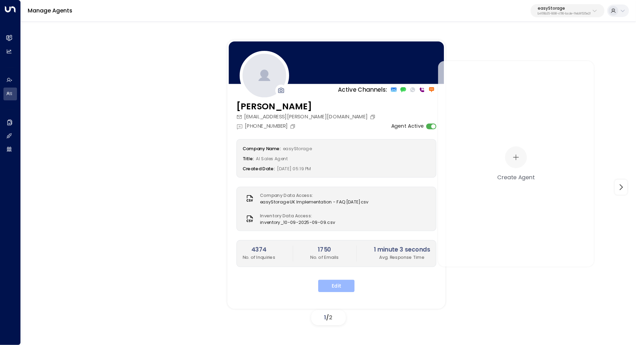
click at [342, 284] on button "Edit" at bounding box center [336, 286] width 36 height 12
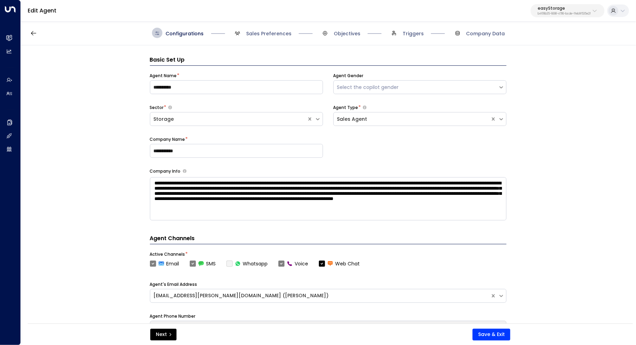
scroll to position [10, 0]
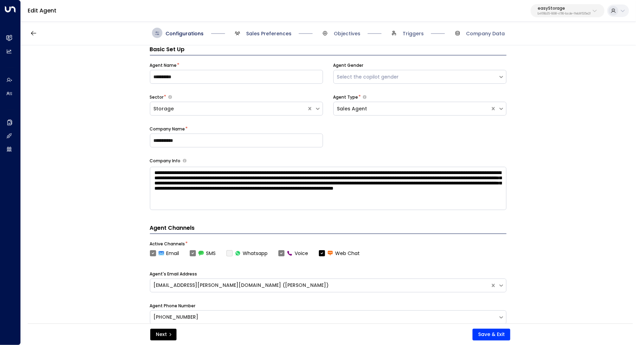
click at [270, 34] on span "Sales Preferences" at bounding box center [268, 33] width 45 height 7
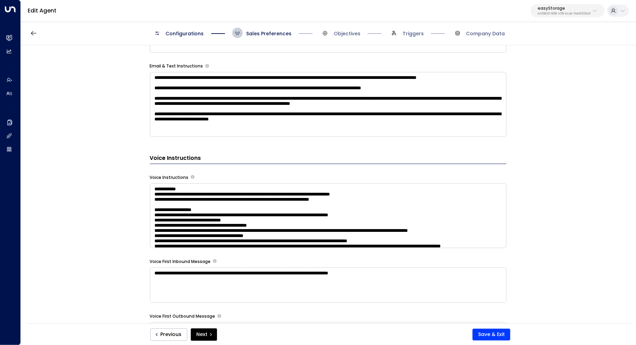
scroll to position [416, 0]
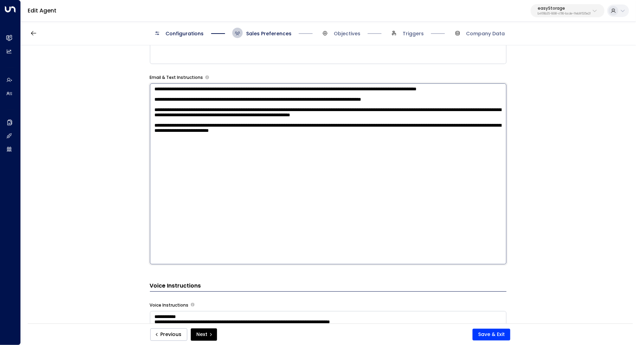
click at [426, 123] on textarea "**********" at bounding box center [328, 173] width 357 height 181
drag, startPoint x: 243, startPoint y: 106, endPoint x: 257, endPoint y: 106, distance: 14.2
click at [257, 106] on textarea "**********" at bounding box center [328, 173] width 357 height 181
drag, startPoint x: 316, startPoint y: 124, endPoint x: 314, endPoint y: 127, distance: 4.1
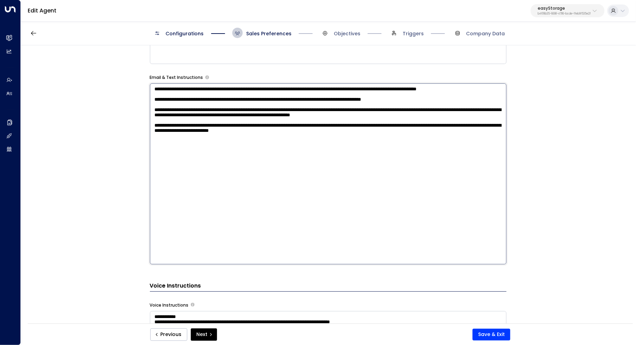
click at [314, 127] on textarea "**********" at bounding box center [328, 173] width 357 height 181
drag, startPoint x: 305, startPoint y: 144, endPoint x: 303, endPoint y: 154, distance: 10.9
click at [303, 154] on textarea "**********" at bounding box center [328, 173] width 357 height 181
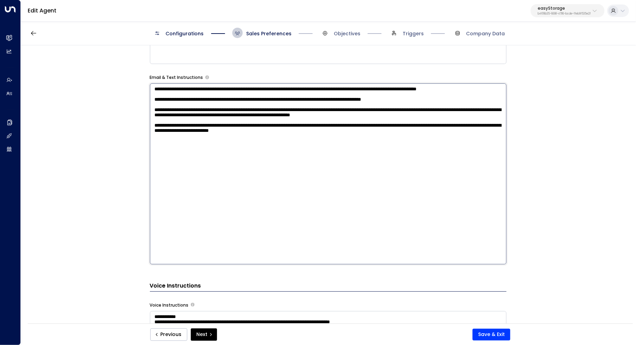
click at [572, 184] on div "**********" at bounding box center [328, 186] width 615 height 283
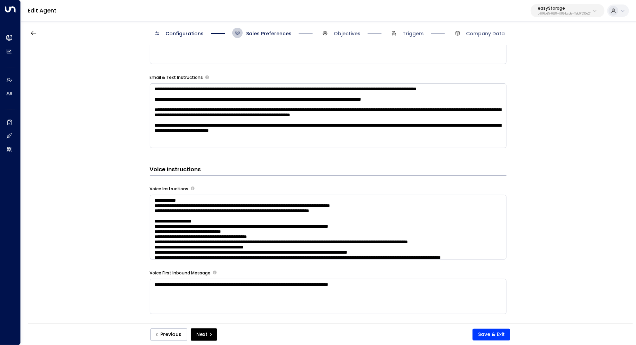
click at [435, 138] on textarea "**********" at bounding box center [328, 115] width 357 height 65
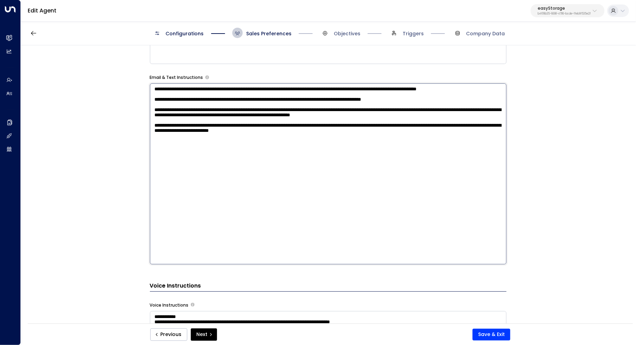
drag, startPoint x: 371, startPoint y: 155, endPoint x: 110, endPoint y: 143, distance: 260.3
click at [110, 143] on div "**********" at bounding box center [328, 186] width 615 height 283
click at [536, 230] on div "**********" at bounding box center [328, 186] width 615 height 283
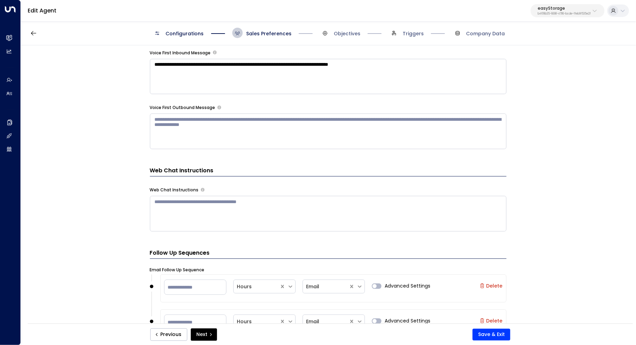
scroll to position [641, 0]
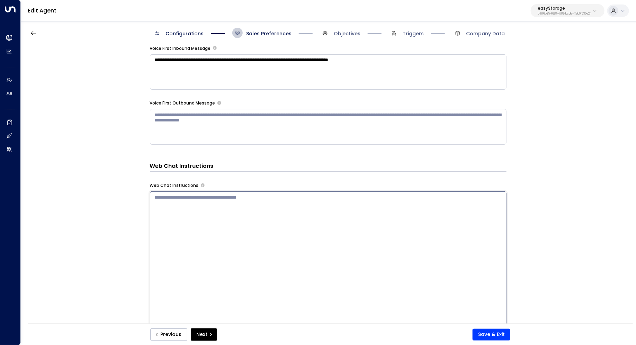
click at [323, 194] on textarea at bounding box center [328, 281] width 357 height 181
paste textarea "**********"
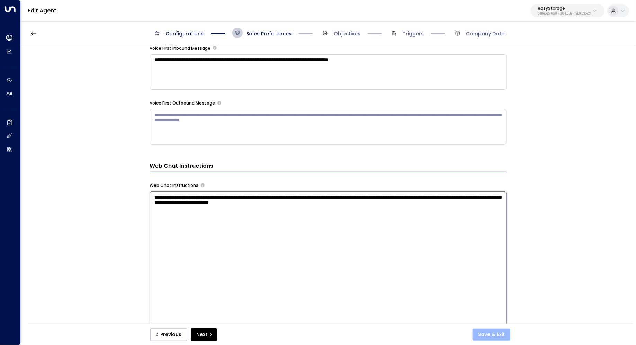
type textarea "**********"
click at [489, 335] on button "Save & Exit" at bounding box center [492, 335] width 38 height 12
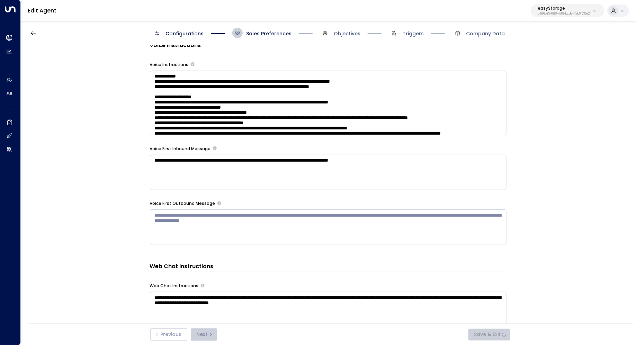
scroll to position [494, 0]
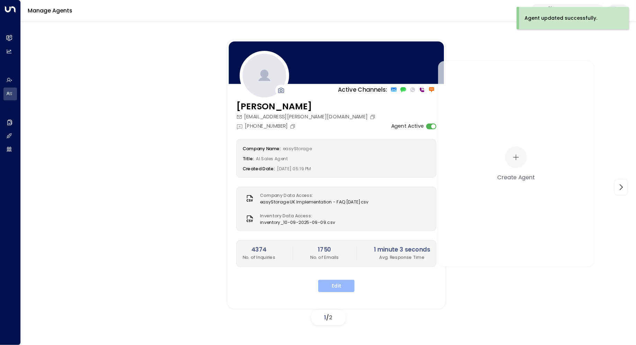
click at [342, 280] on button "Edit" at bounding box center [336, 286] width 36 height 12
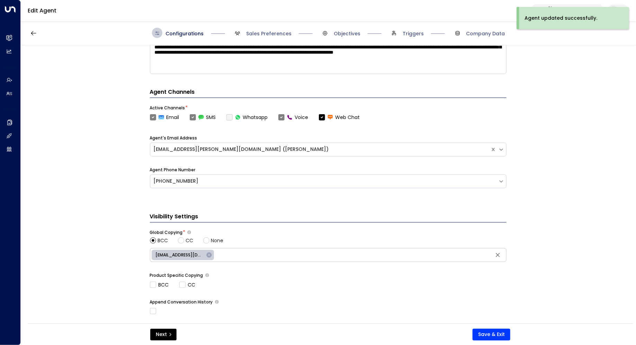
scroll to position [219, 0]
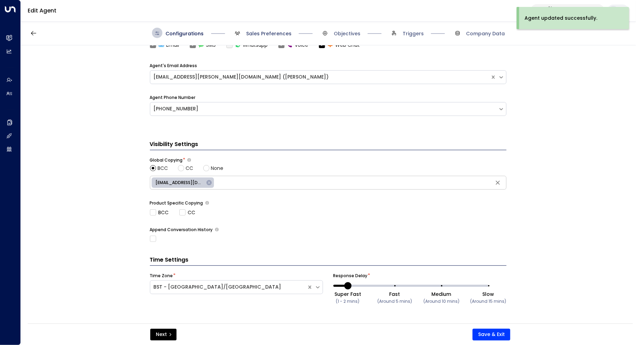
click at [273, 35] on span "Sales Preferences" at bounding box center [268, 33] width 45 height 7
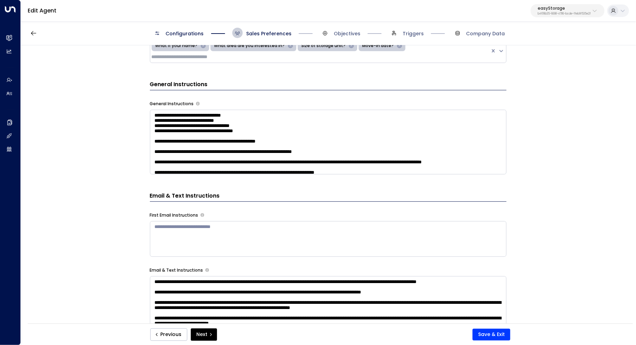
scroll to position [240, 0]
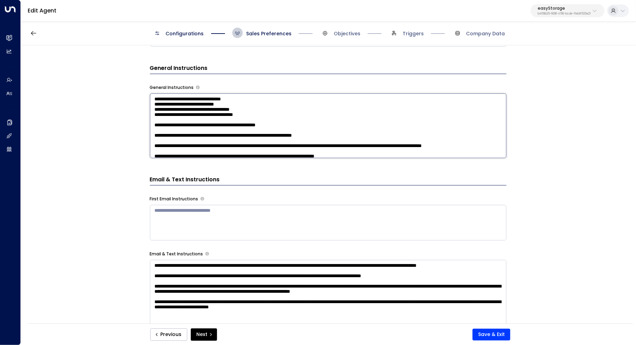
click at [421, 140] on textarea at bounding box center [328, 125] width 357 height 65
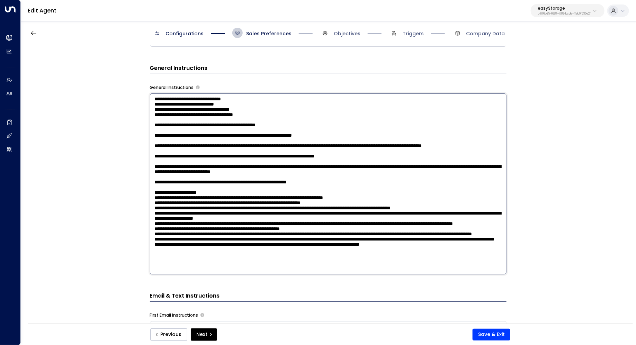
scroll to position [83, 0]
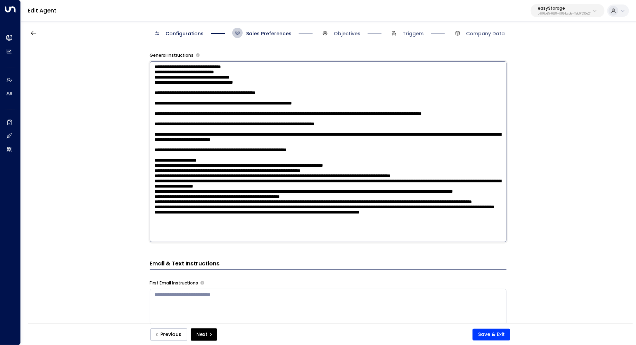
click at [564, 187] on div "**********" at bounding box center [328, 186] width 615 height 283
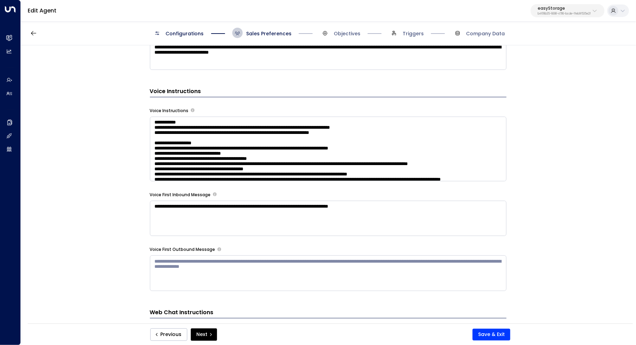
scroll to position [497, 0]
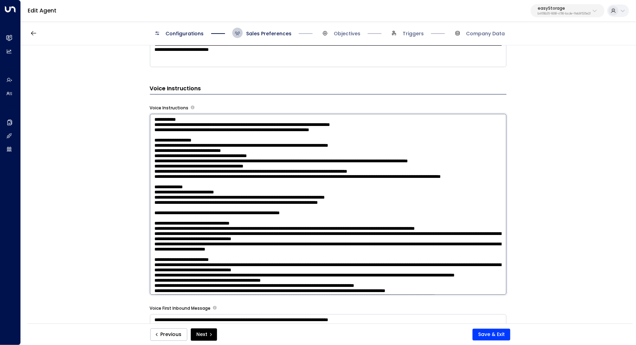
click at [410, 146] on textarea at bounding box center [328, 204] width 357 height 181
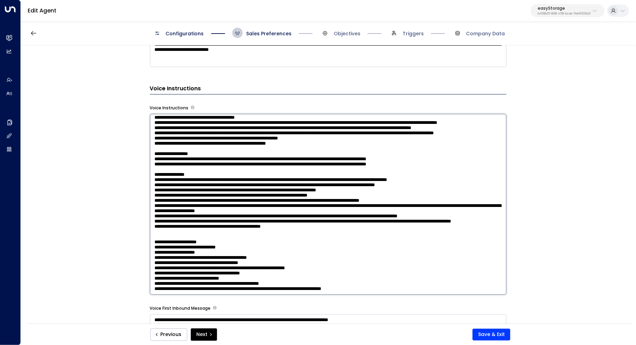
scroll to position [606, 0]
drag, startPoint x: 362, startPoint y: 179, endPoint x: 140, endPoint y: 167, distance: 222.6
click at [140, 167] on div "**********" at bounding box center [328, 186] width 615 height 283
click at [208, 179] on textarea at bounding box center [328, 204] width 357 height 181
drag, startPoint x: 371, startPoint y: 200, endPoint x: 134, endPoint y: 166, distance: 239.6
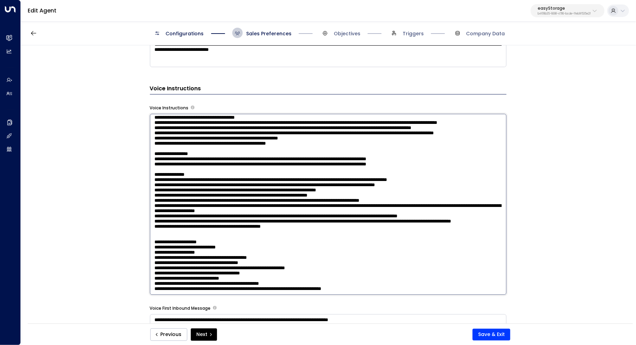
click at [134, 166] on div "**********" at bounding box center [328, 186] width 615 height 283
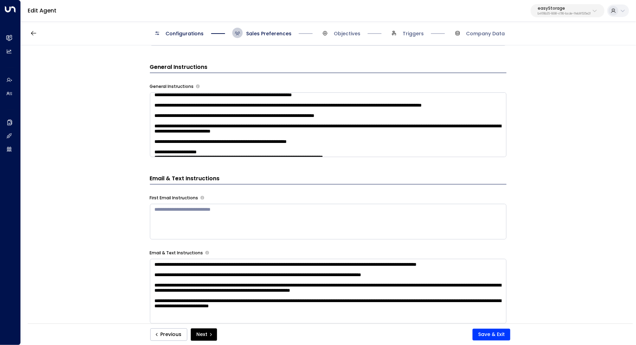
scroll to position [0, 0]
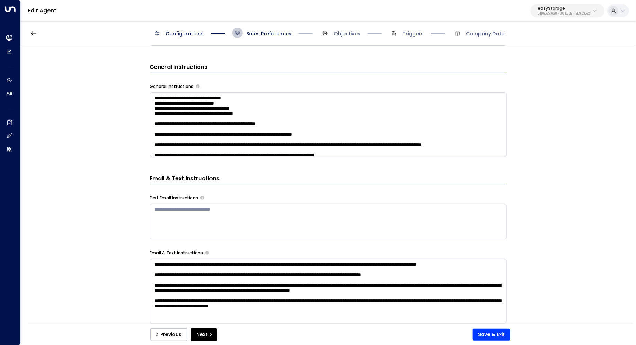
type textarea "**********"
click at [315, 122] on textarea at bounding box center [328, 124] width 357 height 65
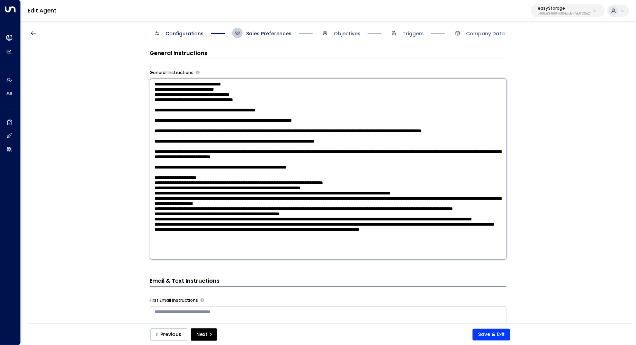
scroll to position [255, 0]
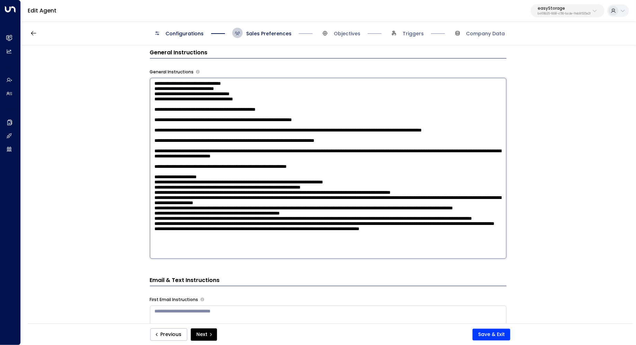
click at [440, 232] on textarea at bounding box center [328, 168] width 357 height 181
paste textarea "**********"
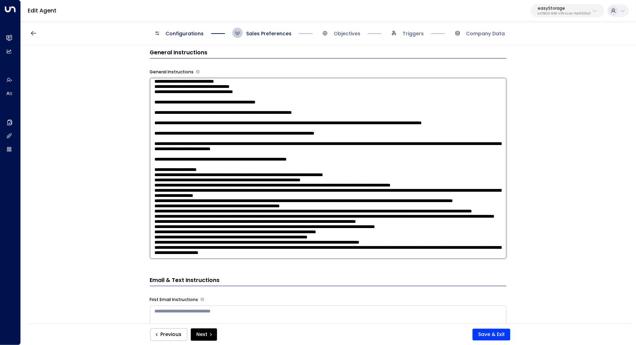
scroll to position [127, 0]
type textarea "**********"
click at [497, 335] on button "Save & Exit" at bounding box center [492, 335] width 38 height 12
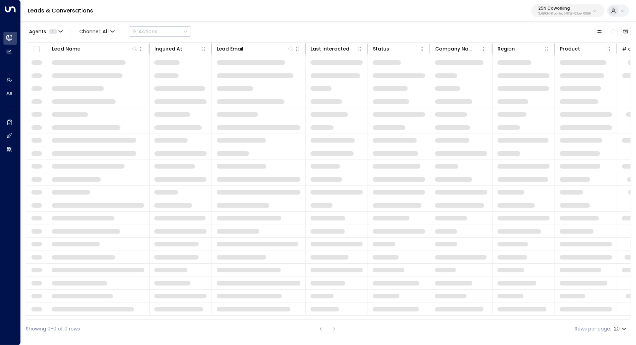
click at [582, 10] on div "25N Coworking 3b9800f4-81ca-4ec0-8758-72fbe4763f36" at bounding box center [564, 10] width 52 height 9
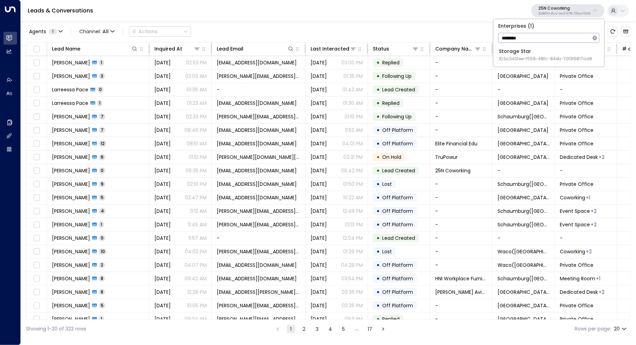
type input "*******"
click at [545, 54] on div "Storage Star ID: bc340fee-f559-48fc-84eb-70f3f6817ad8" at bounding box center [545, 55] width 93 height 14
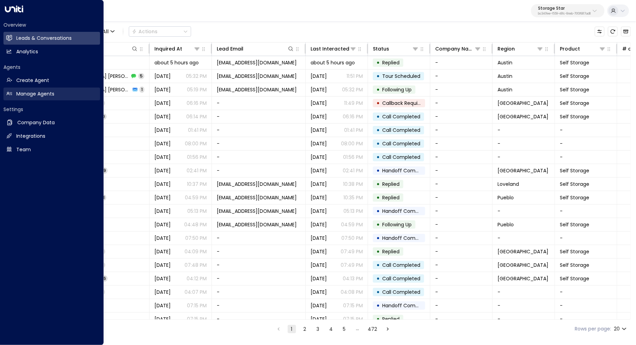
click at [36, 98] on link "Manage Agents Manage Agents" at bounding box center [51, 94] width 97 height 13
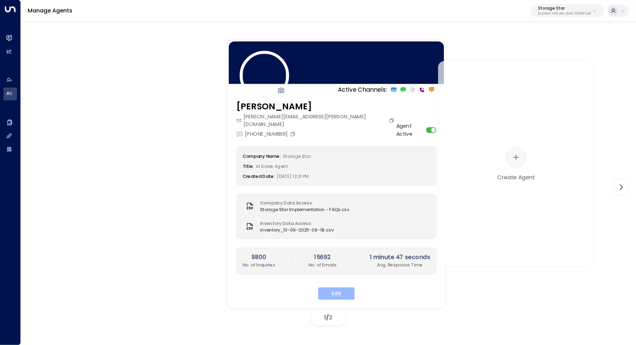
click at [334, 288] on button "Edit" at bounding box center [336, 294] width 36 height 12
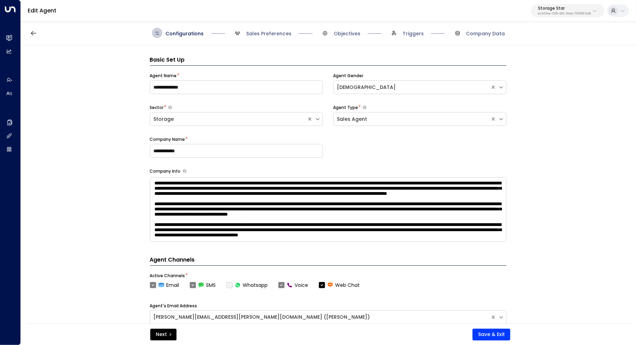
scroll to position [10, 0]
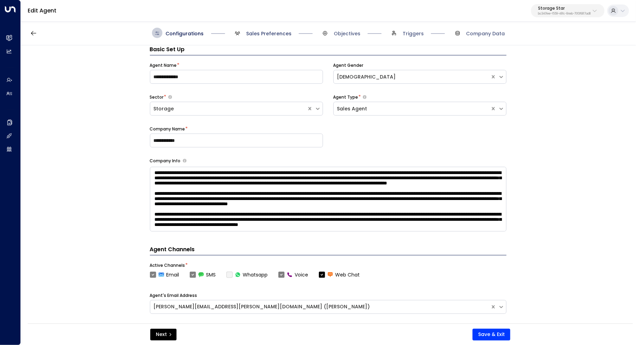
click at [281, 36] on span "Sales Preferences" at bounding box center [268, 33] width 45 height 7
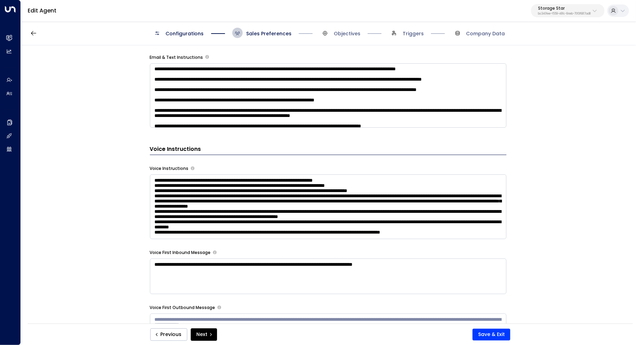
scroll to position [506, 0]
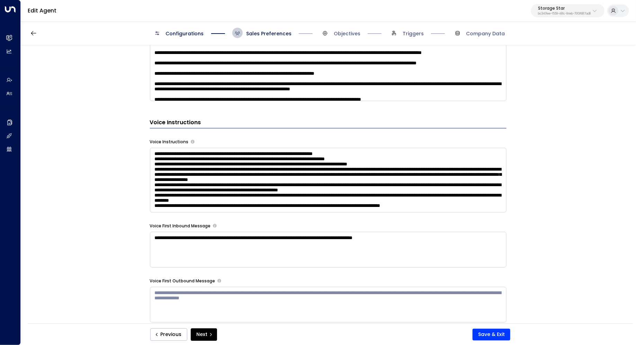
click at [422, 165] on textarea at bounding box center [328, 180] width 357 height 65
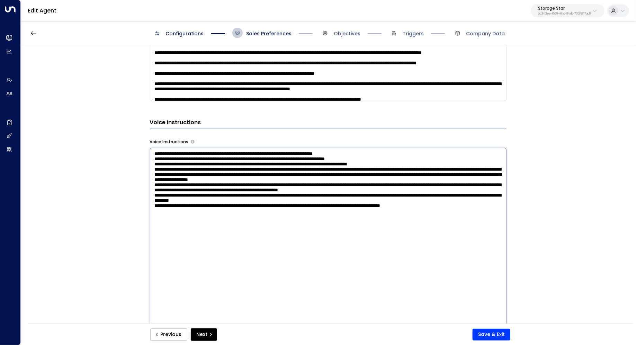
drag, startPoint x: 219, startPoint y: 169, endPoint x: 231, endPoint y: 169, distance: 12.5
click at [231, 169] on textarea at bounding box center [328, 238] width 357 height 181
click at [419, 198] on textarea at bounding box center [328, 238] width 357 height 181
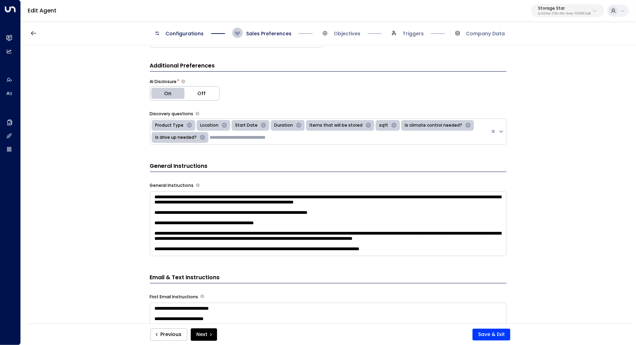
scroll to position [151, 0]
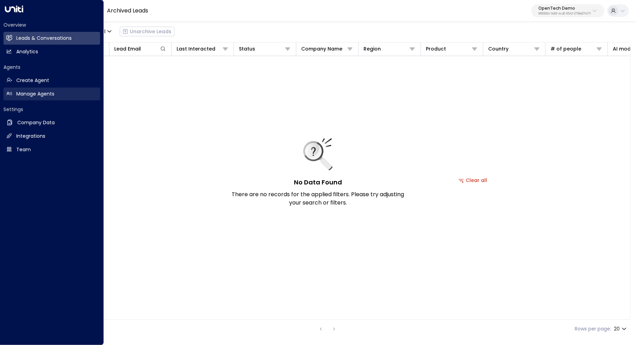
click at [31, 91] on h2 "Manage Agents" at bounding box center [35, 93] width 38 height 7
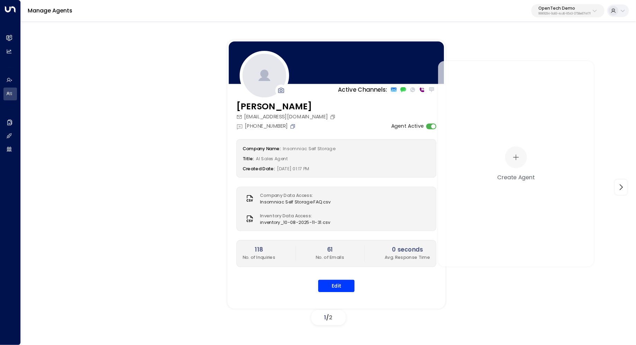
click at [295, 127] on icon "Copy" at bounding box center [293, 126] width 6 height 6
click at [335, 283] on button "Edit" at bounding box center [336, 286] width 36 height 12
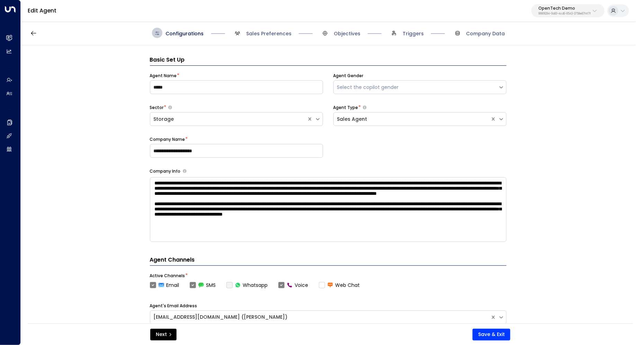
scroll to position [10, 0]
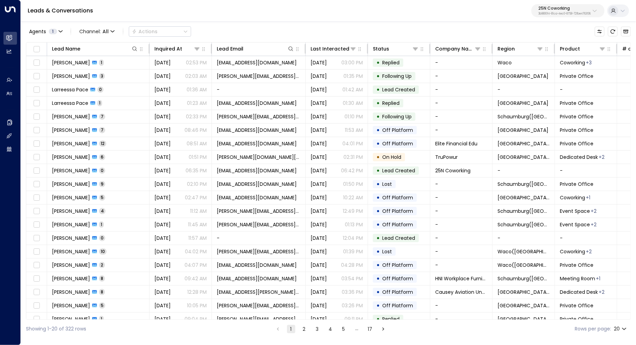
click at [562, 6] on p "25N Coworking" at bounding box center [564, 8] width 52 height 4
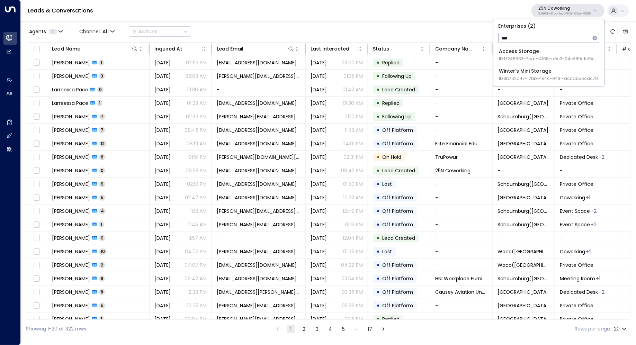
type input "***"
click at [548, 48] on div "Access Storage ID: 17248963-7bae-4f68-a6e0-04e589c1c15e" at bounding box center [547, 55] width 96 height 14
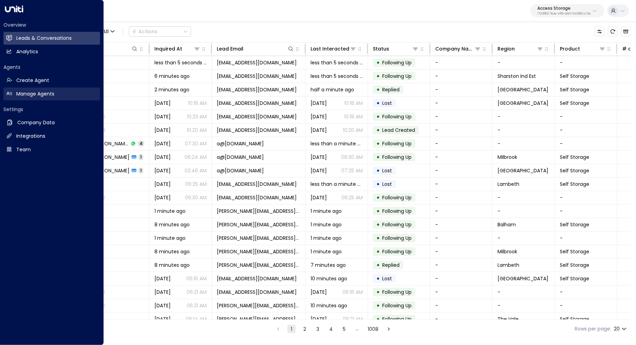
click at [35, 97] on h2 "Manage Agents" at bounding box center [35, 93] width 38 height 7
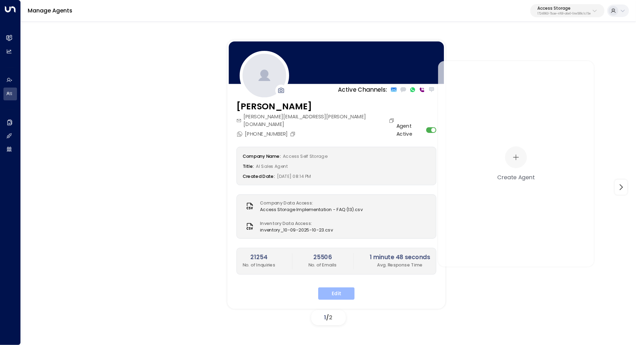
click at [331, 288] on button "Edit" at bounding box center [336, 294] width 36 height 12
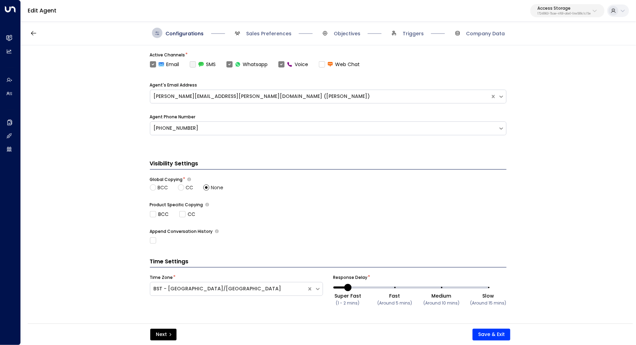
scroll to position [201, 0]
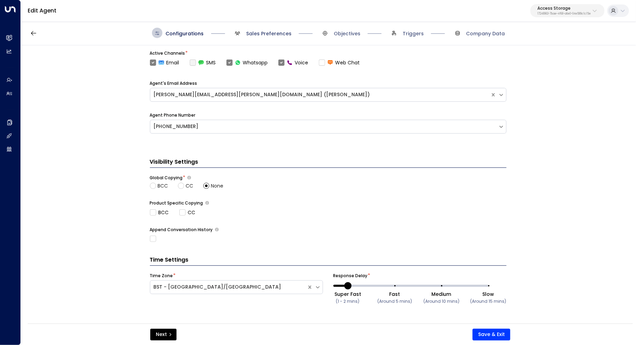
click at [282, 34] on span "Sales Preferences" at bounding box center [268, 33] width 45 height 7
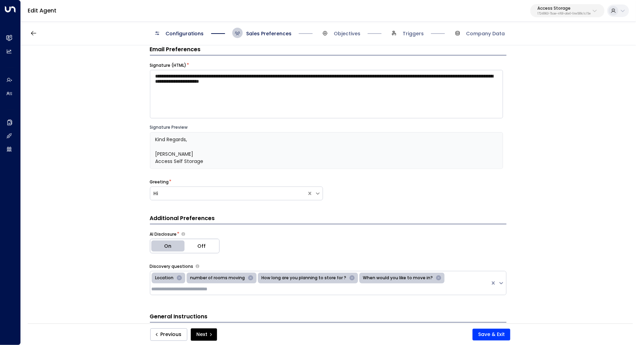
scroll to position [38, 0]
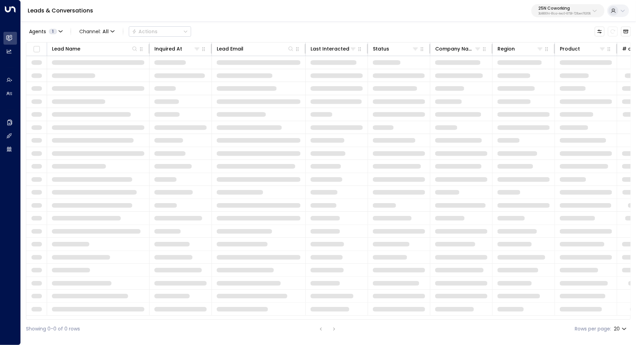
click at [580, 8] on p "25N Coworking" at bounding box center [564, 8] width 52 height 4
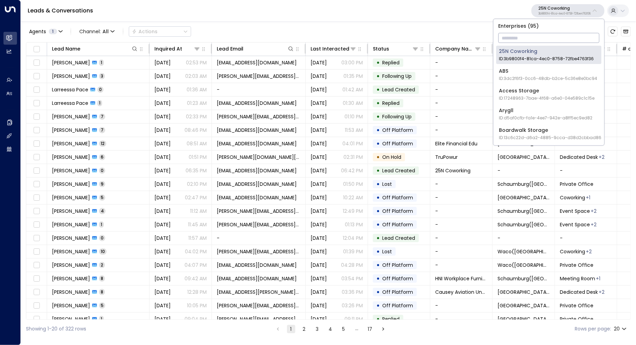
click at [550, 37] on input "text" at bounding box center [548, 38] width 101 height 13
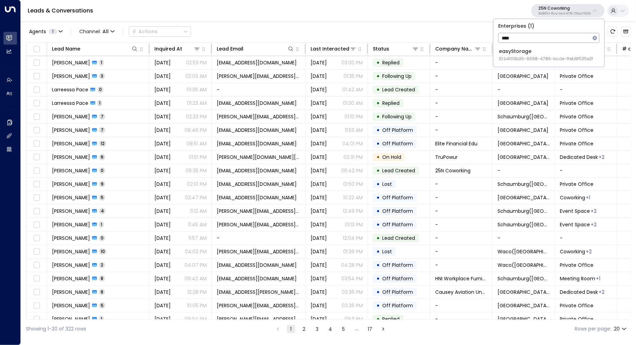
type input "****"
click at [517, 56] on span "ID: b4f09b35-6698-4786-bcde-ffeb9f535e2f" at bounding box center [546, 59] width 94 height 6
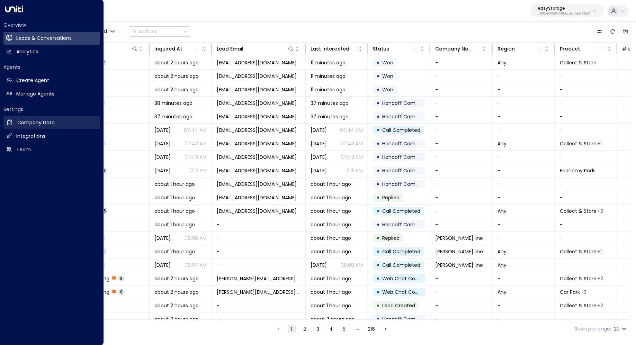
click at [55, 119] on link "Company Data Company Data" at bounding box center [51, 122] width 97 height 13
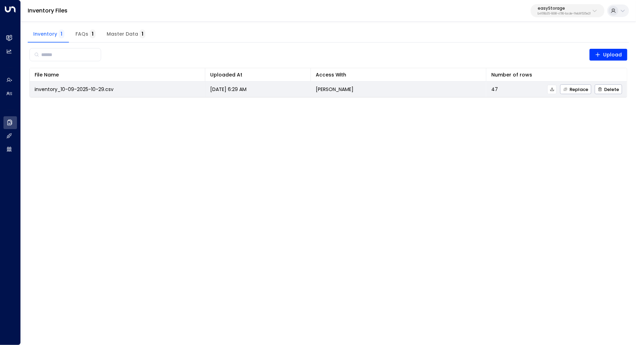
click at [554, 89] on icon at bounding box center [552, 89] width 5 height 5
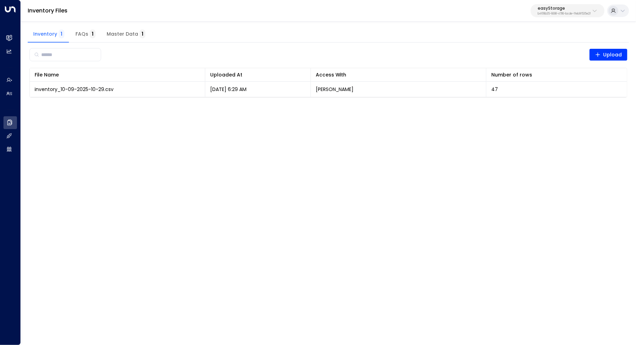
click at [124, 37] on span "Master Data 1" at bounding box center [126, 34] width 39 height 6
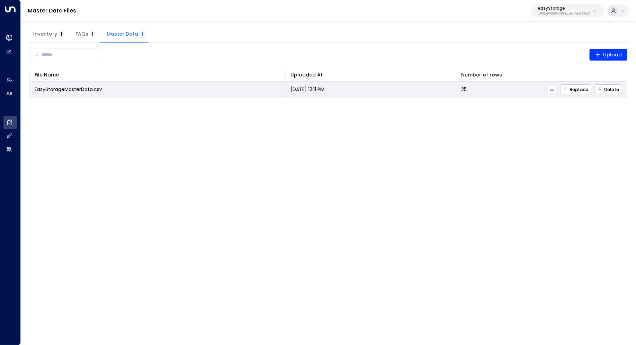
click at [481, 85] on div "Replace Delete" at bounding box center [544, 89] width 155 height 10
click at [277, 93] on td "EasyStorageMasterData.csv" at bounding box center [158, 89] width 256 height 15
